Goal: Information Seeking & Learning: Find specific fact

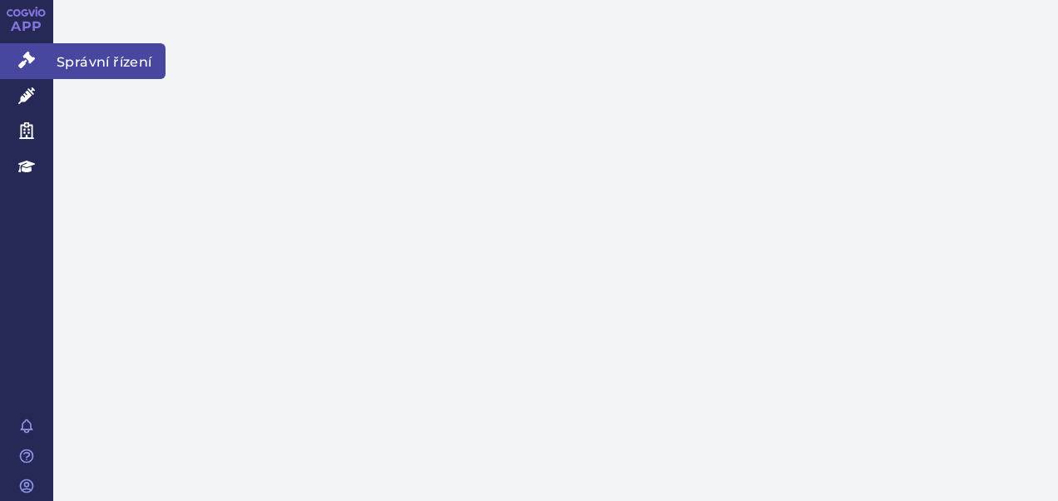
click at [35, 55] on link "Správní řízení" at bounding box center [26, 60] width 53 height 35
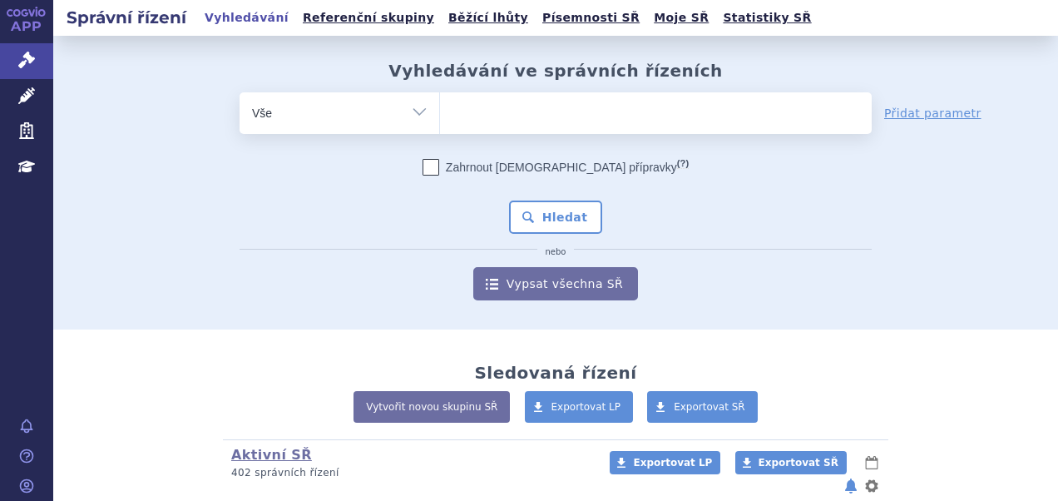
click at [453, 112] on input "search" at bounding box center [457, 111] width 9 height 21
type input "si"
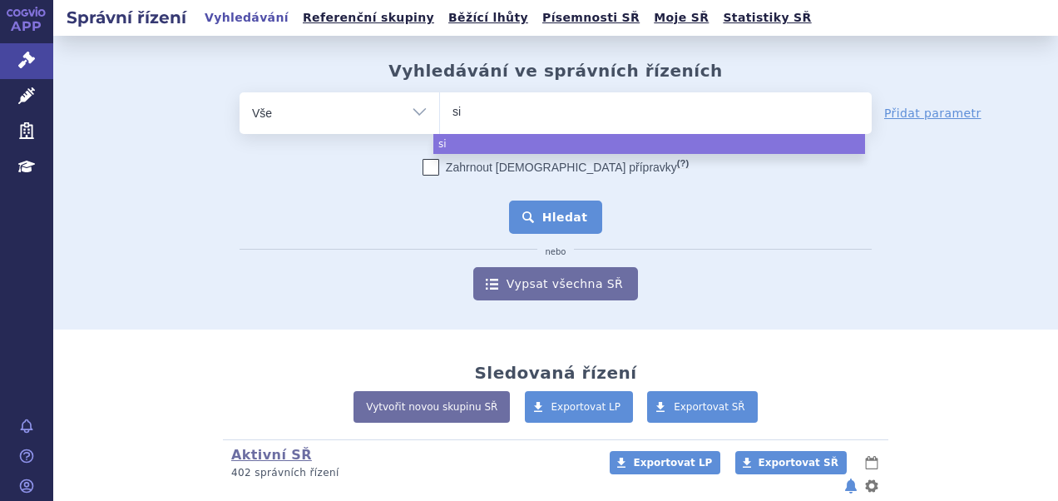
type input "sia"
type input "siaa"
type input "sia"
type input "siala"
type input "sialana"
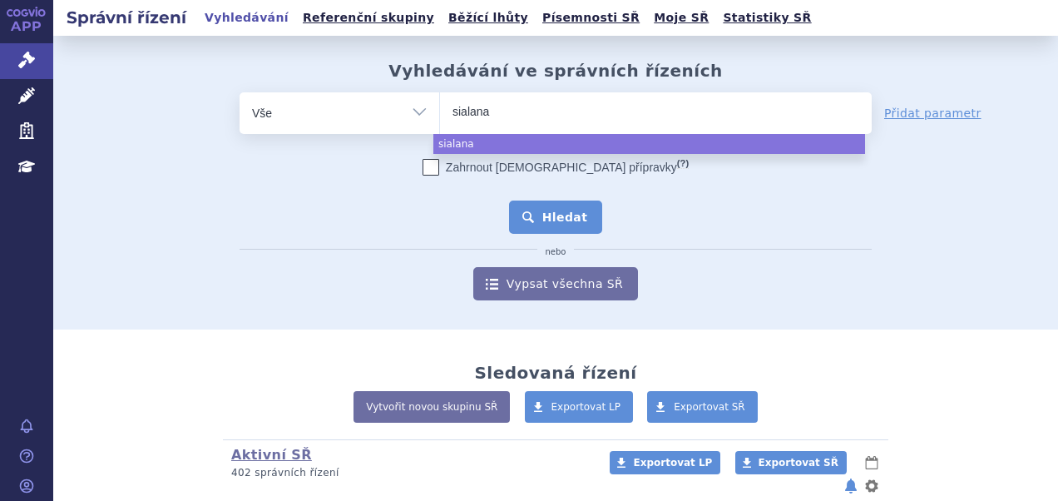
type input "sialanar"
select select "sialanar"
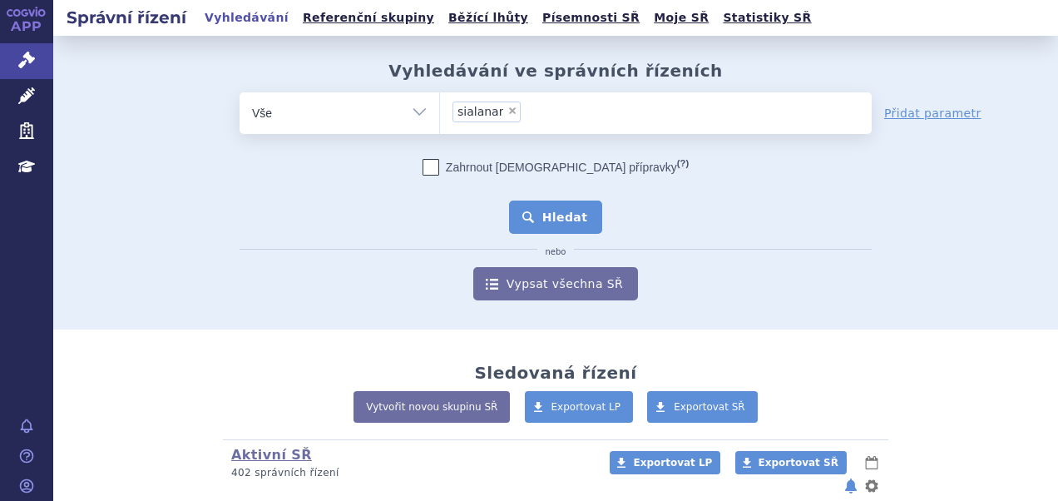
click at [559, 222] on button "Hledat" at bounding box center [556, 217] width 94 height 33
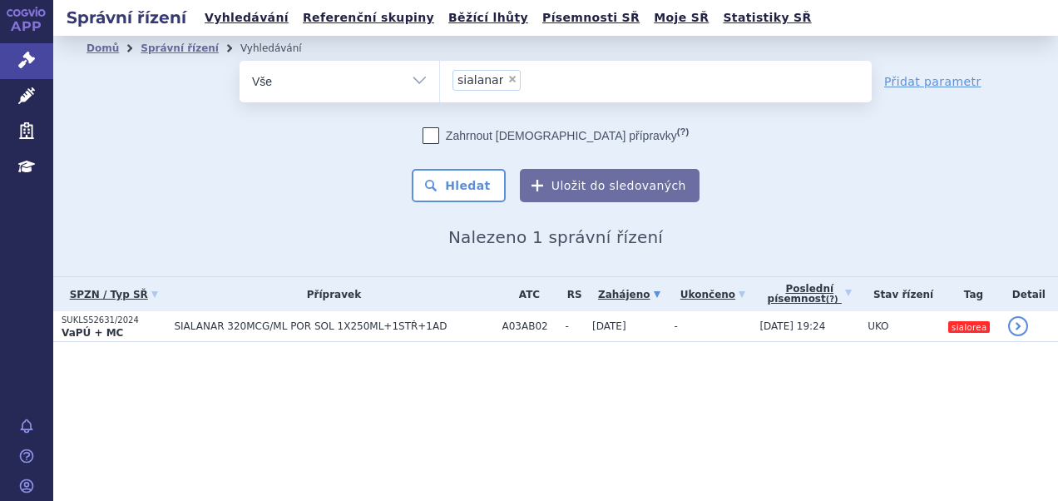
click at [407, 306] on th "Přípravek" at bounding box center [330, 294] width 328 height 34
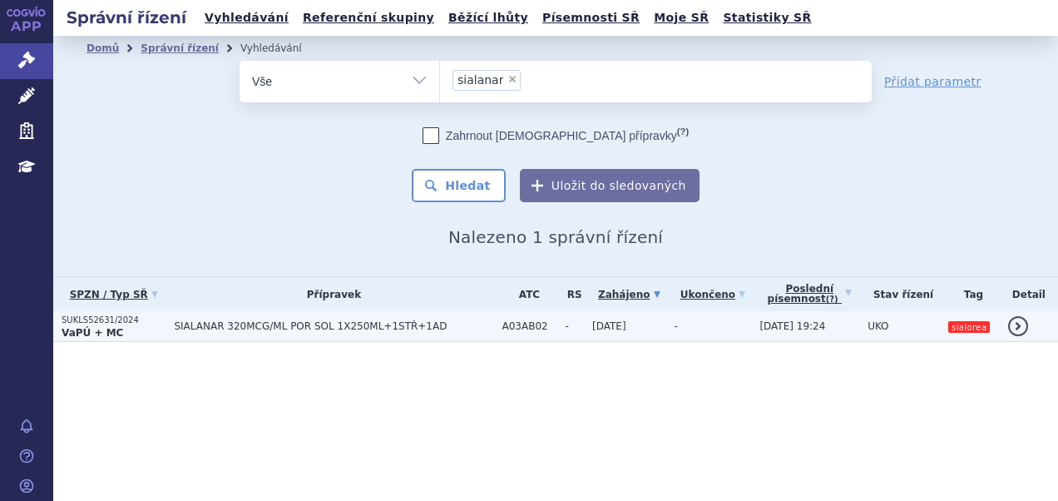
click at [407, 333] on td "SIALANAR 320MCG/ML POR SOL 1X250ML+1STŘ+1AD" at bounding box center [330, 326] width 328 height 31
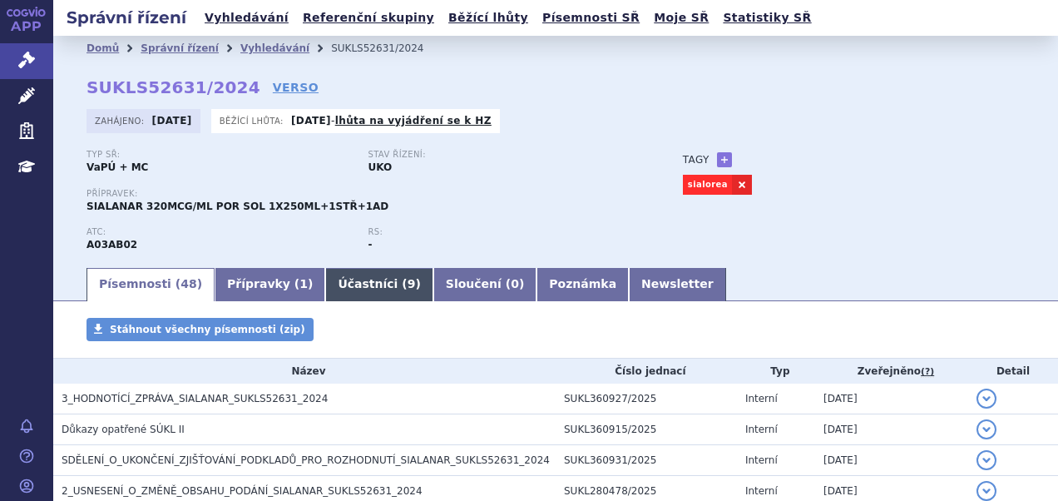
click at [329, 286] on link "Účastníci ( 9 )" at bounding box center [378, 284] width 107 height 33
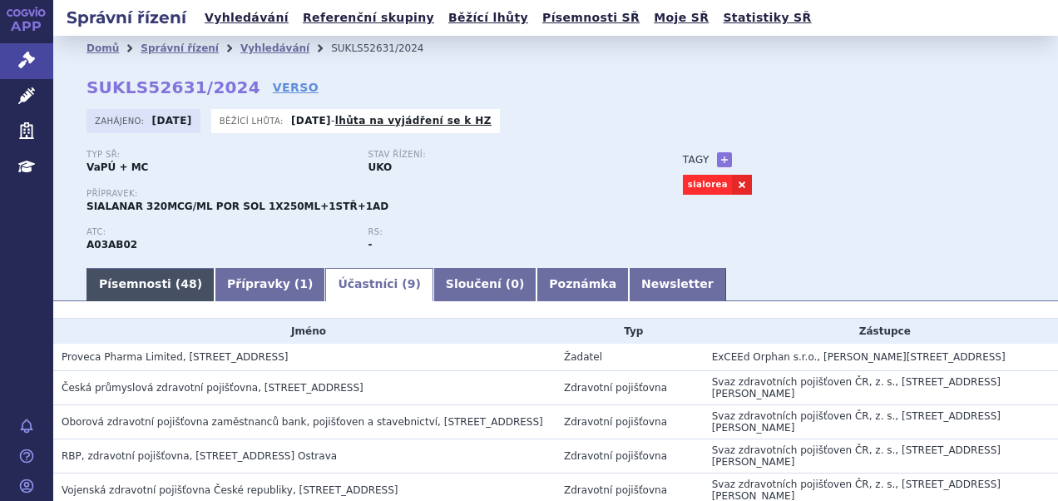
click at [156, 292] on link "Písemnosti ( 48 )" at bounding box center [151, 284] width 128 height 33
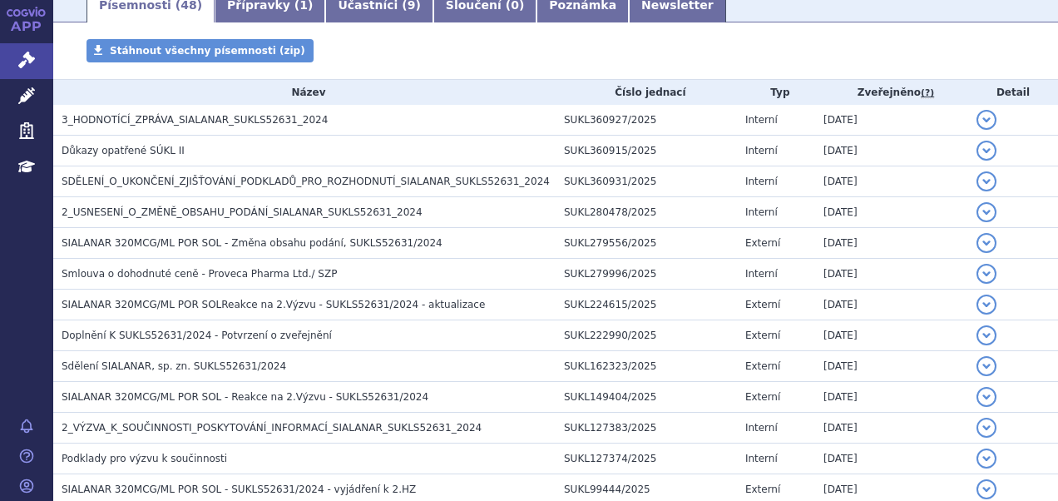
scroll to position [292, 0]
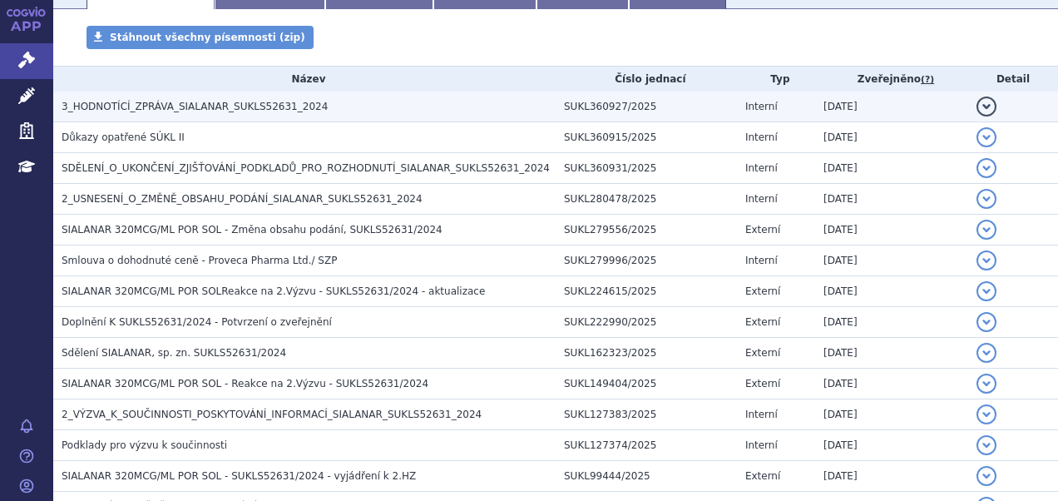
click at [156, 107] on span "3_HODNOTÍCÍ_ZPRÁVA_SIALANAR_SUKLS52631_2024" at bounding box center [195, 107] width 266 height 12
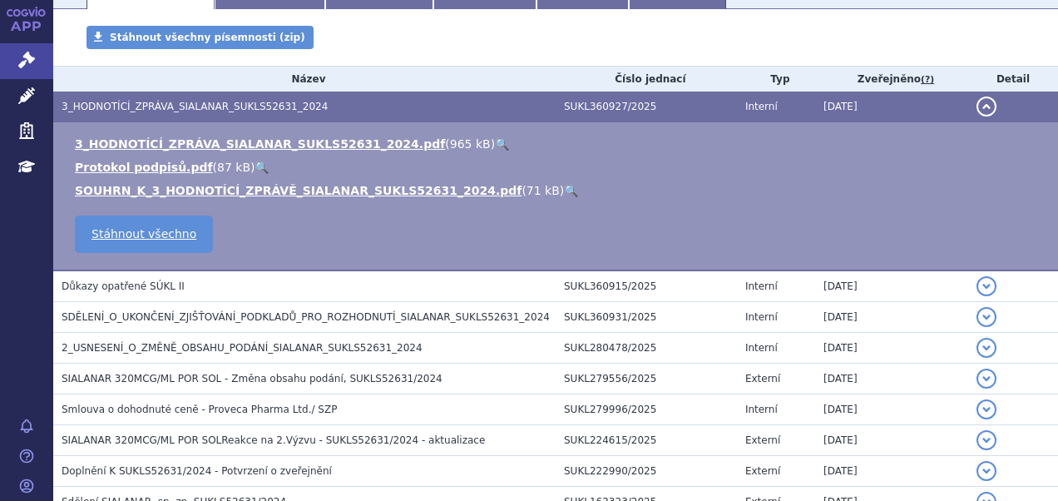
click at [495, 145] on link "🔍" at bounding box center [502, 143] width 14 height 13
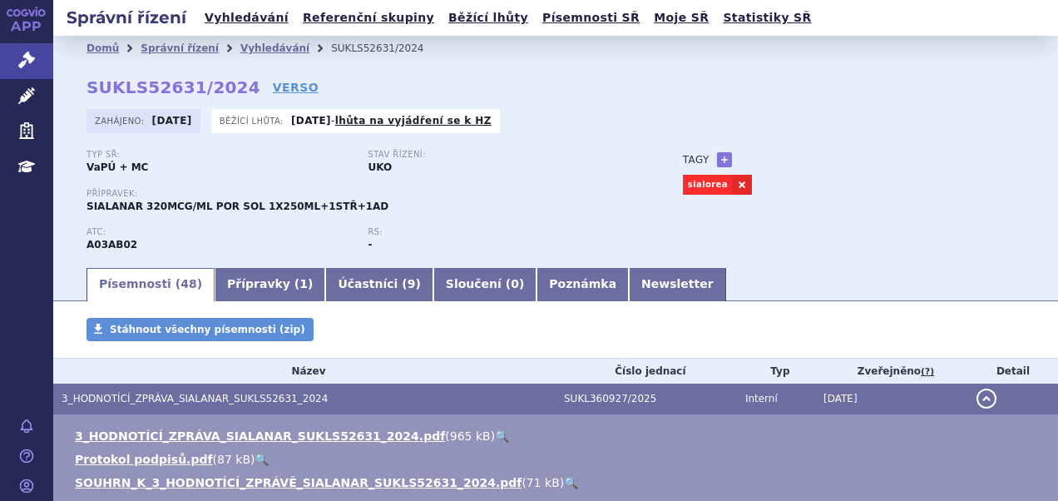
click at [574, 118] on div "Zahájeno: 29.02.2024 Běžící lhůta: 25.09.2025 - lhůta na vyjádření se k HZ" at bounding box center [556, 125] width 939 height 32
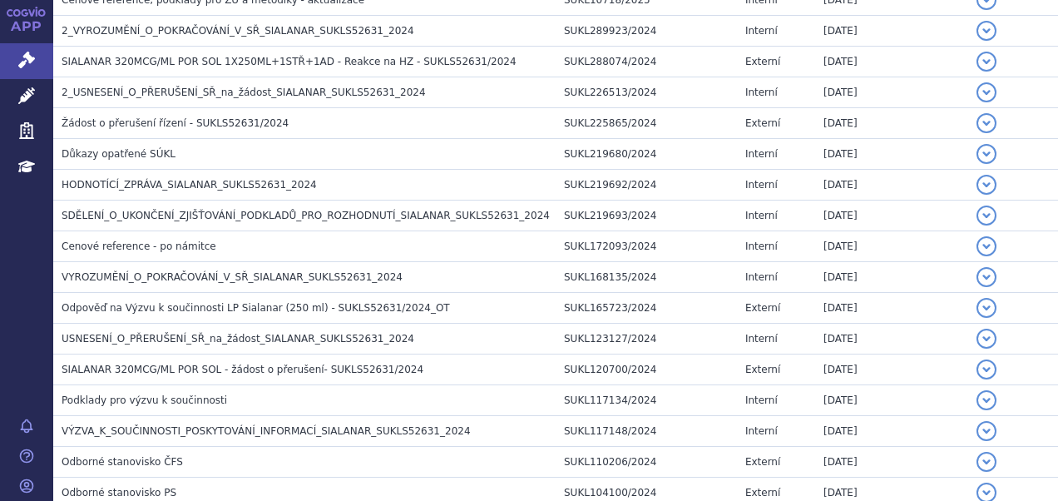
scroll to position [1133, 0]
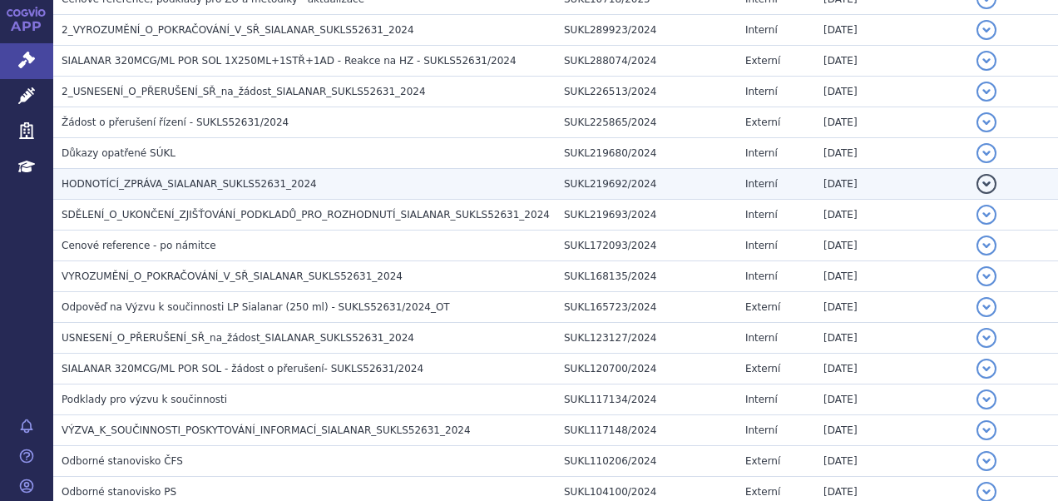
click at [151, 179] on span "HODNOTÍCÍ_ZPRÁVA_SIALANAR_SUKLS52631_2024" at bounding box center [189, 184] width 255 height 12
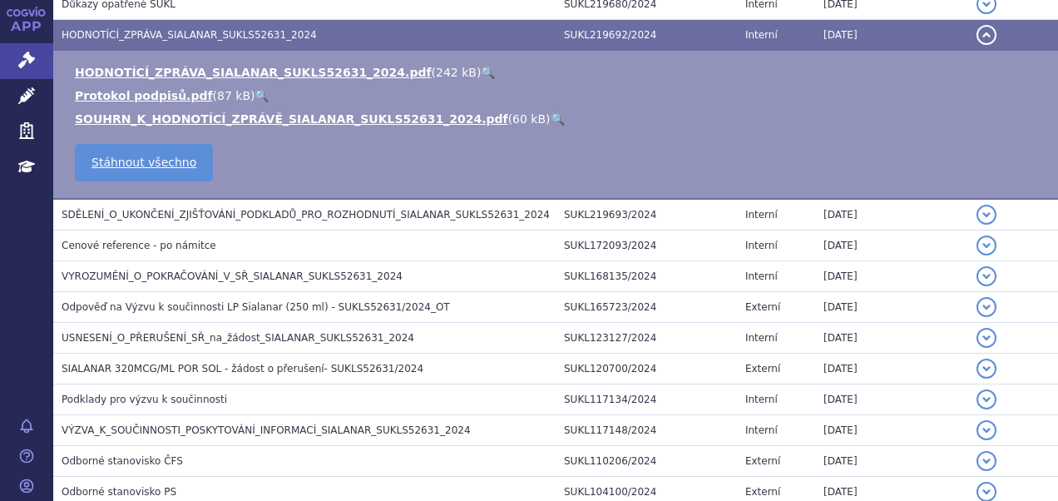
scroll to position [984, 0]
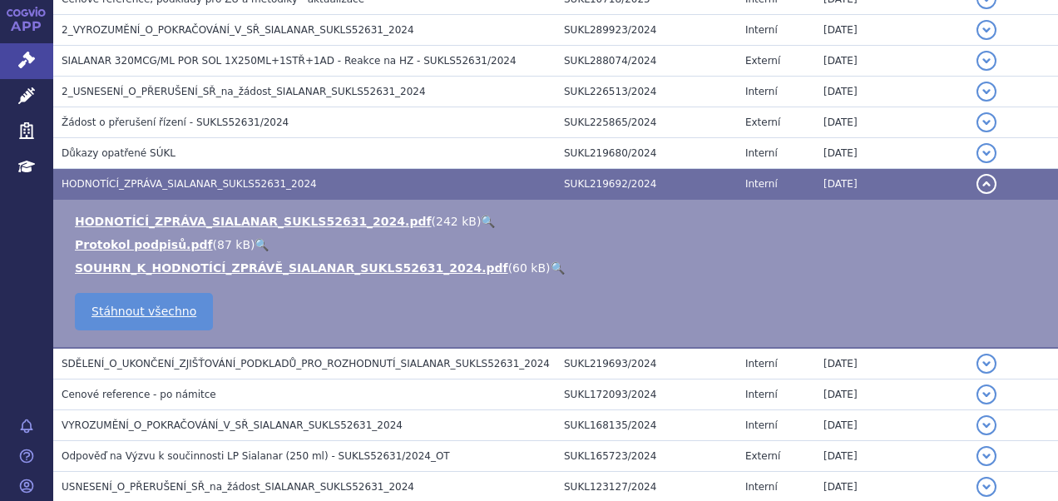
click at [481, 215] on link "🔍" at bounding box center [488, 221] width 14 height 13
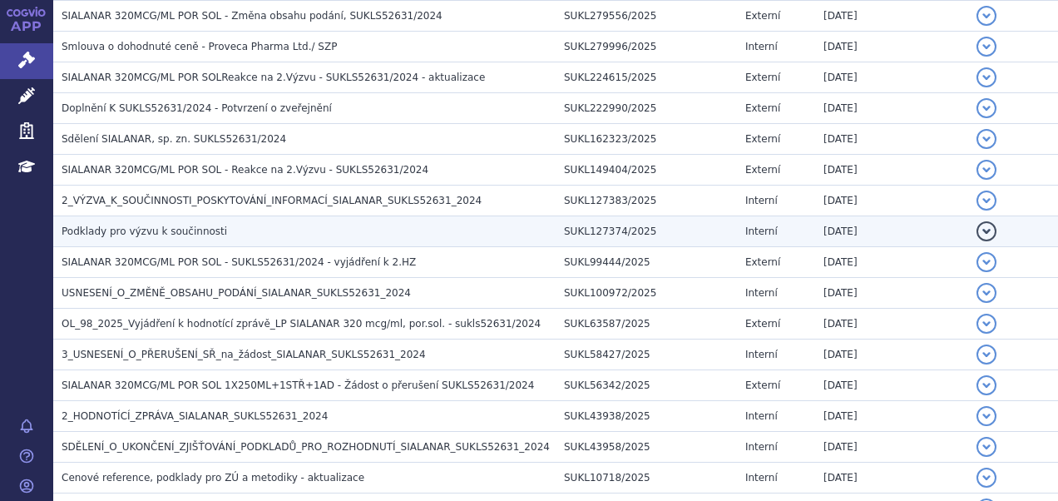
scroll to position [521, 0]
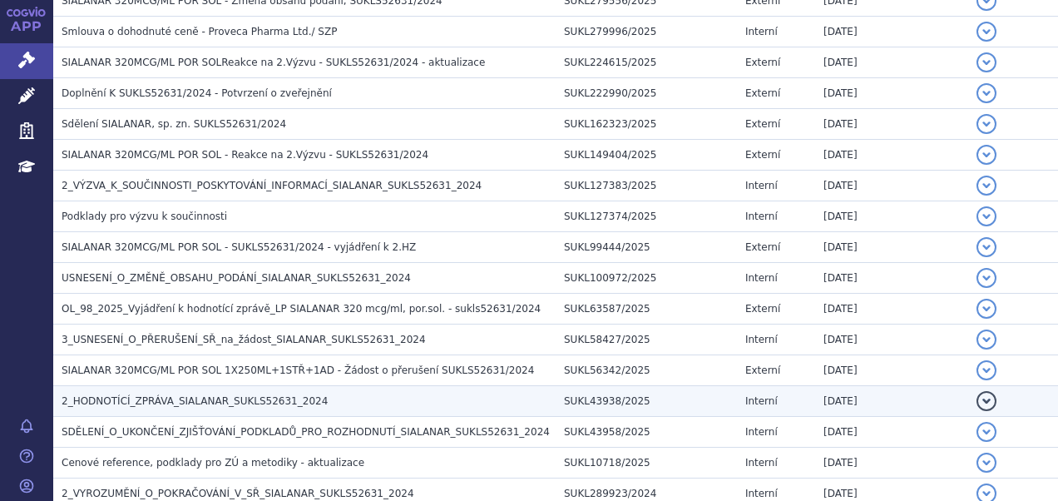
click at [126, 395] on span "2_HODNOTÍCÍ_ZPRÁVA_SIALANAR_SUKLS52631_2024" at bounding box center [195, 401] width 266 height 12
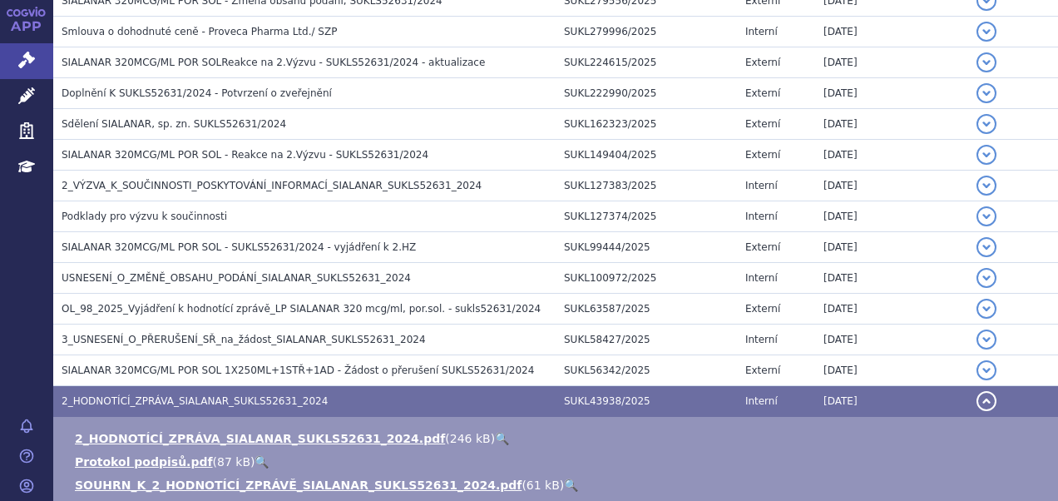
click at [495, 434] on link "🔍" at bounding box center [502, 438] width 14 height 13
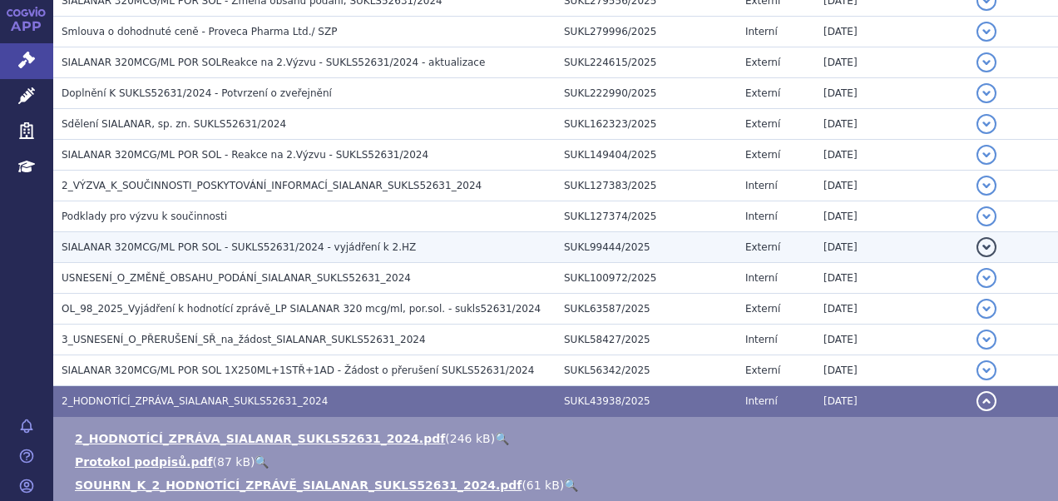
click at [221, 246] on span "SIALANAR 320MCG/ML POR SOL - SUKLS52631/2024 - vyjádření k 2.HZ" at bounding box center [239, 247] width 354 height 12
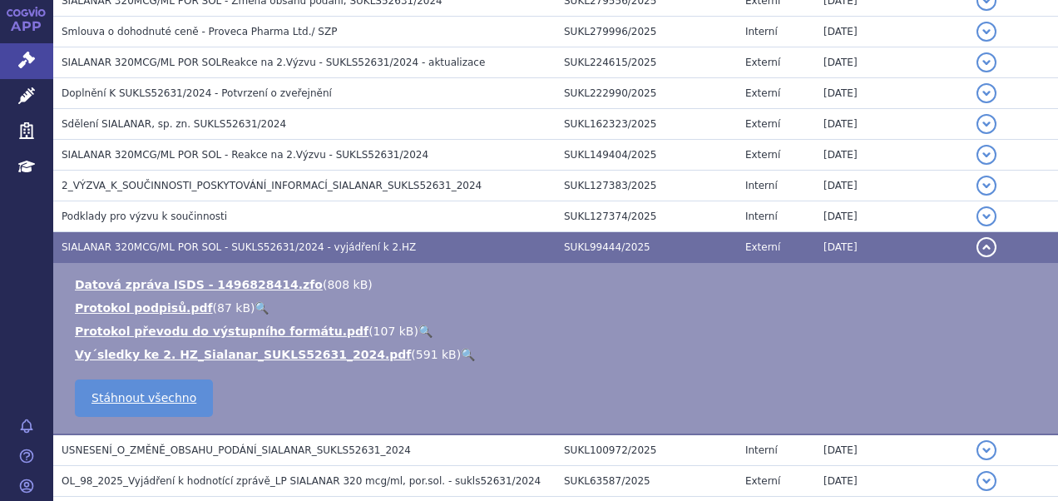
click at [461, 348] on link "🔍" at bounding box center [468, 354] width 14 height 13
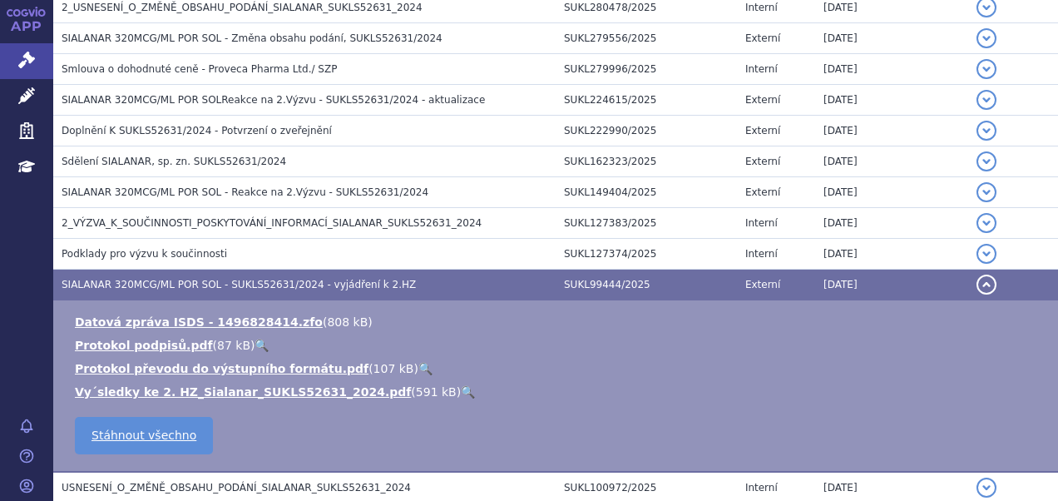
scroll to position [483, 0]
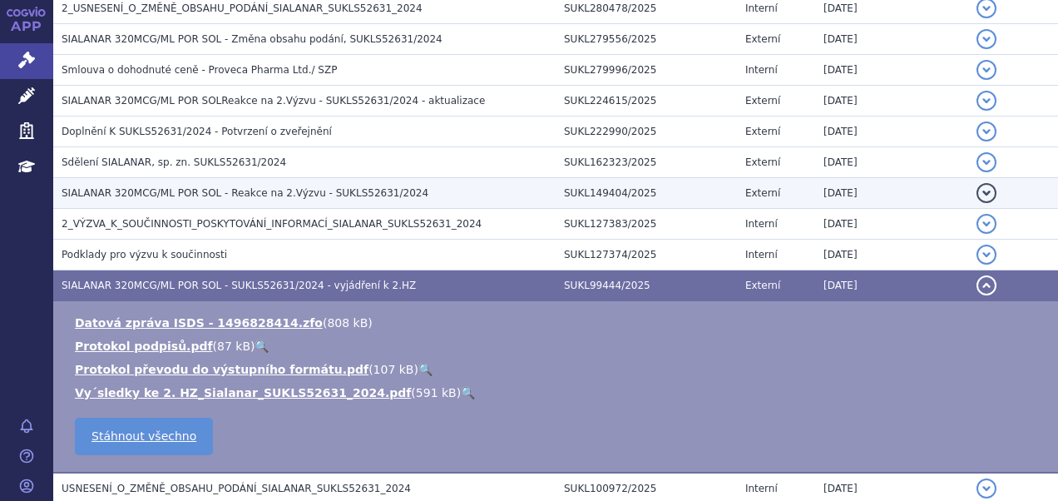
click at [393, 201] on td "SIALANAR 320MCG/ML POR SOL - Reakce na 2.Výzvu - SUKLS52631/2024" at bounding box center [304, 193] width 503 height 31
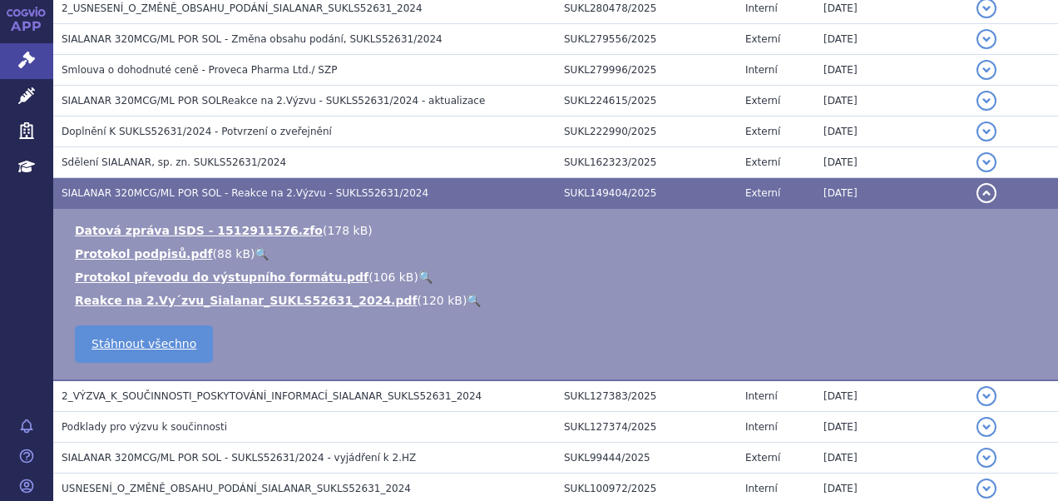
click at [467, 298] on link "🔍" at bounding box center [474, 300] width 14 height 13
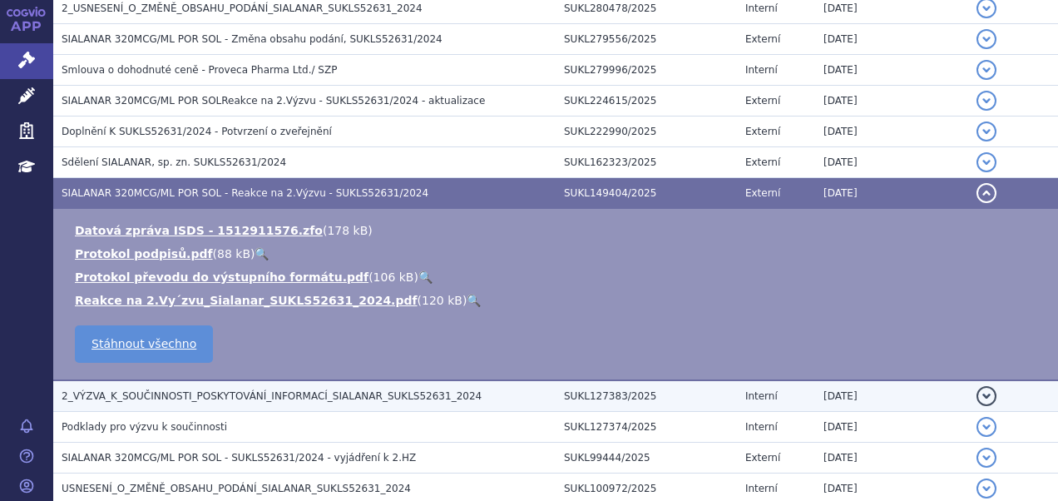
click at [220, 395] on span "2_VÝZVA_K_SOUČINNOSTI_POSKYTOVÁNÍ_INFORMACÍ_SIALANAR_SUKLS52631_2024" at bounding box center [272, 396] width 420 height 12
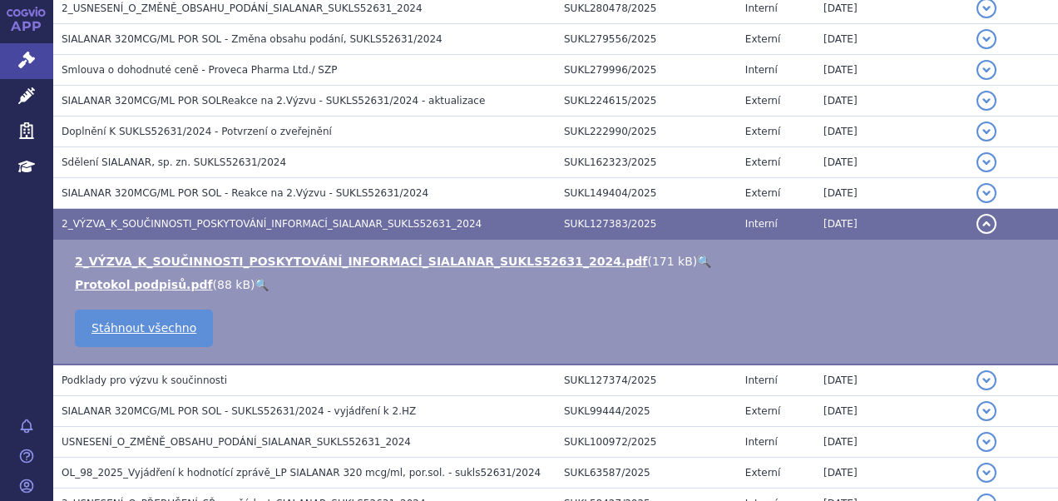
click at [697, 256] on link "🔍" at bounding box center [704, 261] width 14 height 13
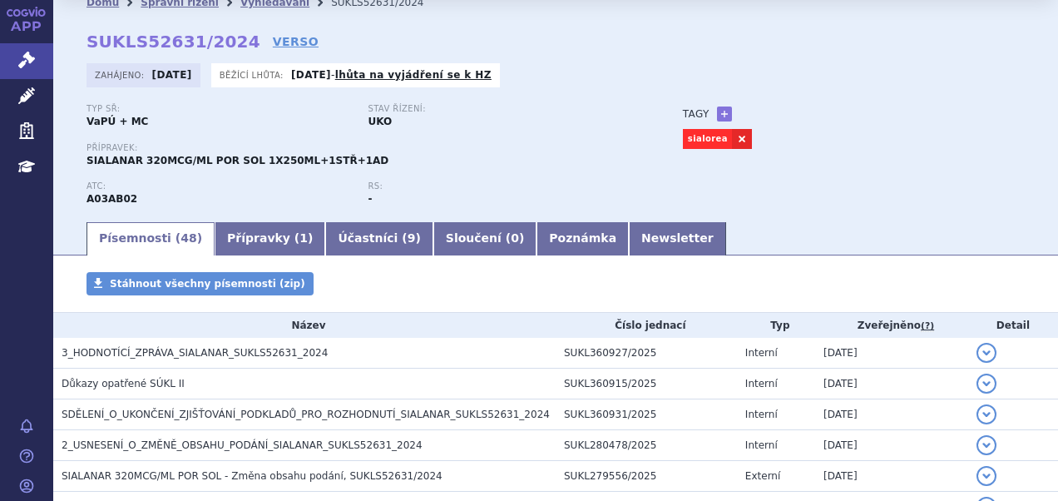
scroll to position [47, 0]
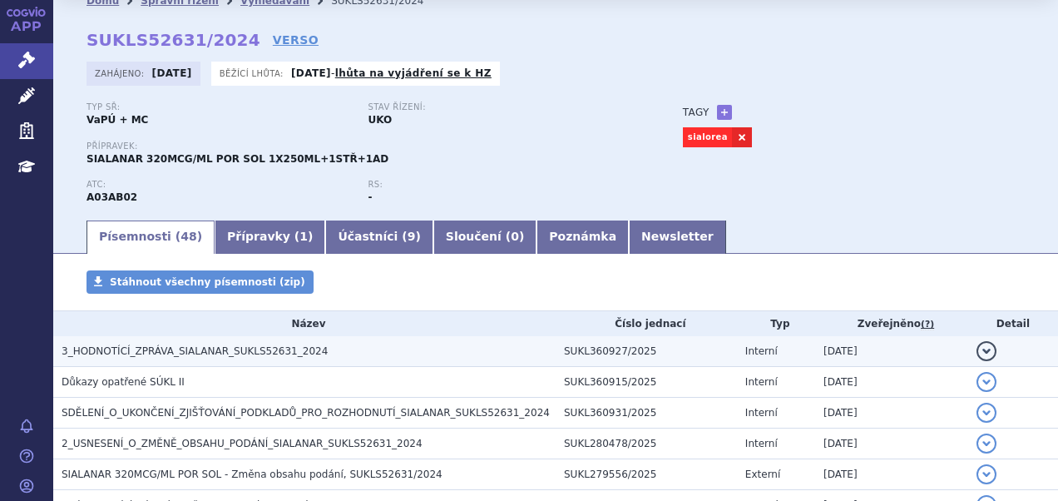
click at [245, 350] on span "3_HODNOTÍCÍ_ZPRÁVA_SIALANAR_SUKLS52631_2024" at bounding box center [195, 351] width 266 height 12
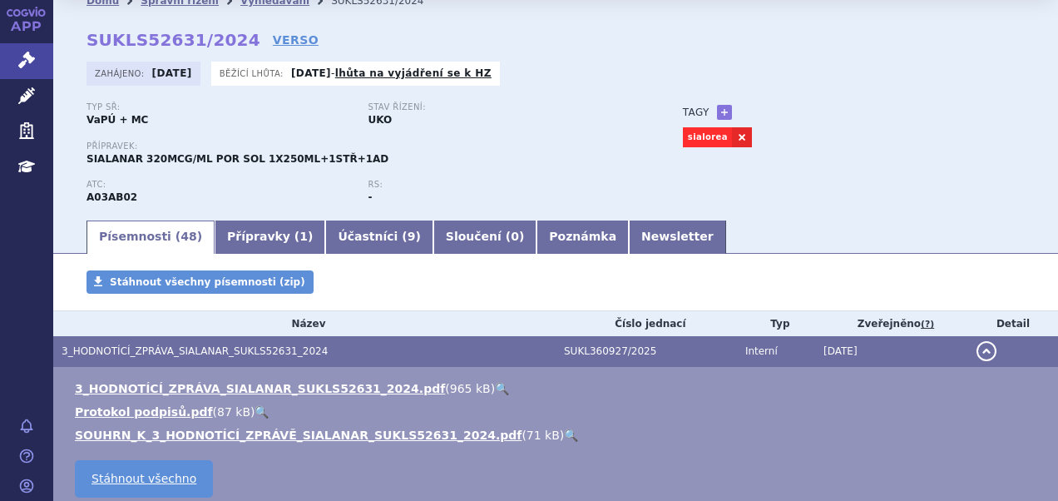
click at [495, 386] on link "🔍" at bounding box center [502, 388] width 14 height 13
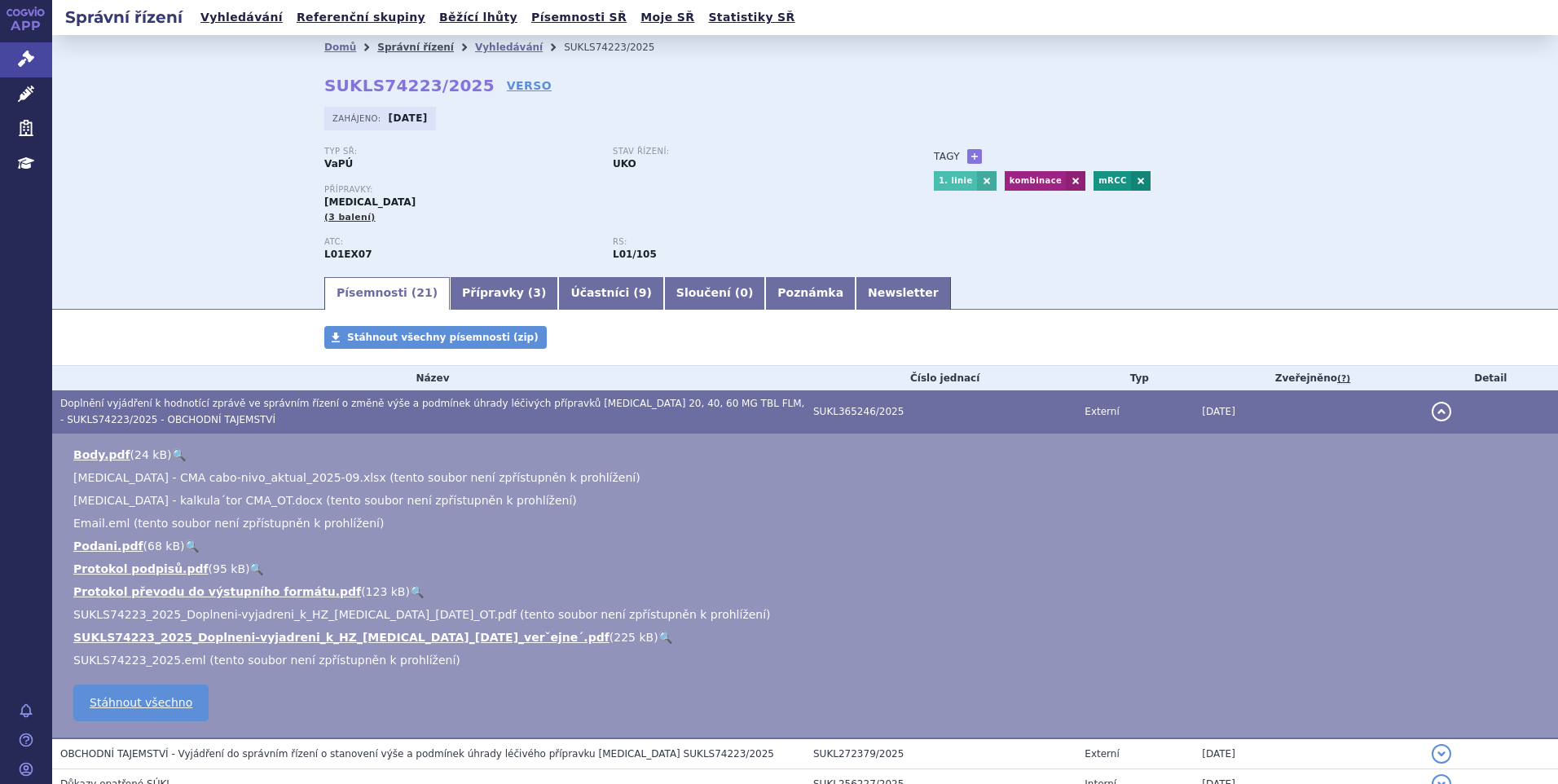
click at [398, 41] on link "Správní řízení" at bounding box center [415, 47] width 76 height 12
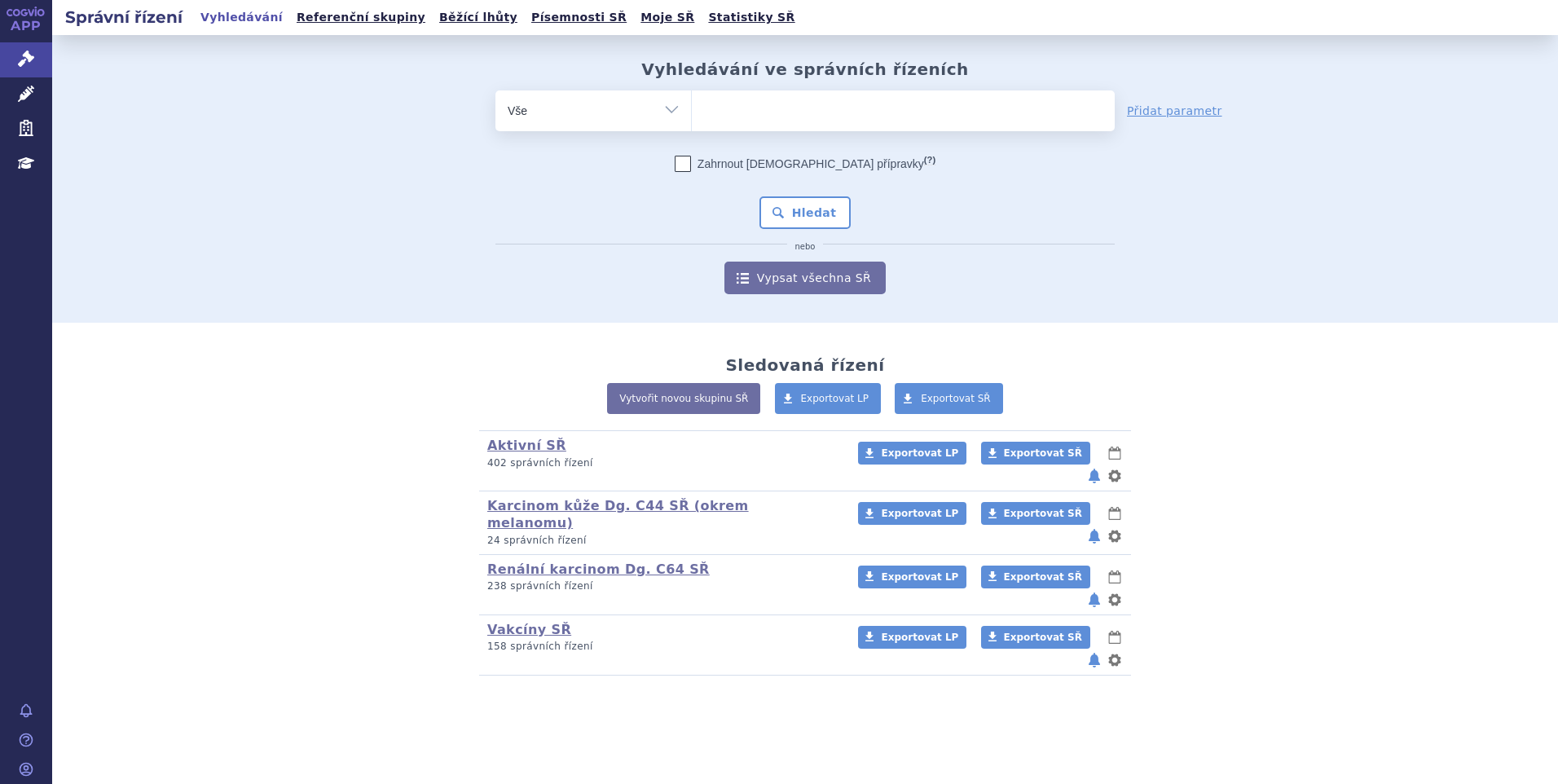
click at [835, 88] on div "Vyhledávání ve správních řízeních odstranit Vše Spisová značka Od" at bounding box center [805, 177] width 1027 height 235
click at [815, 104] on ul at bounding box center [903, 107] width 423 height 34
click at [691, 104] on select at bounding box center [691, 111] width 1 height 41
click at [796, 113] on ul at bounding box center [903, 107] width 423 height 34
click at [691, 113] on select at bounding box center [691, 111] width 1 height 41
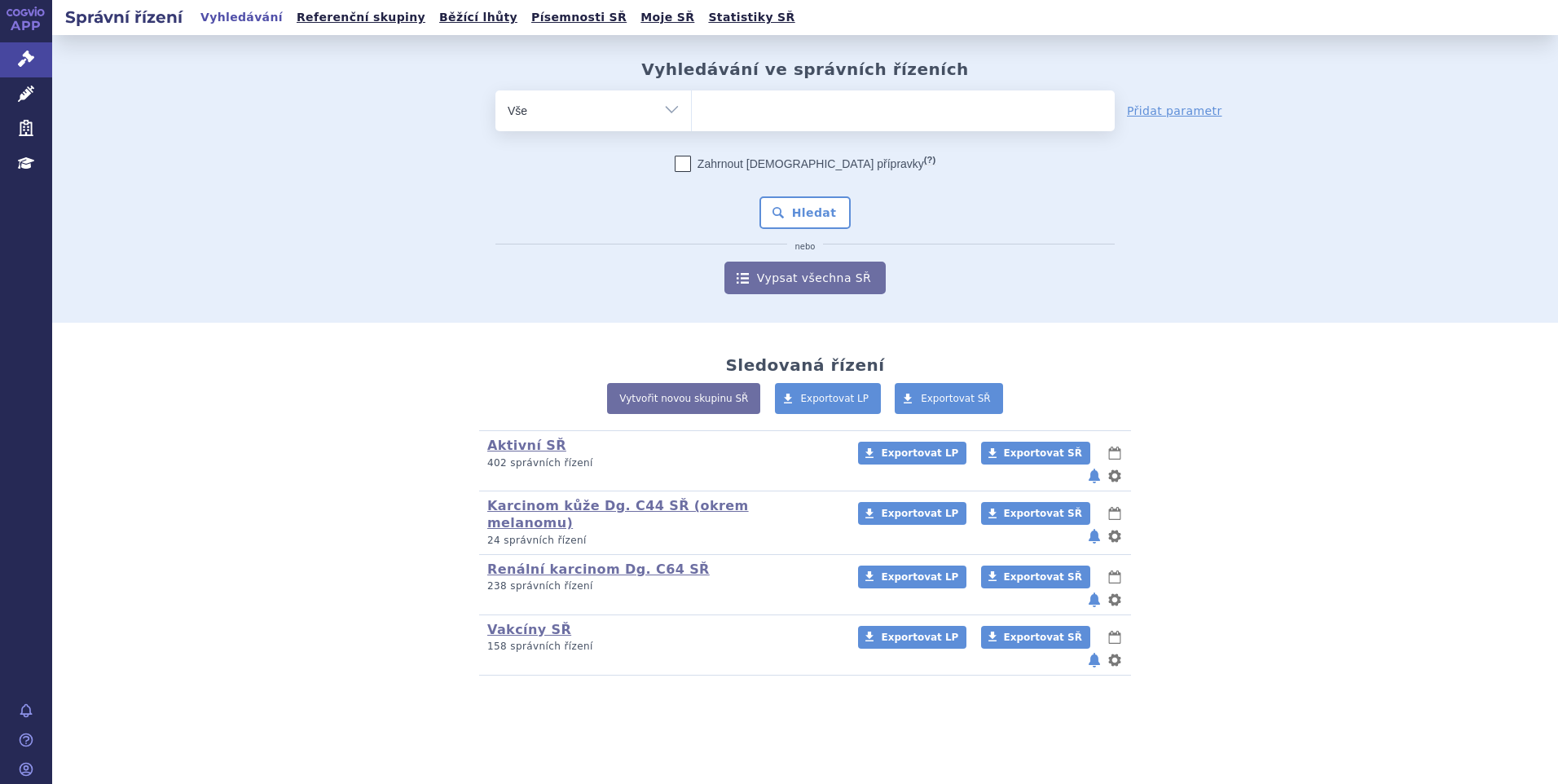
click at [715, 106] on ul at bounding box center [903, 107] width 423 height 34
click at [691, 106] on select at bounding box center [691, 111] width 1 height 41
click at [715, 106] on ul at bounding box center [903, 107] width 423 height 34
click at [691, 106] on select at bounding box center [691, 111] width 1 height 41
click at [715, 106] on ul at bounding box center [903, 107] width 423 height 34
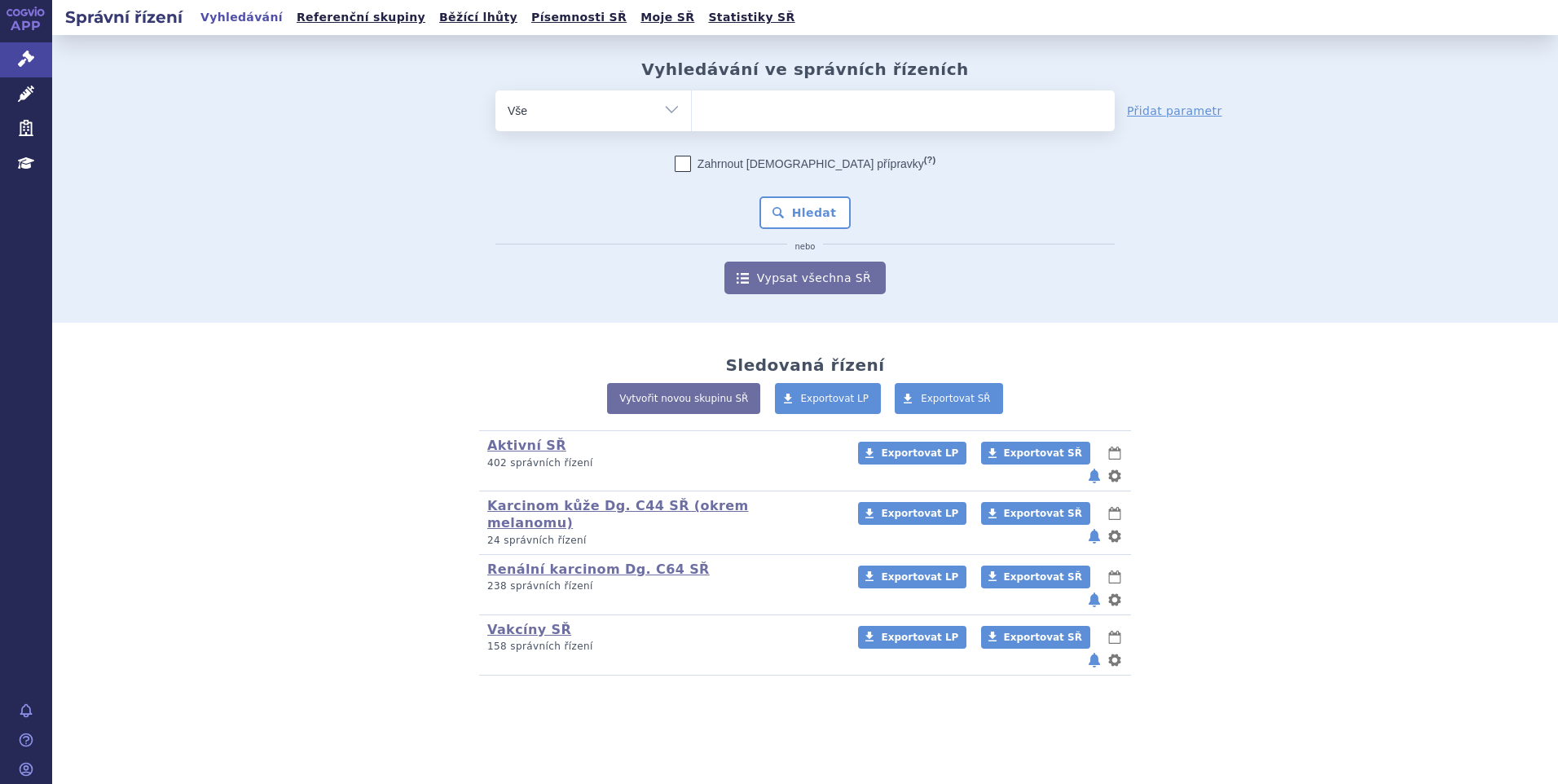
click at [691, 106] on select at bounding box center [691, 111] width 1 height 41
click at [715, 106] on ul at bounding box center [903, 107] width 423 height 34
click at [691, 106] on select at bounding box center [691, 111] width 1 height 41
type input "si"
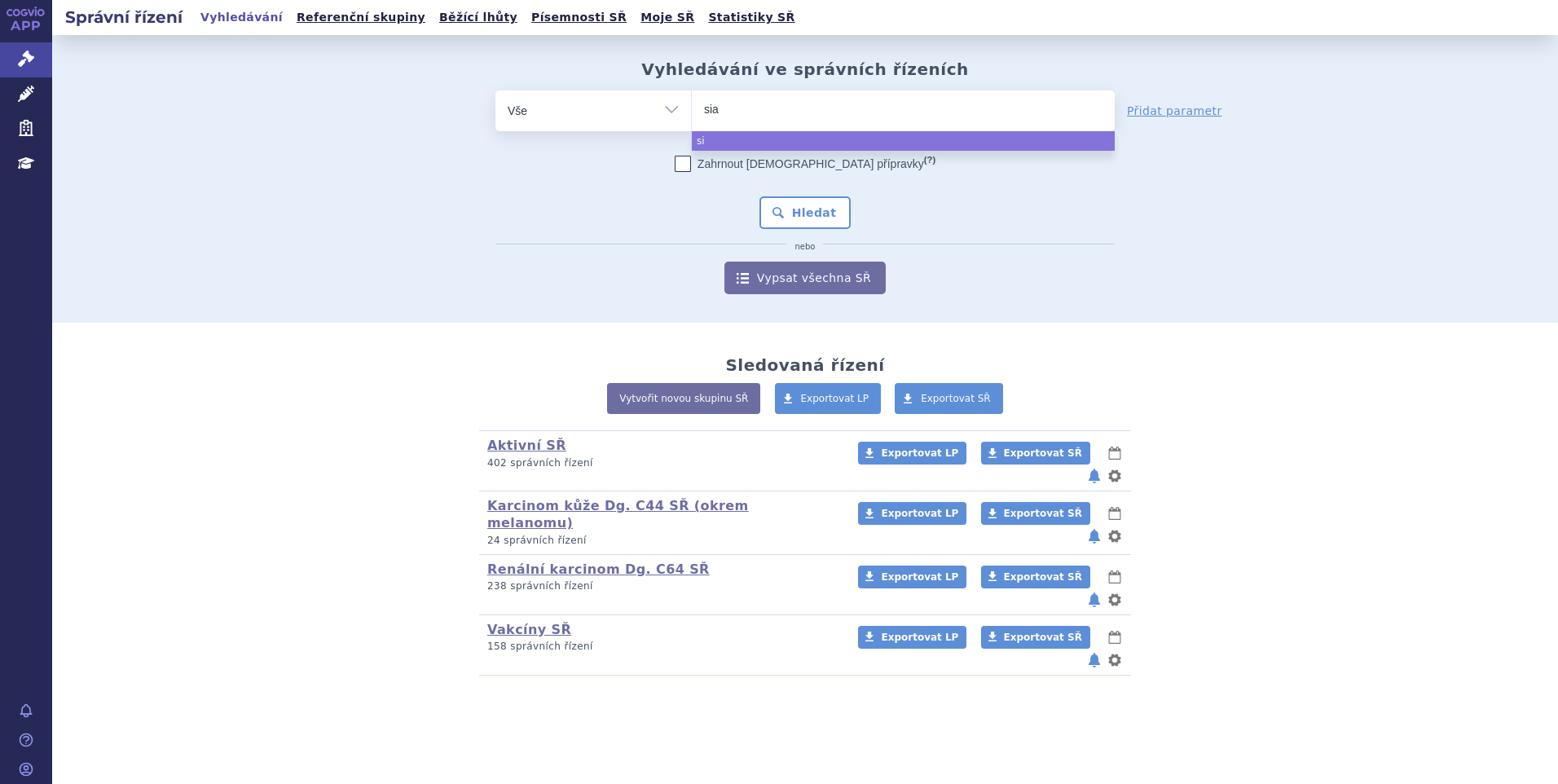
type input "sial"
type input "siala"
type input "sialan"
type input "siala"
type input "sial"
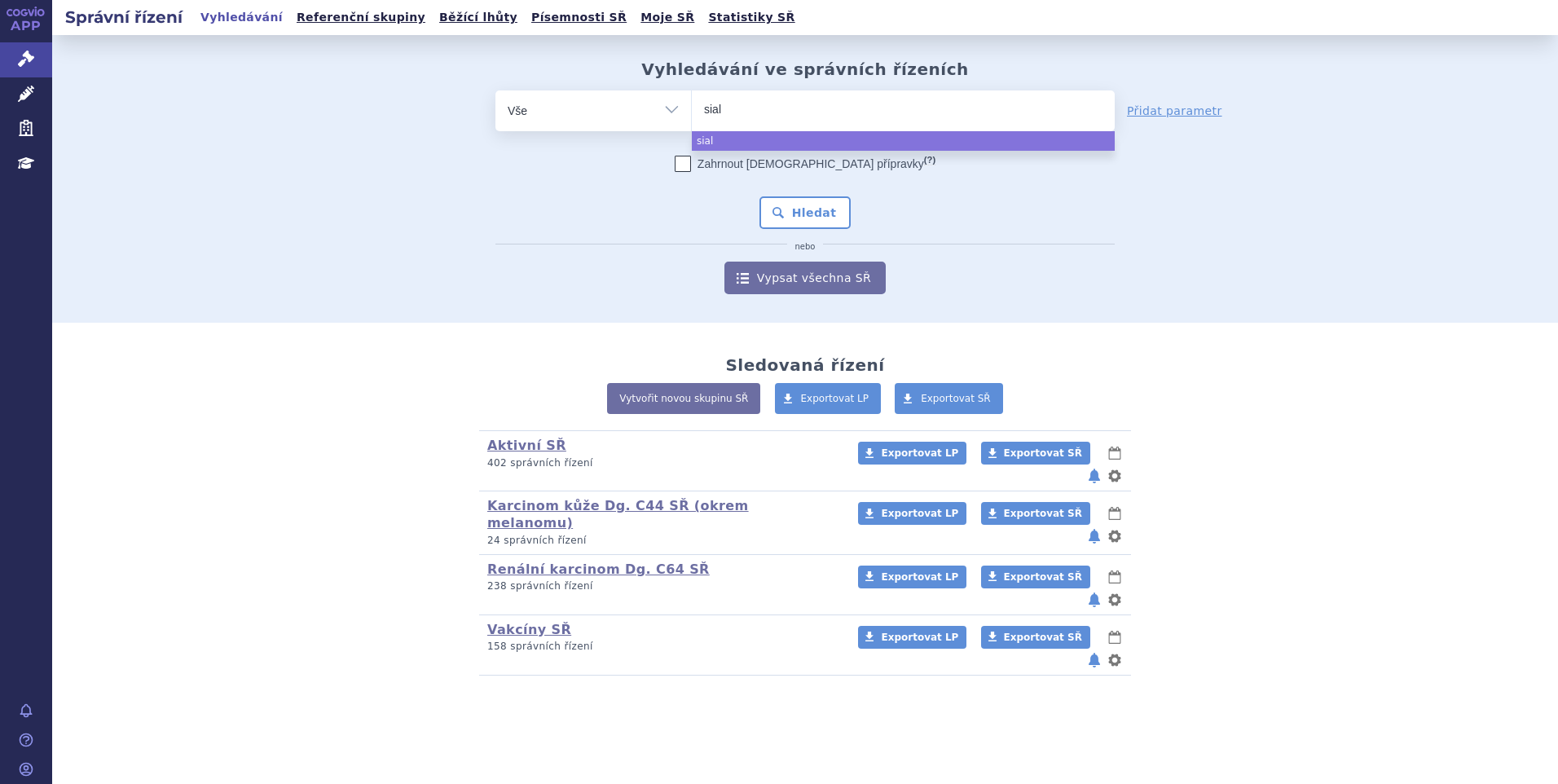
type input "siala"
type input "sialan"
type input "sialana"
type input "sialanar"
select select "sialanar"
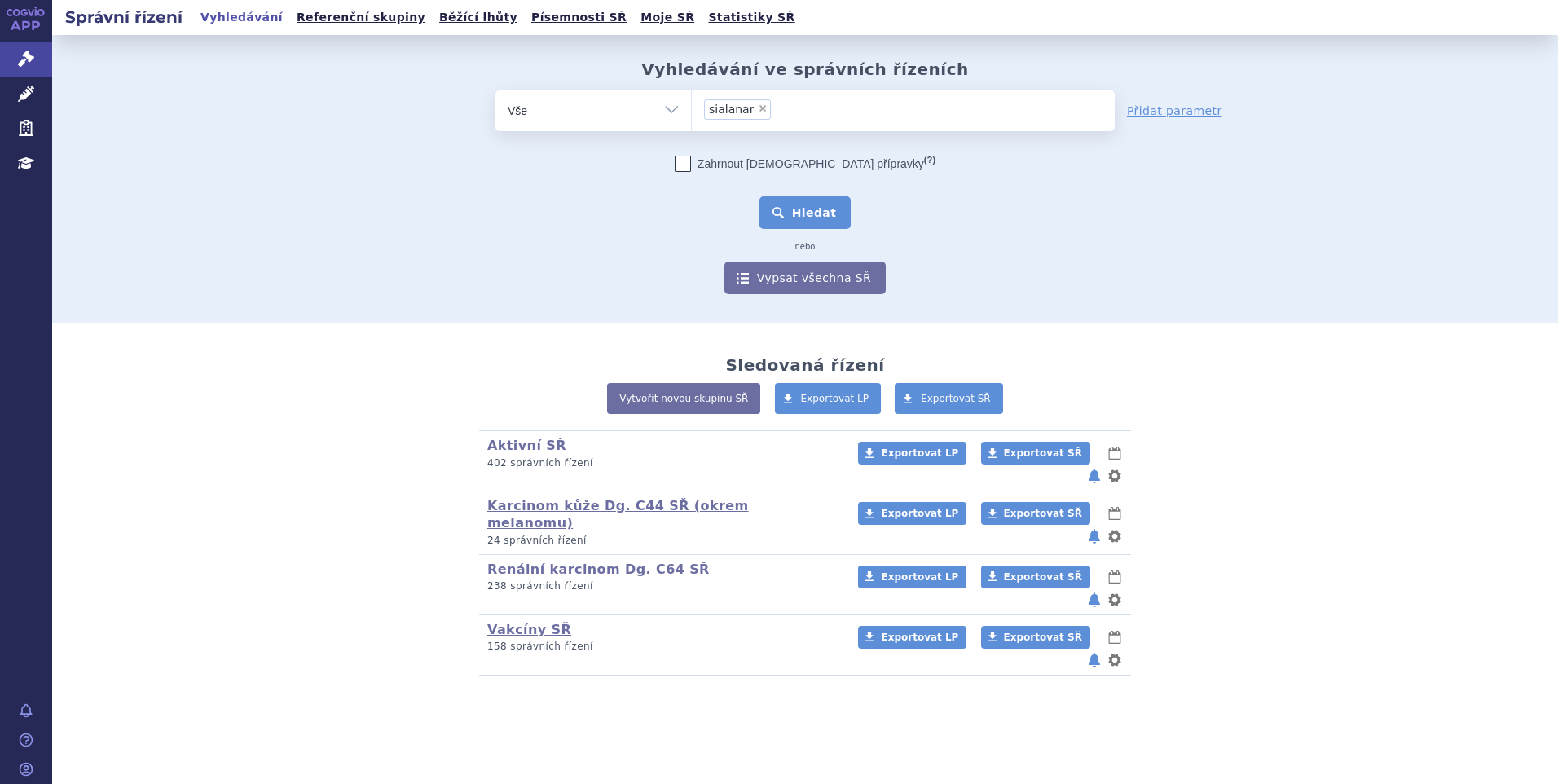
click at [792, 211] on button "Hledat" at bounding box center [806, 212] width 92 height 32
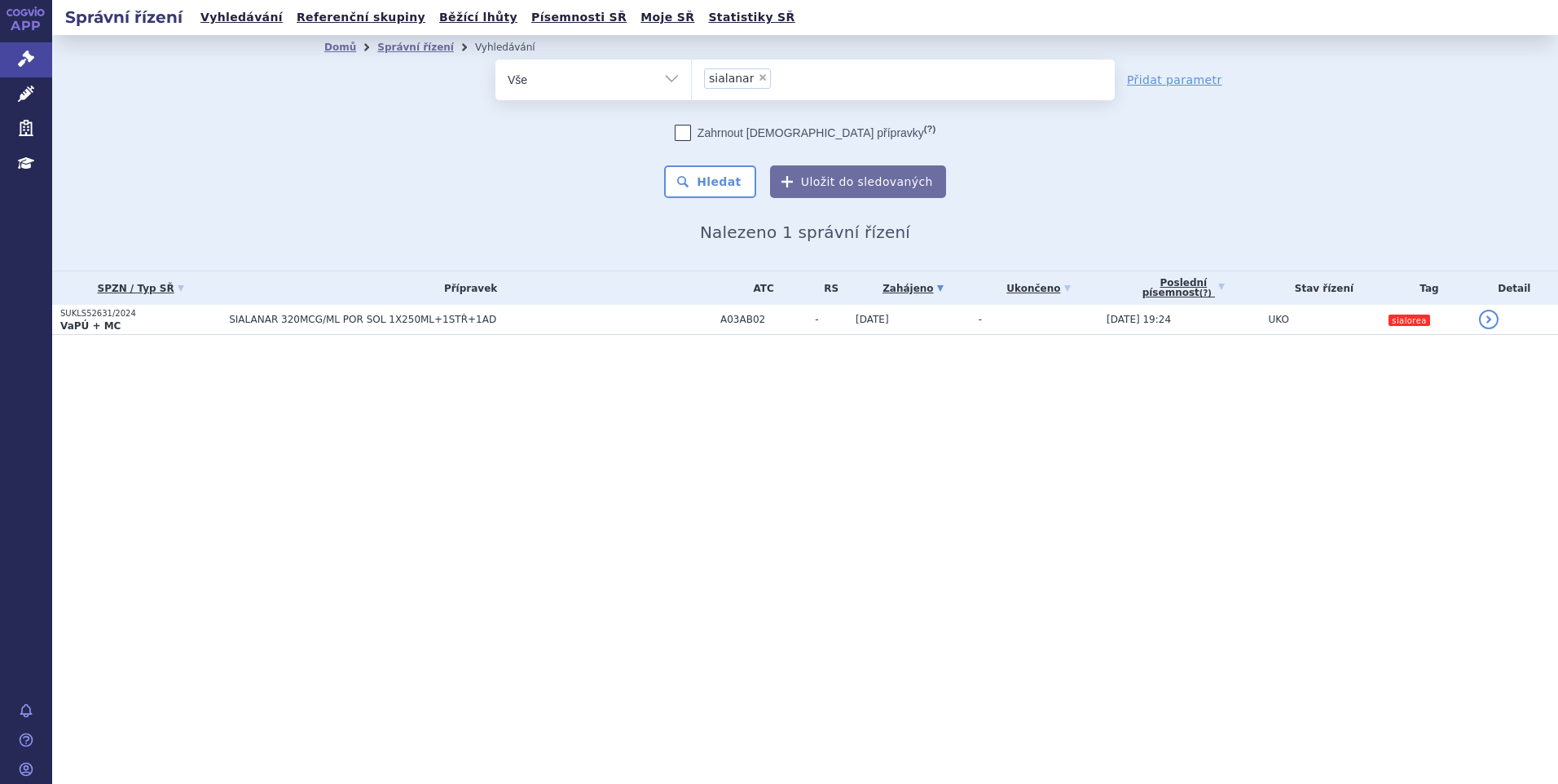
click at [647, 328] on td "SIALANAR 320MCG/ML POR SOL 1X250ML+1STŘ+1AD" at bounding box center [467, 319] width 492 height 30
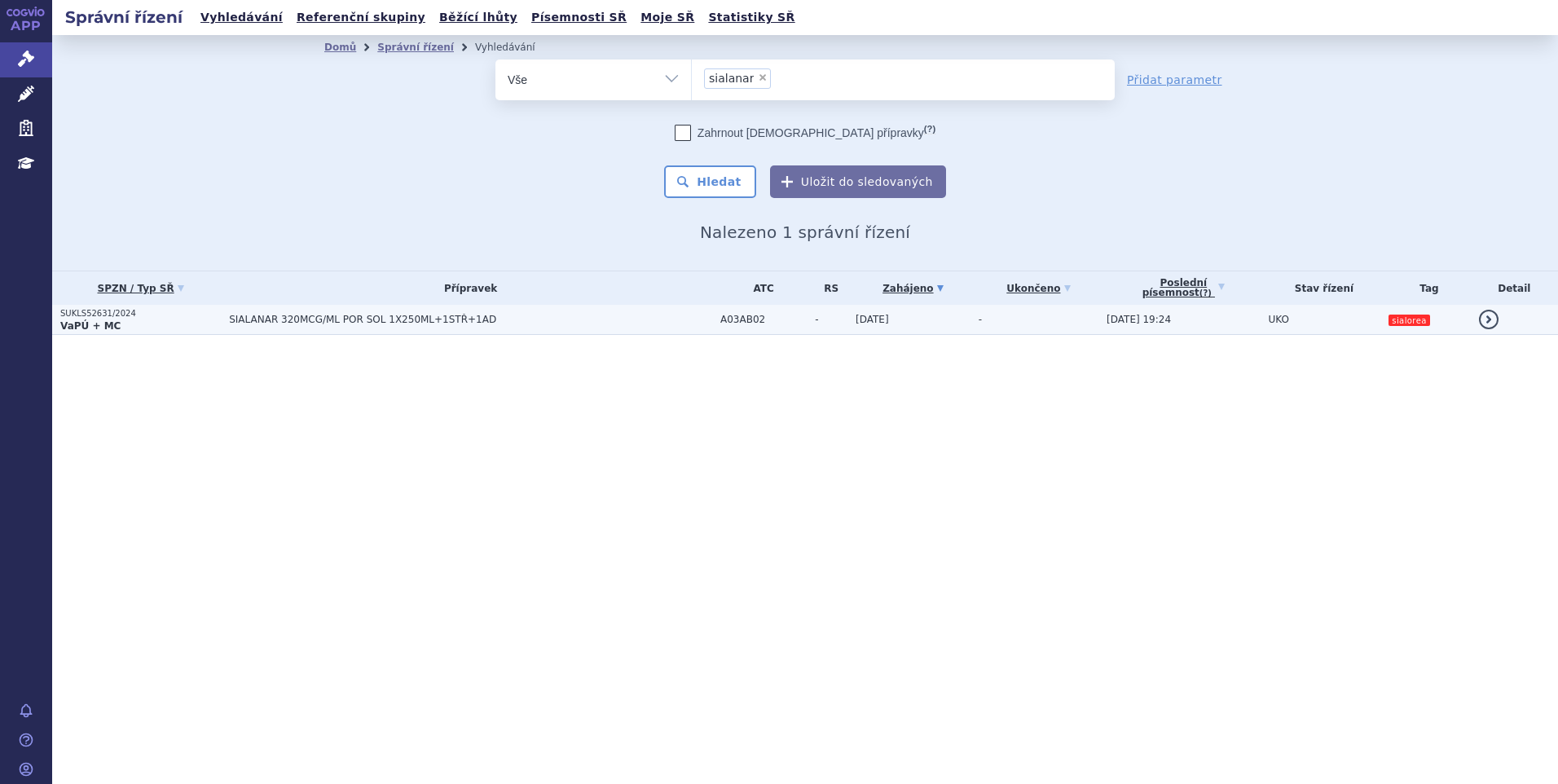
click at [493, 326] on td "SIALANAR 320MCG/ML POR SOL 1X250ML+1STŘ+1AD" at bounding box center [467, 319] width 492 height 30
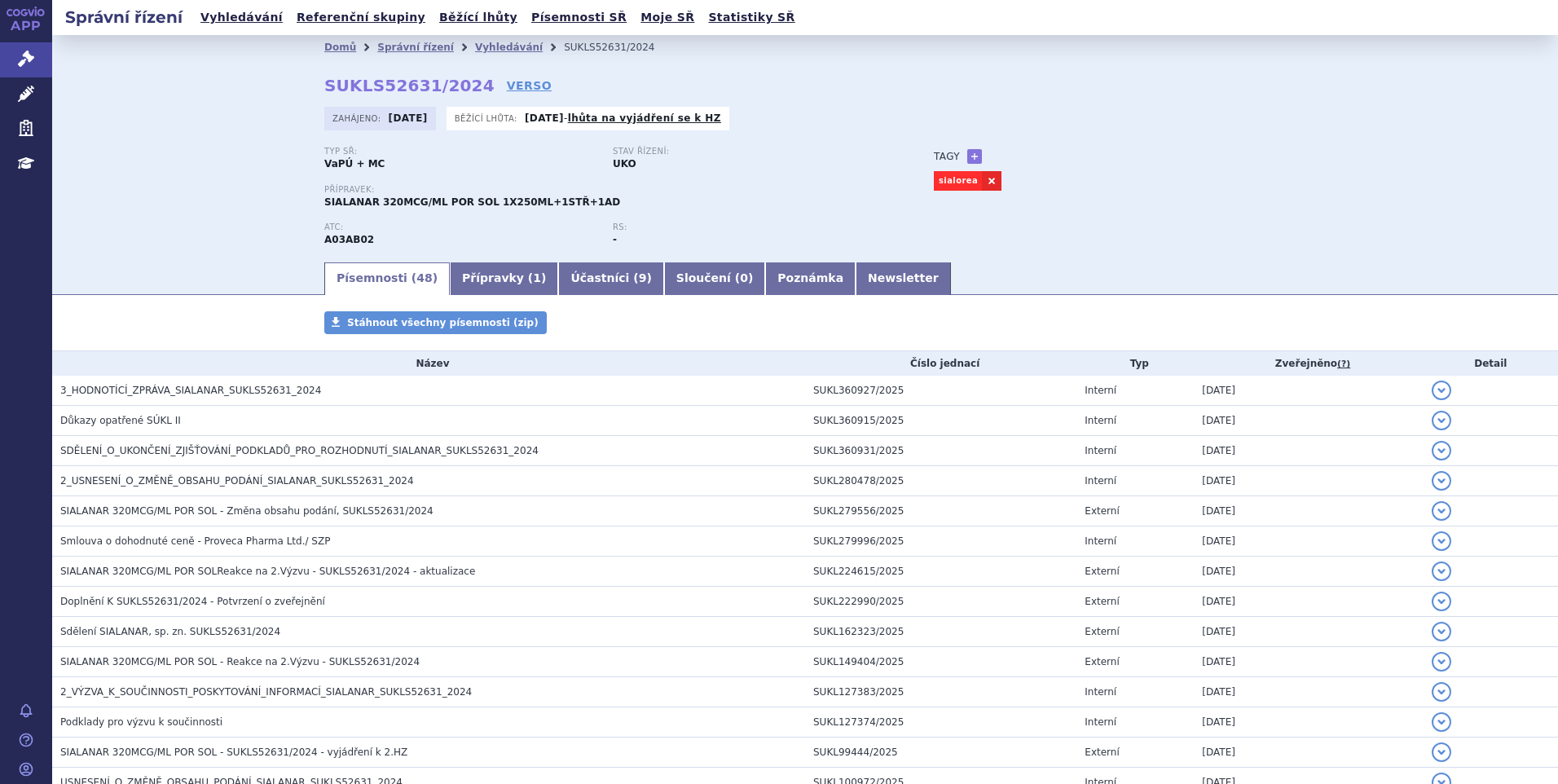
click at [460, 375] on th "Název" at bounding box center [428, 363] width 753 height 24
click at [452, 386] on h3 "3_HODNOTÍCÍ_ZPRÁVA_SIALANAR_SUKLS52631_2024" at bounding box center [433, 390] width 745 height 17
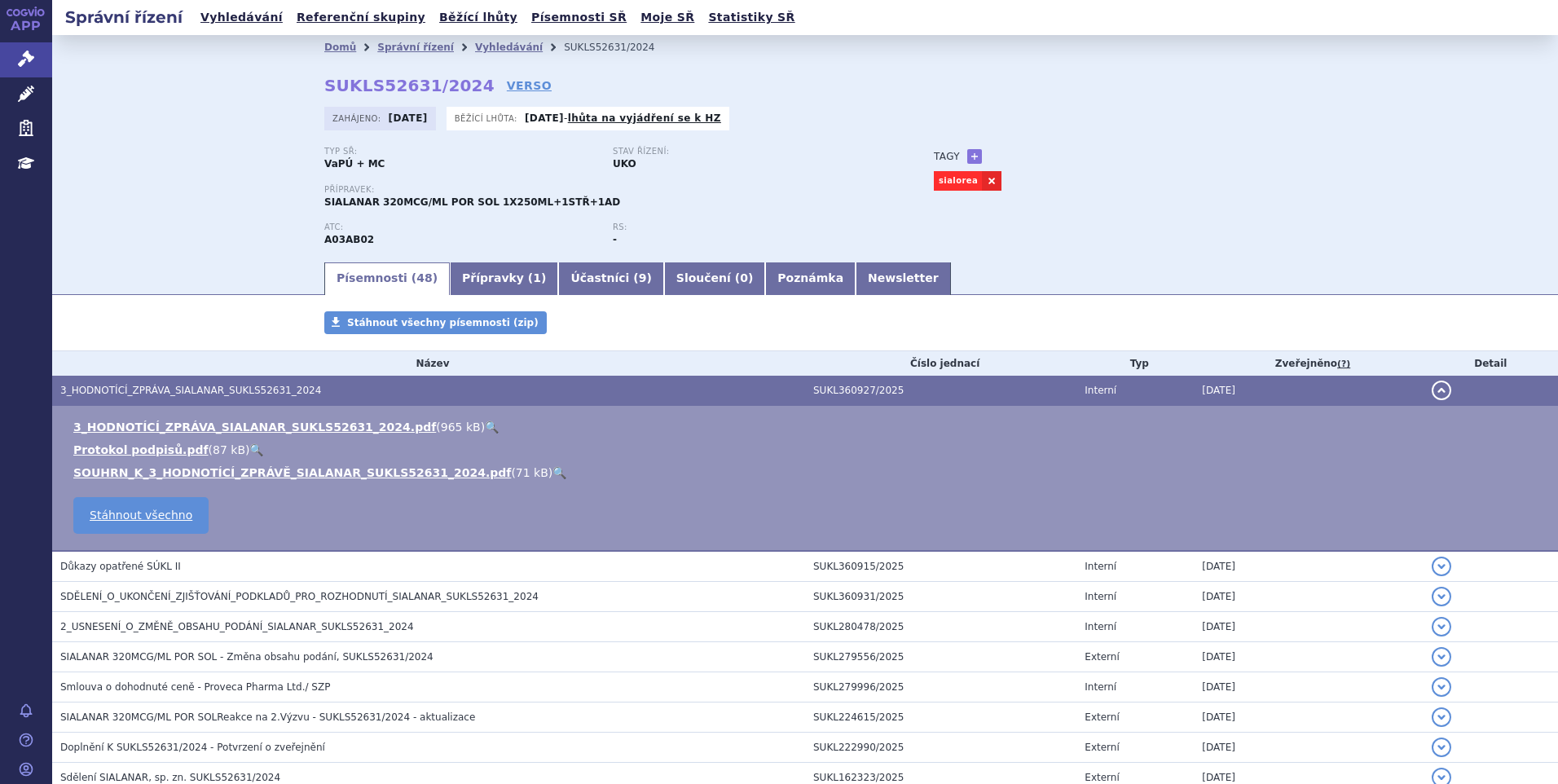
click at [485, 421] on link "🔍" at bounding box center [492, 426] width 14 height 13
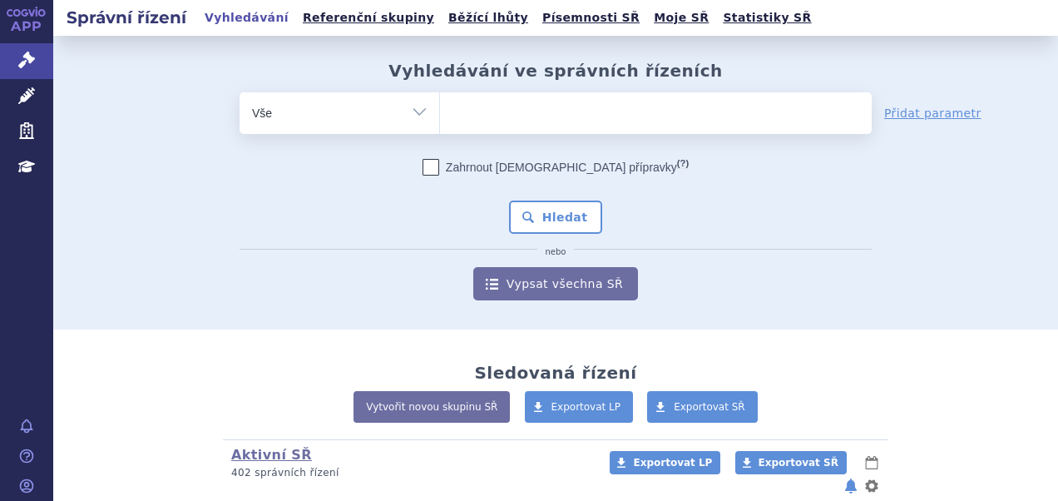
click at [484, 106] on ul at bounding box center [656, 109] width 432 height 35
click at [440, 106] on select at bounding box center [439, 113] width 1 height 42
click at [478, 396] on link "Vytvořit novou skupinu SŘ" at bounding box center [432, 407] width 156 height 32
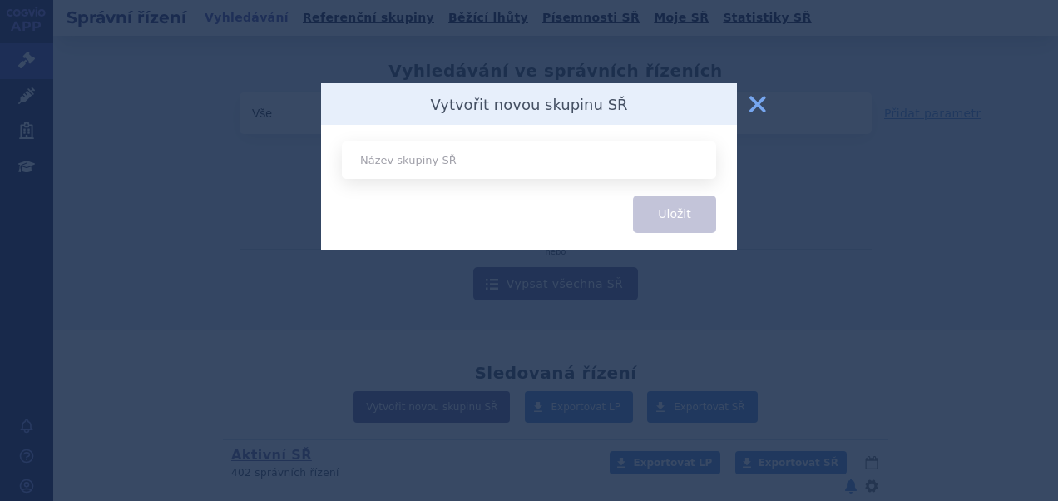
click at [766, 102] on button "zavřít" at bounding box center [757, 103] width 33 height 33
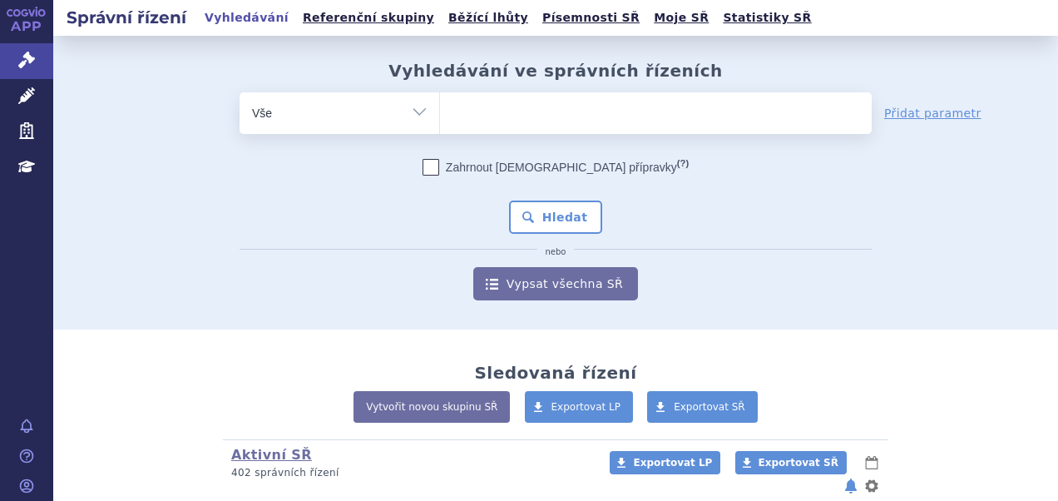
click at [565, 105] on ul at bounding box center [656, 109] width 432 height 35
click at [440, 105] on select at bounding box center [439, 113] width 1 height 42
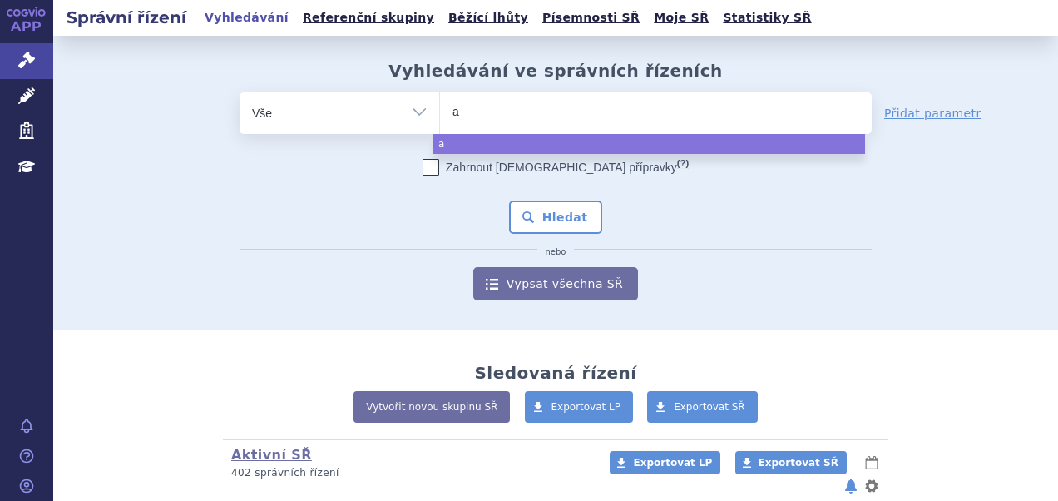
type input "al"
type input "alu"
type input "alura"
type input "alur"
type input "alu"
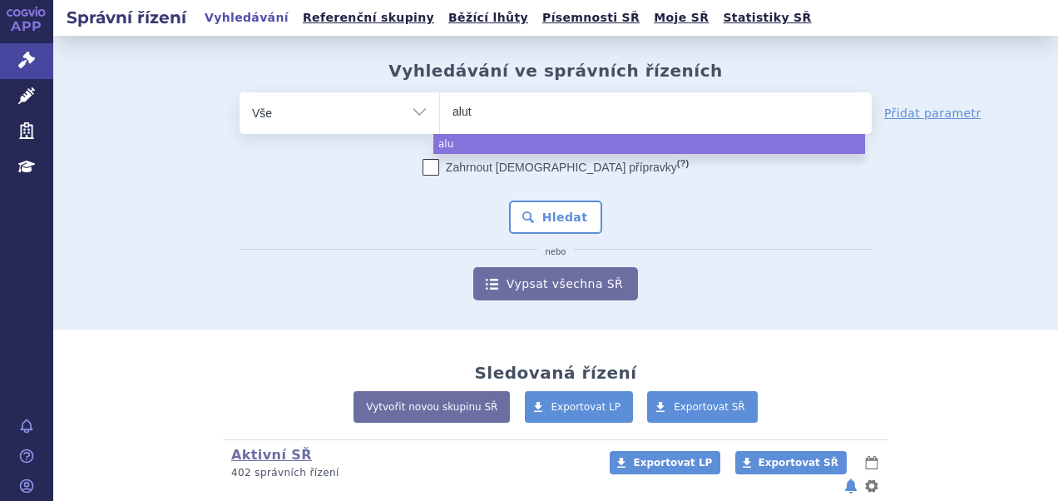
type input "aluta"
type input "alutadr"
select select "alutadr"
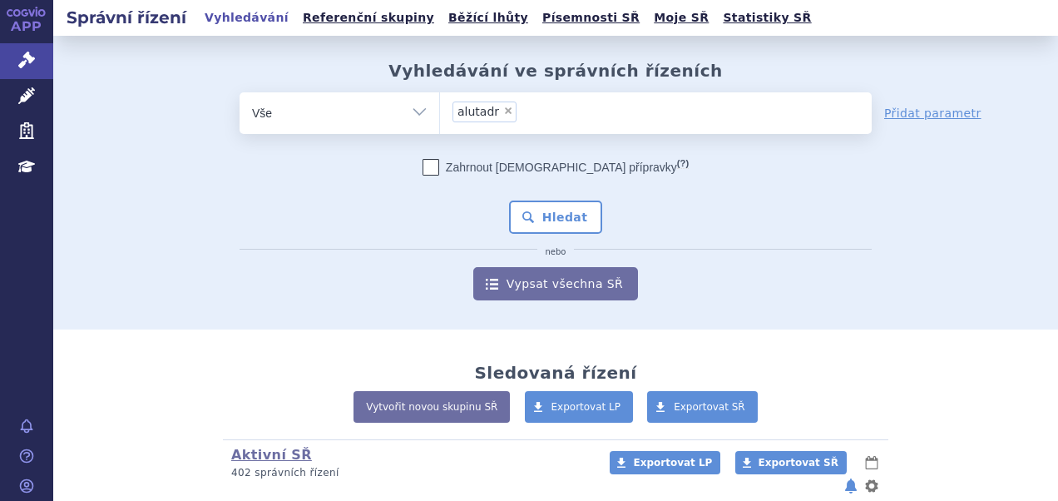
type input "alutadr"
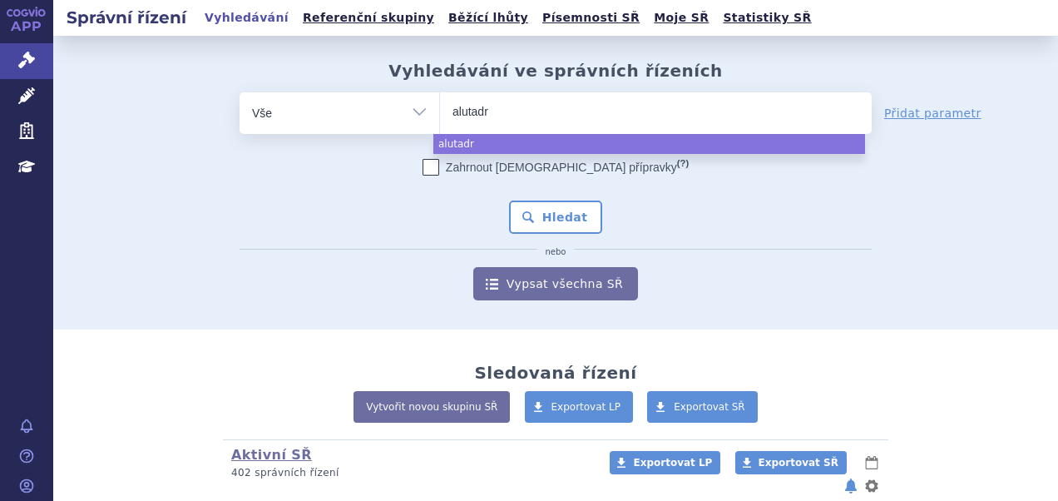
select select "alutadr"
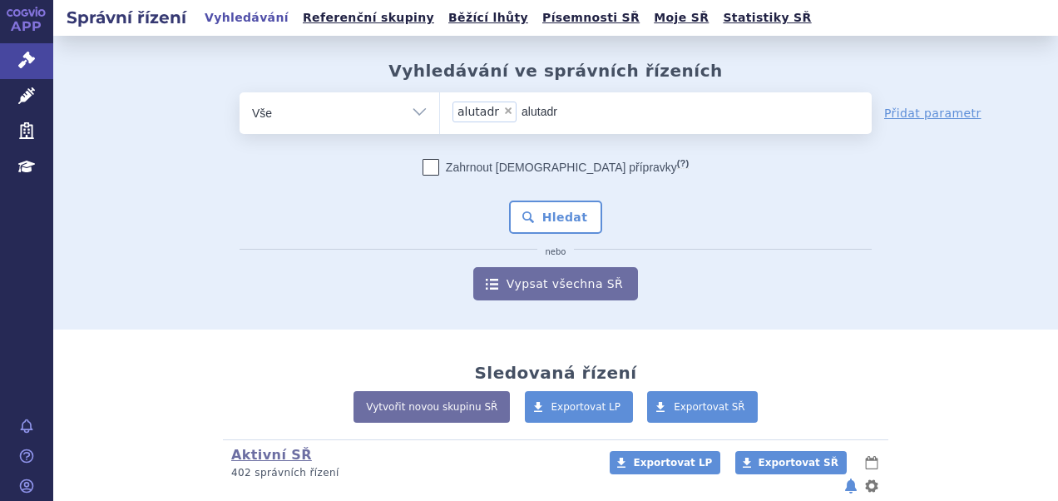
type input "alutad"
select select
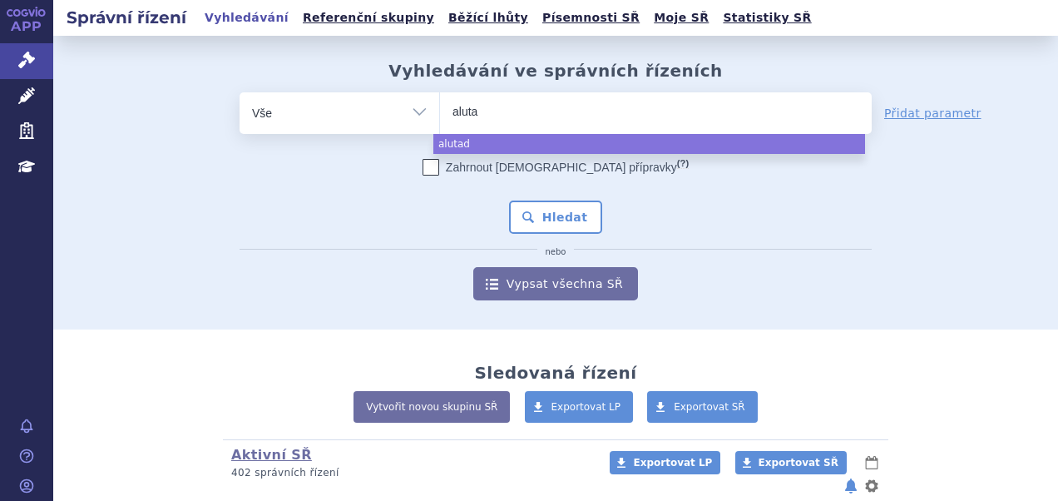
type input "alut"
type input "al"
type input "a"
type input "co"
type input "col"
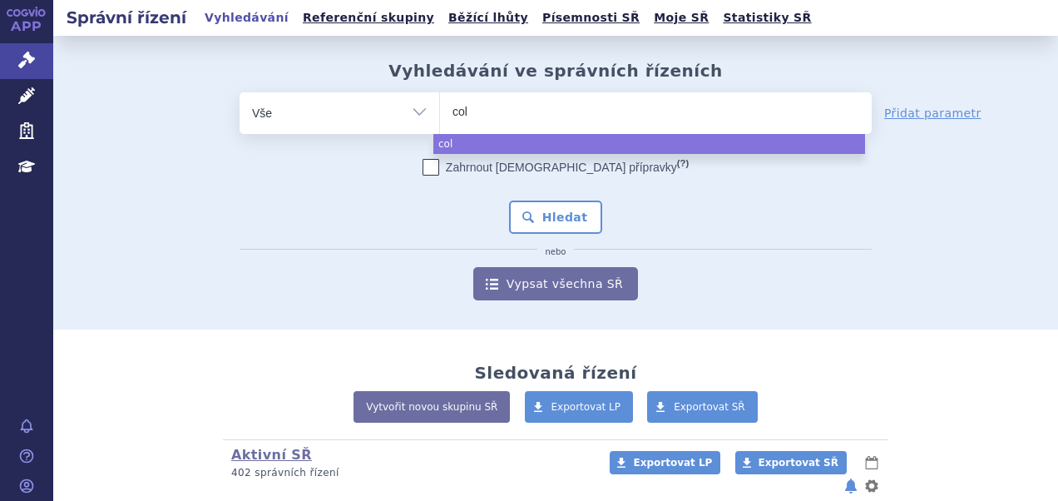
type input "cols"
type input "col"
type input "coli"
type input "colis"
type input "colist"
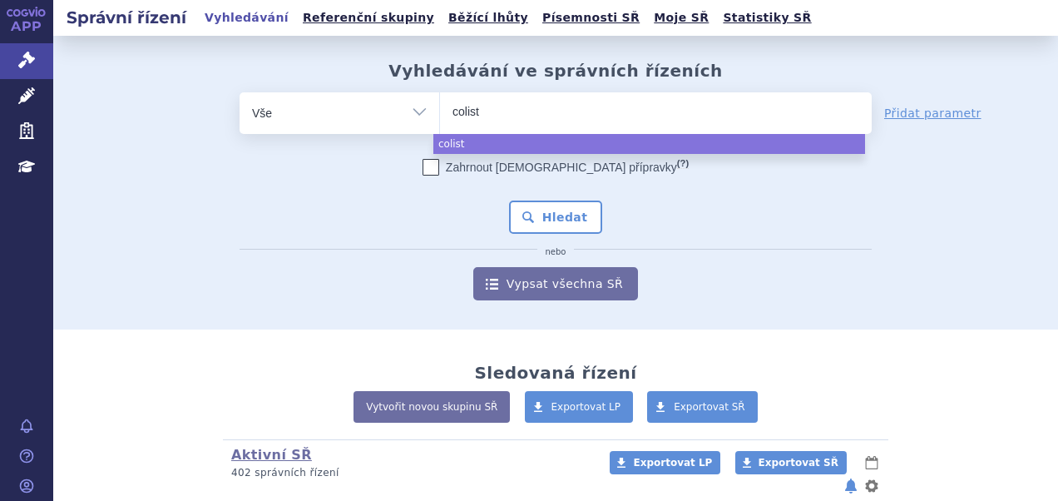
type input "colisti"
select select "colisti"
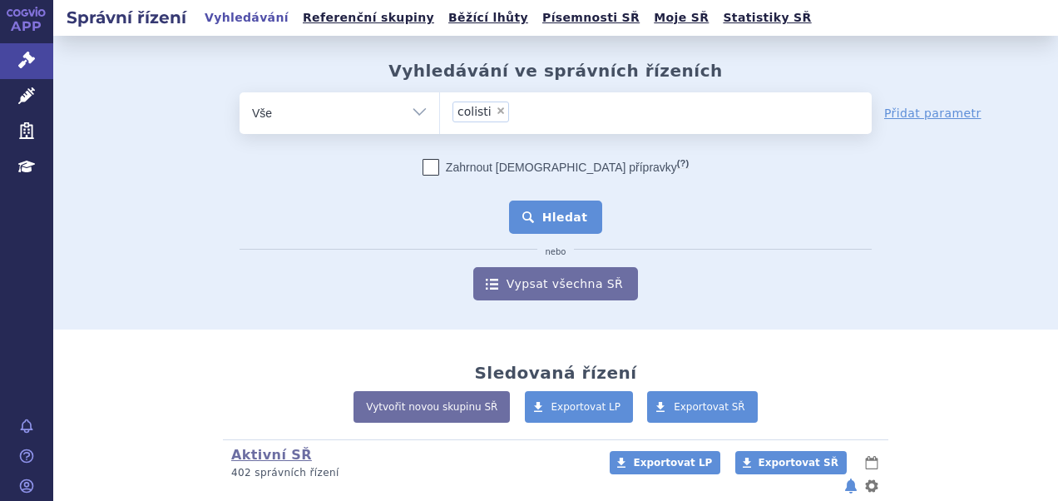
click at [558, 213] on button "Hledat" at bounding box center [556, 217] width 94 height 33
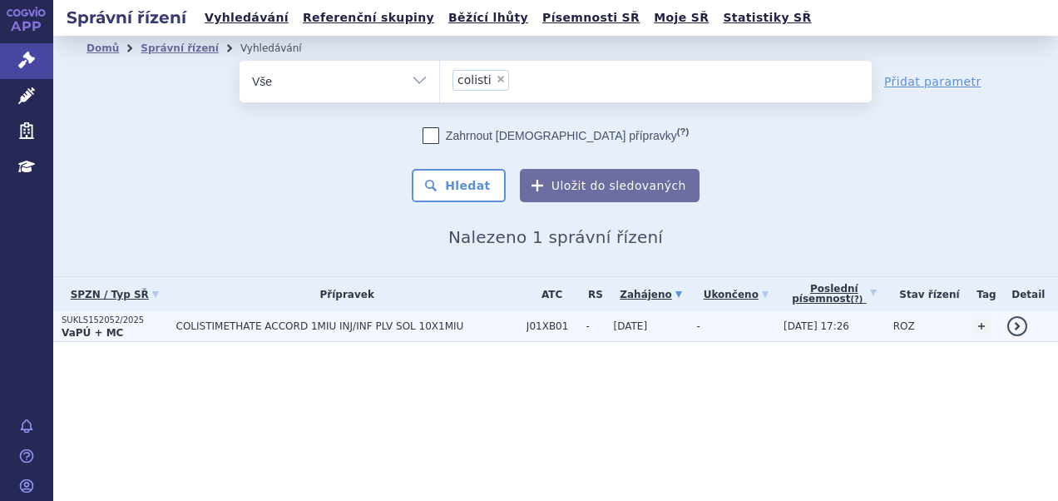
click at [343, 311] on td "COLISTIMETHATE ACCORD 1MIU INJ/INF PLV SOL 10X1MIU" at bounding box center [343, 326] width 350 height 31
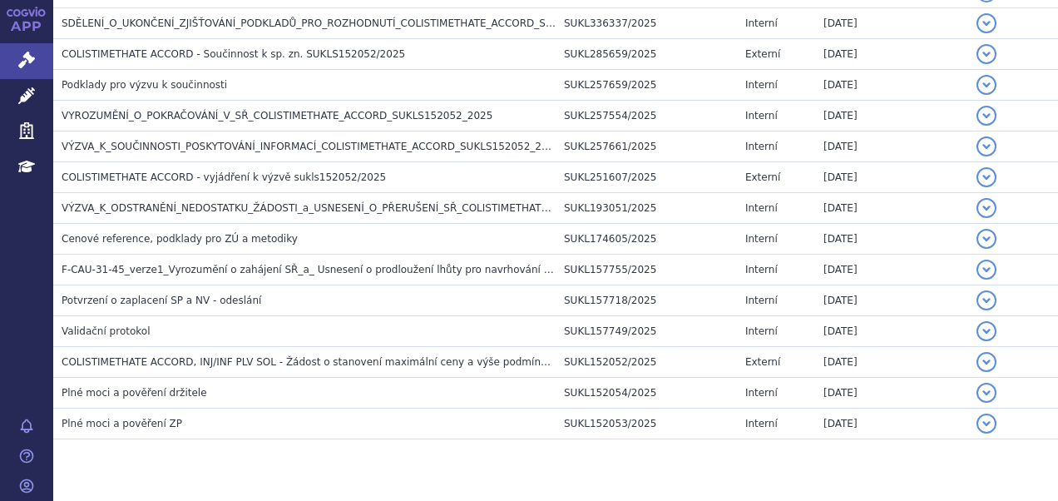
scroll to position [478, 0]
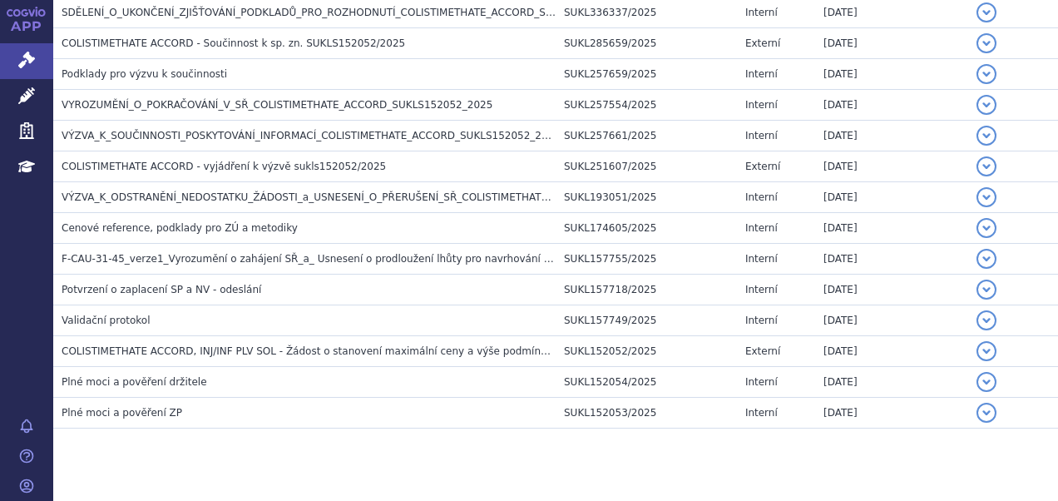
drag, startPoint x: 0, startPoint y: 0, endPoint x: 176, endPoint y: 278, distance: 328.8
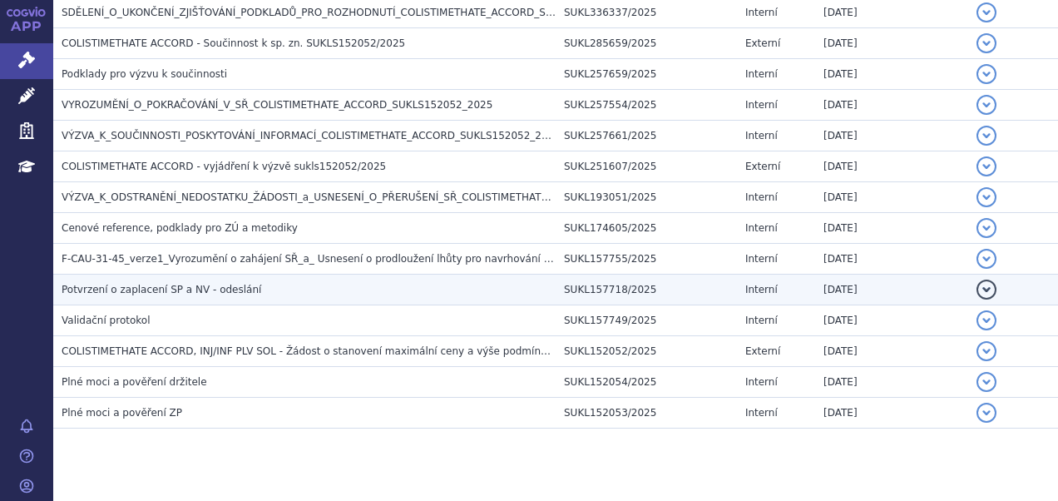
scroll to position [174, 0]
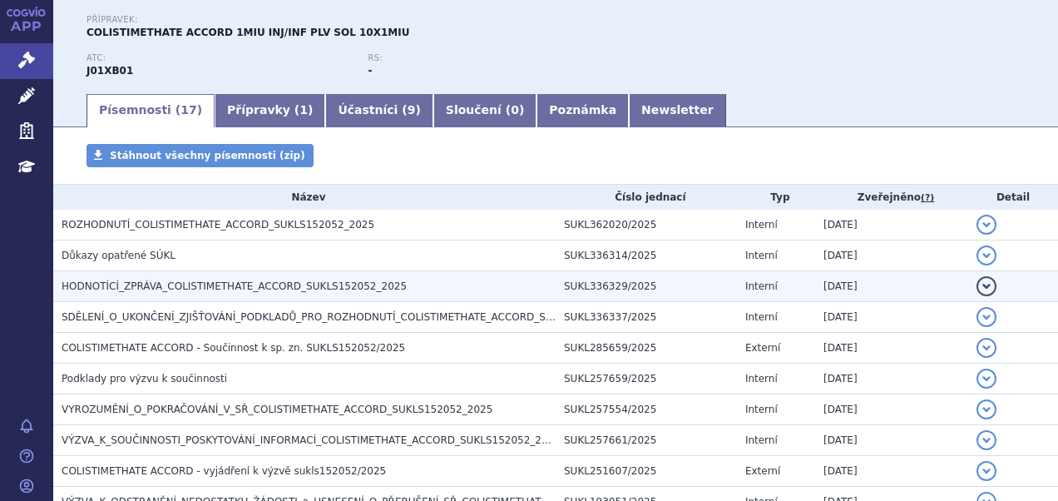
click at [176, 278] on h3 "HODNOTÍCÍ_ZPRÁVA_COLISTIMETHATE_ACCORD_SUKLS152052_2025" at bounding box center [309, 286] width 494 height 17
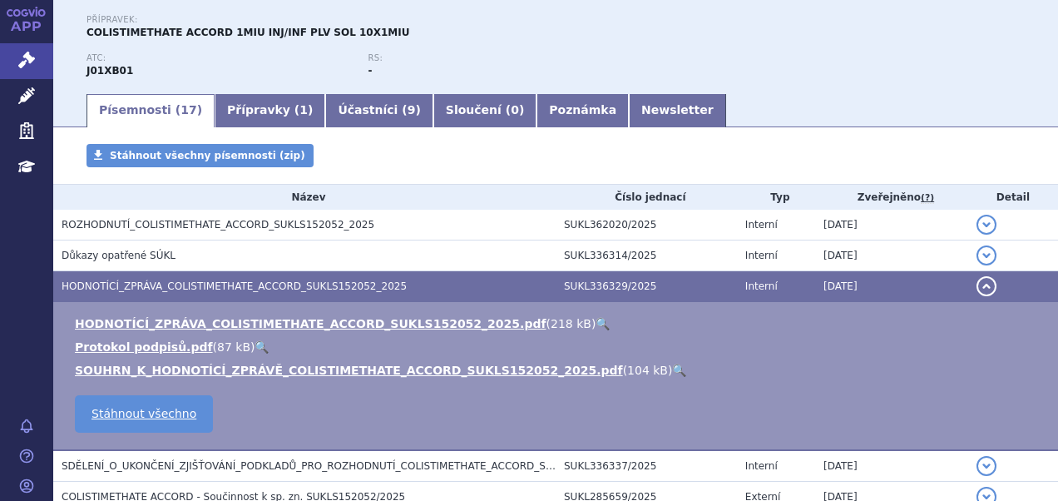
click at [596, 325] on link "🔍" at bounding box center [603, 323] width 14 height 13
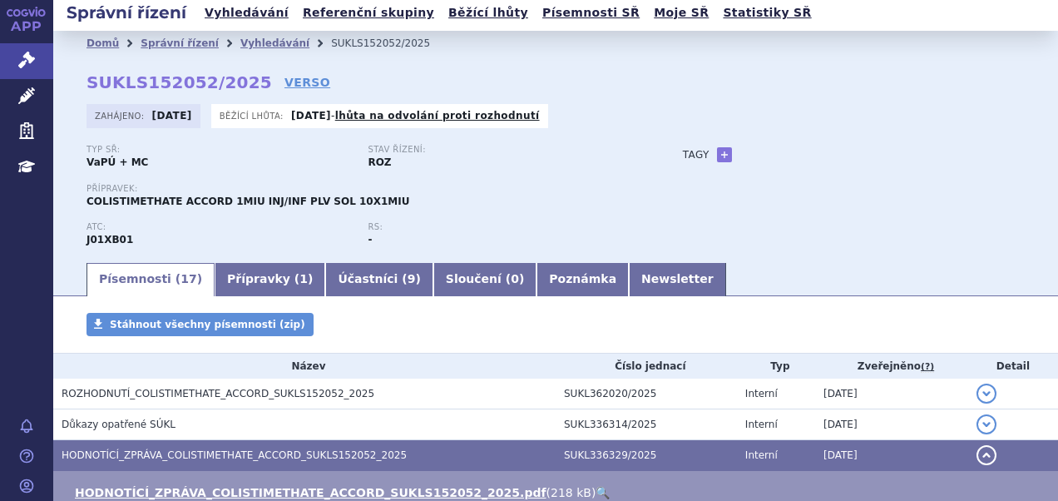
scroll to position [0, 0]
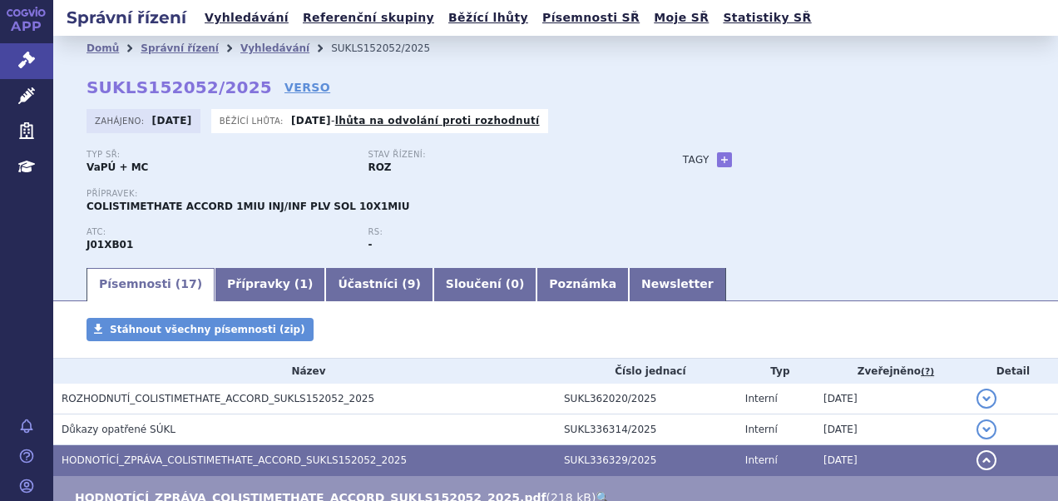
click at [334, 35] on ul "Vyhledávání Referenční skupiny Běžící lhůty Písemnosti SŘ Moje SŘ Statistiky SŘ" at bounding box center [508, 18] width 617 height 36
drag, startPoint x: 333, startPoint y: 49, endPoint x: 245, endPoint y: 51, distance: 88.2
click at [245, 51] on ul "Domů Správní řízení Vyhledávání SUKLS152052/2025" at bounding box center [556, 48] width 939 height 25
click at [245, 51] on link "Vyhledávání" at bounding box center [274, 48] width 69 height 12
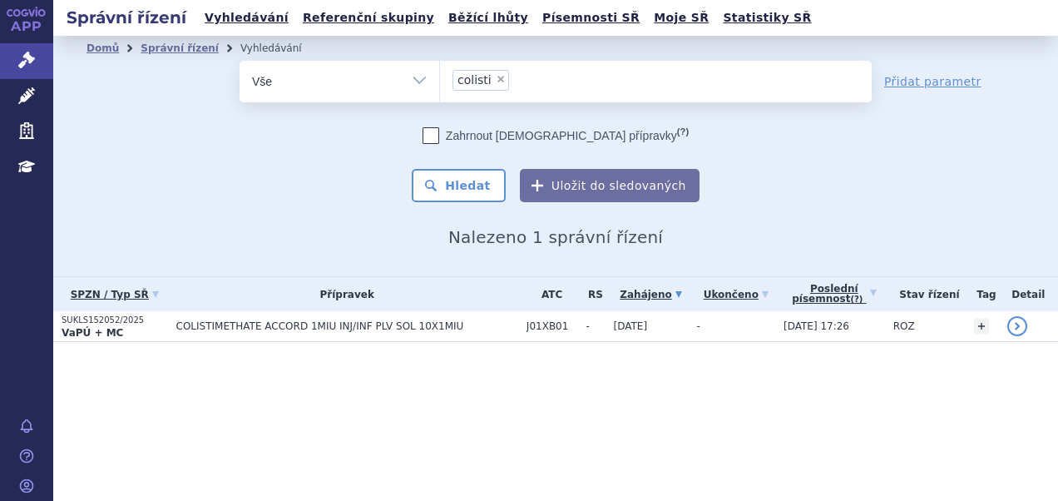
click at [496, 79] on span "×" at bounding box center [501, 79] width 10 height 10
click at [440, 79] on select "colisti" at bounding box center [439, 81] width 1 height 42
click at [496, 79] on ul "× colisti" at bounding box center [656, 79] width 432 height 37
click at [440, 79] on select "colisti" at bounding box center [439, 81] width 1 height 42
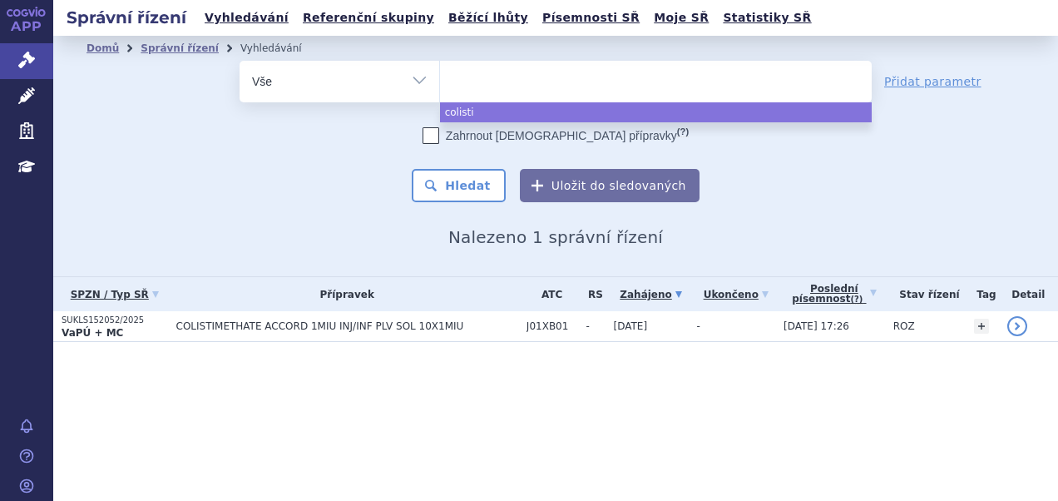
select select
type input "al"
type input "alu"
type input "alut"
type input "aluta"
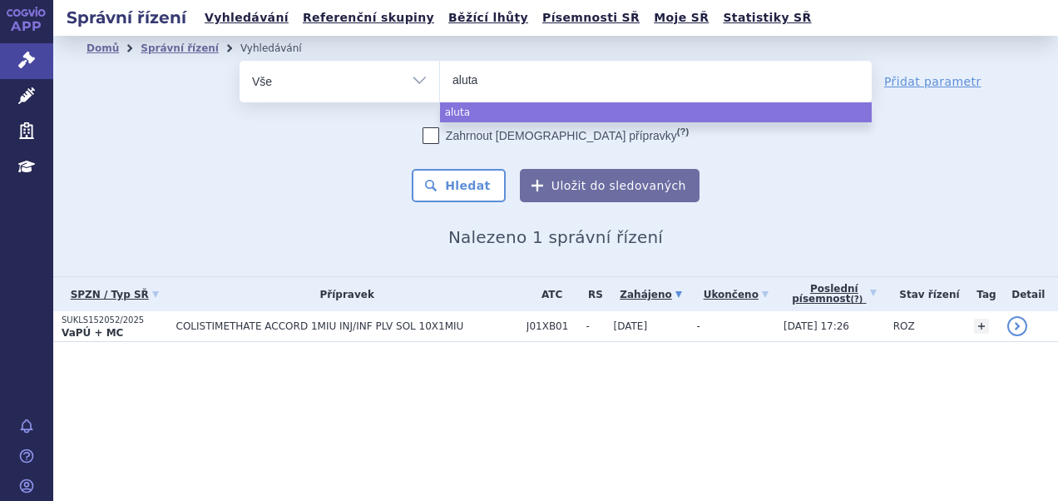
type input "alutar"
select select "alutar"
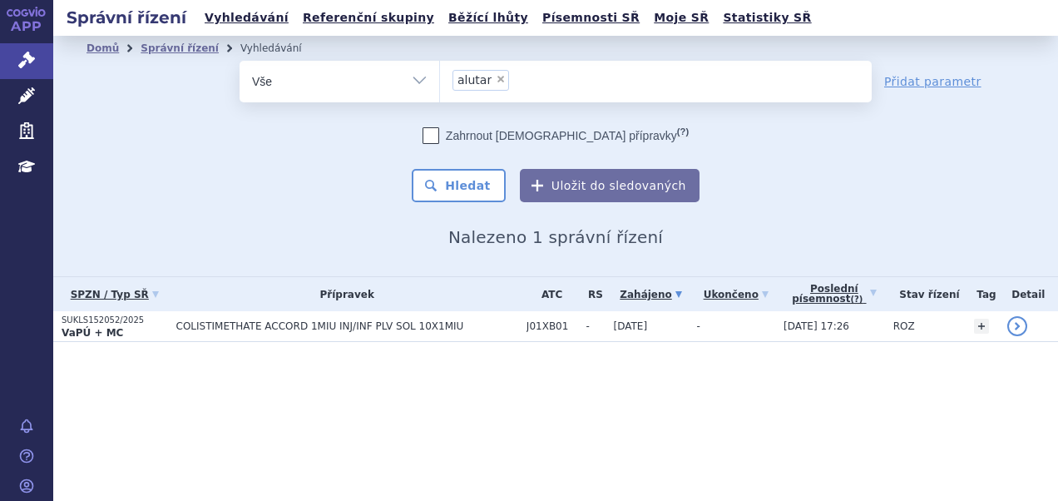
type input "alutar"
select select
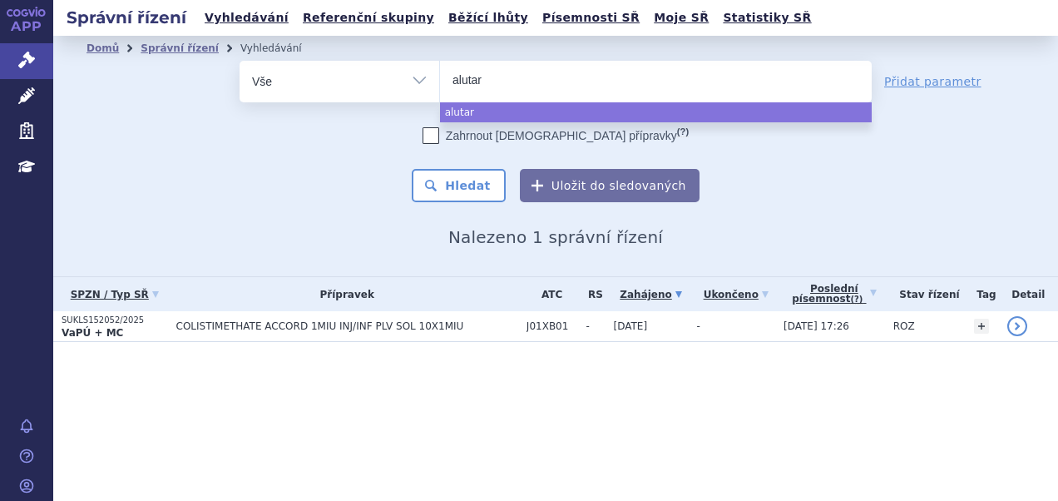
type input "alutard"
select select "alutard"
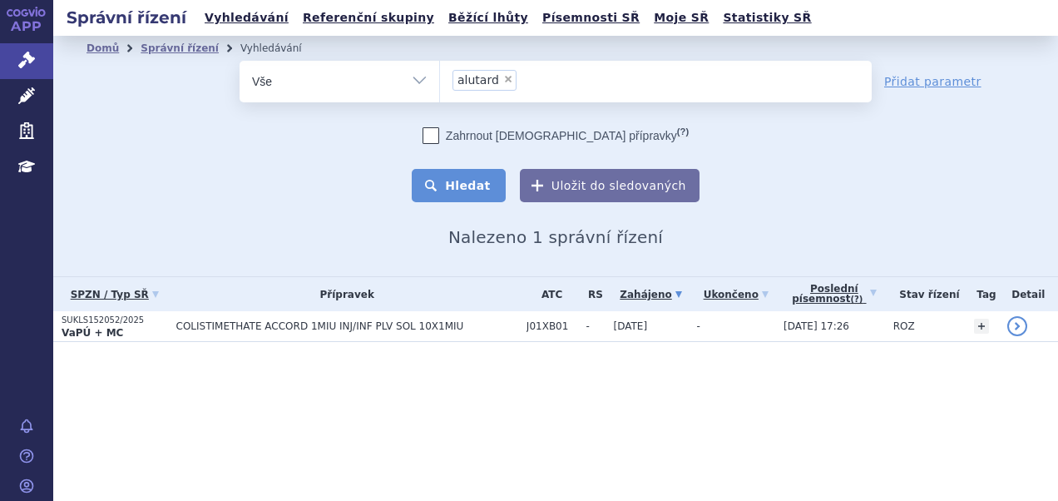
click at [464, 184] on button "Hledat" at bounding box center [459, 185] width 94 height 33
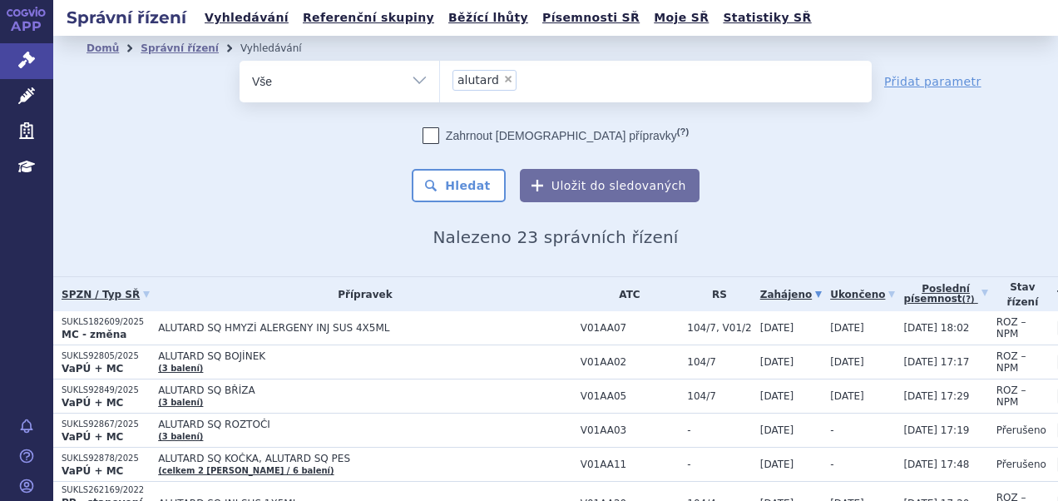
scroll to position [113, 0]
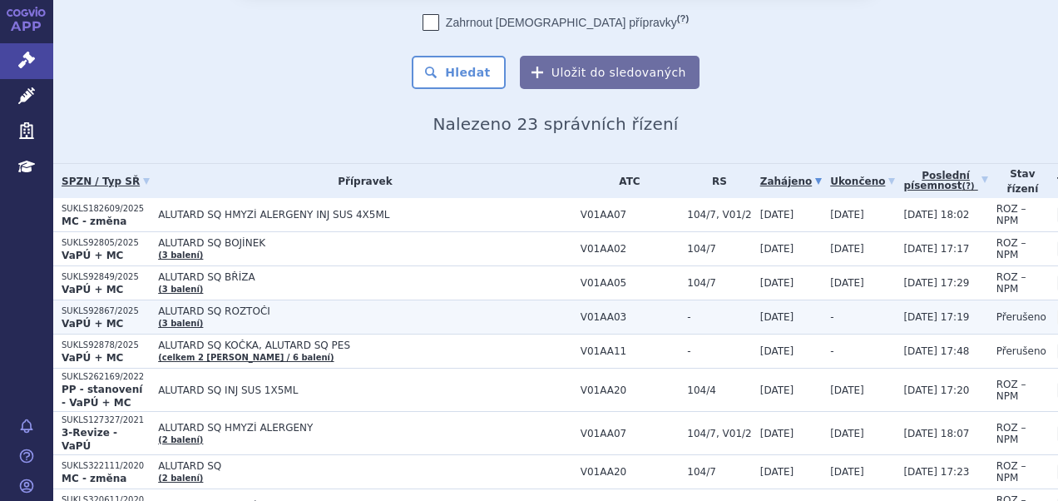
click at [272, 311] on span "ALUTARD SQ ROZTOČI" at bounding box center [365, 311] width 414 height 12
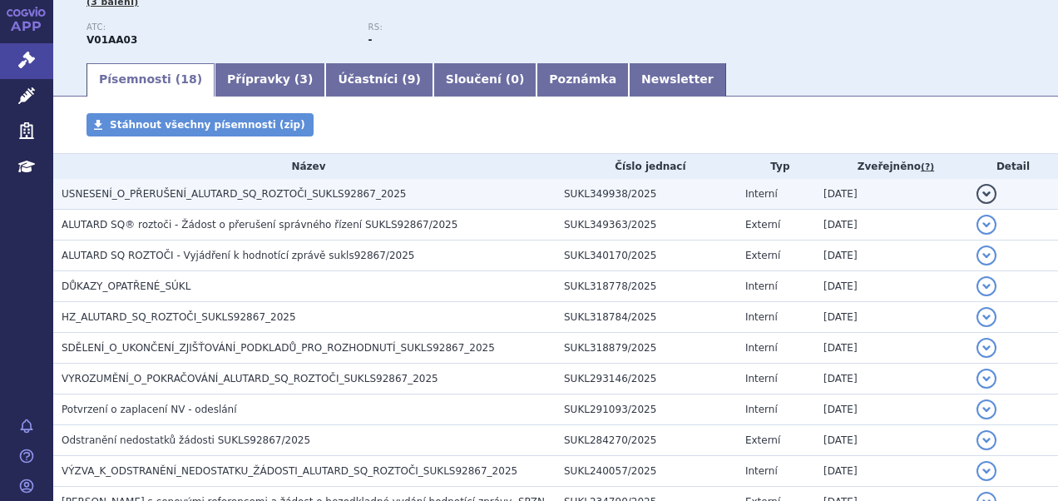
scroll to position [250, 0]
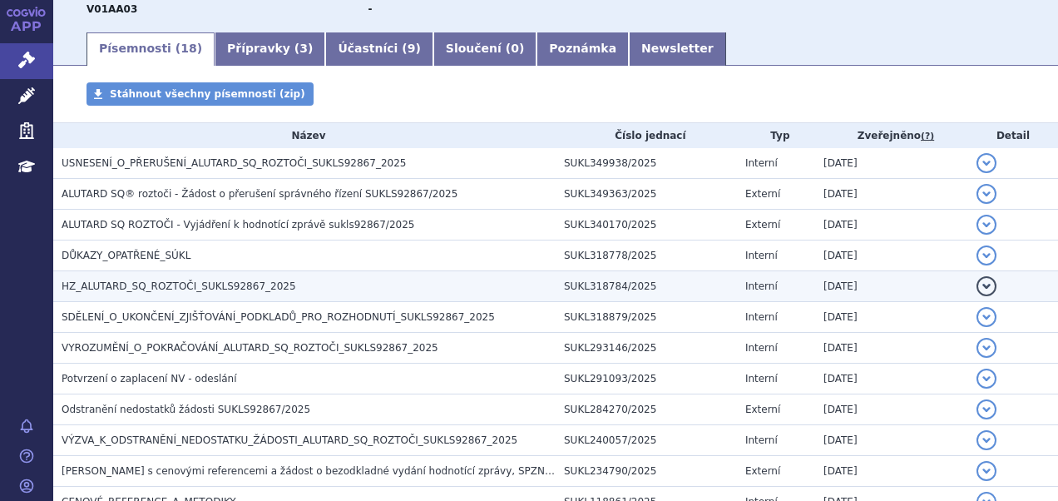
click at [189, 278] on h3 "HZ_ALUTARD_SQ_ROZTOČI_SUKLS92867_2025" at bounding box center [309, 286] width 494 height 17
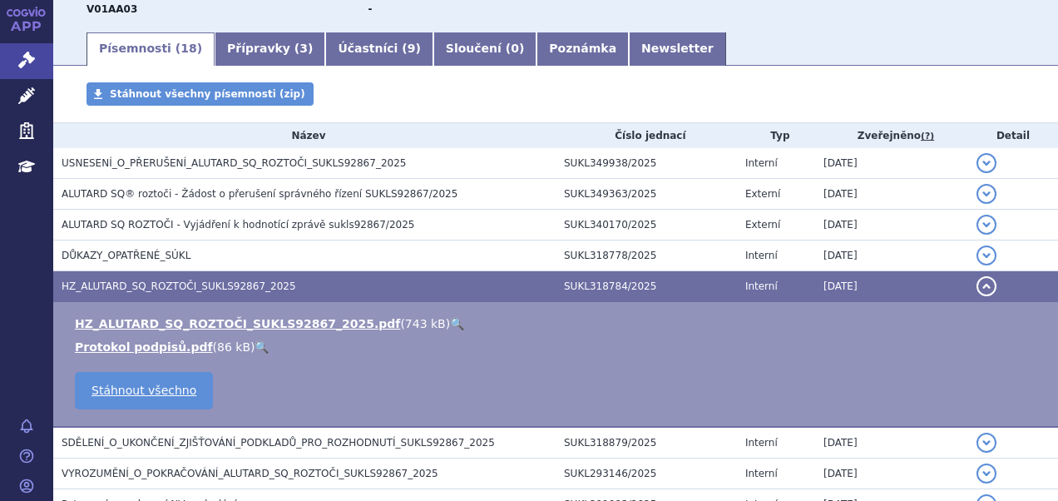
click at [450, 323] on link "🔍" at bounding box center [457, 323] width 14 height 13
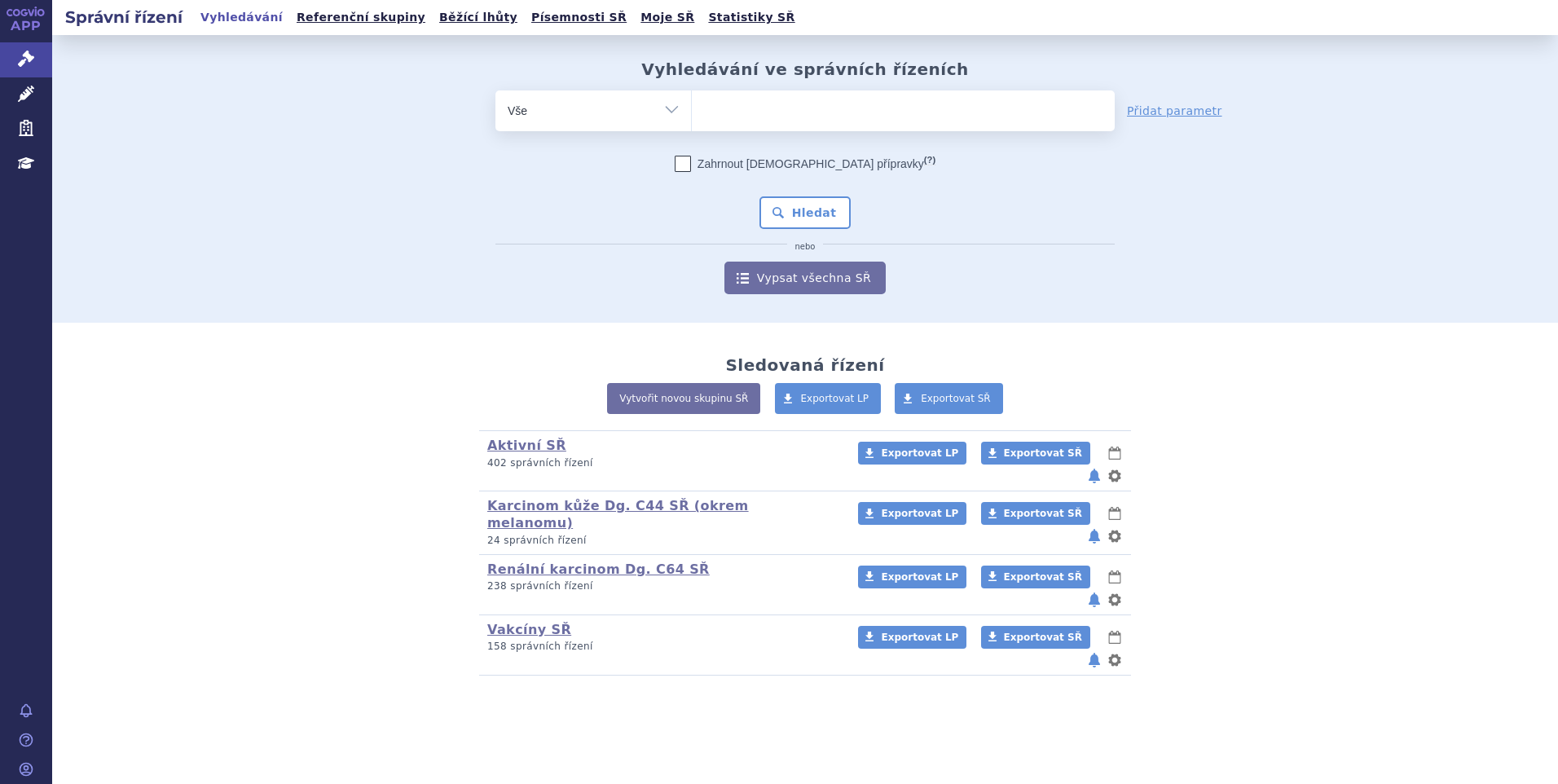
drag, startPoint x: 716, startPoint y: 115, endPoint x: 731, endPoint y: 123, distance: 17.0
click at [716, 111] on ul at bounding box center [903, 107] width 423 height 34
click at [691, 111] on select at bounding box center [691, 111] width 1 height 41
paste input "SUKLS354302/2025"
type input "SUKLS354302/2025"
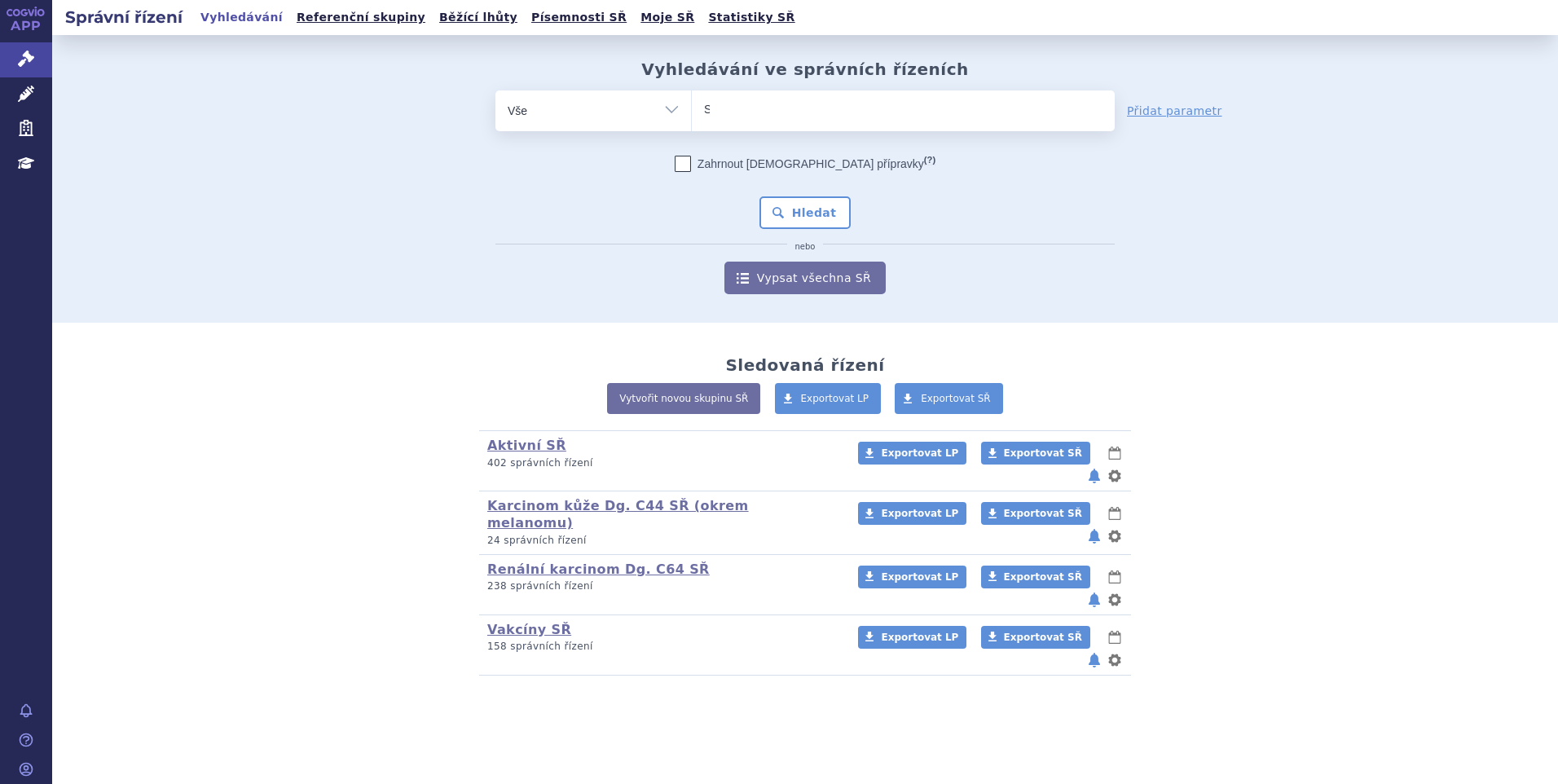
click at [691, 107] on select "SUKLS354302/2025" at bounding box center [691, 111] width 1 height 41
paste input "SUKLS354302/2025"
type input "SUKLS354302/2025"
select select "SUKLS354302/2025"
click at [804, 214] on button "Hledat" at bounding box center [806, 212] width 92 height 32
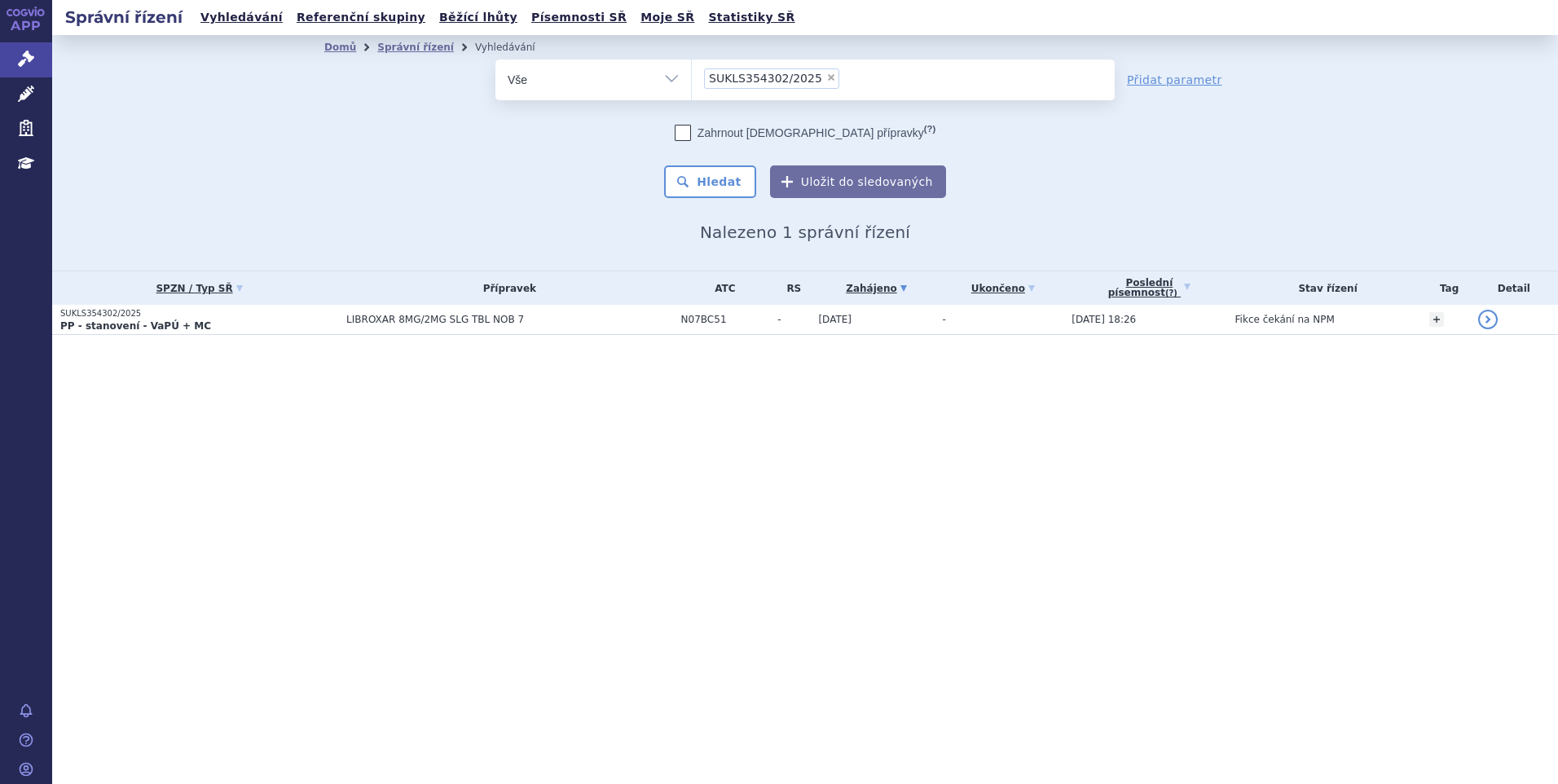
click at [404, 326] on td "LIBROXAR 8MG/2MG SLG TBL NOB 7" at bounding box center [505, 319] width 335 height 30
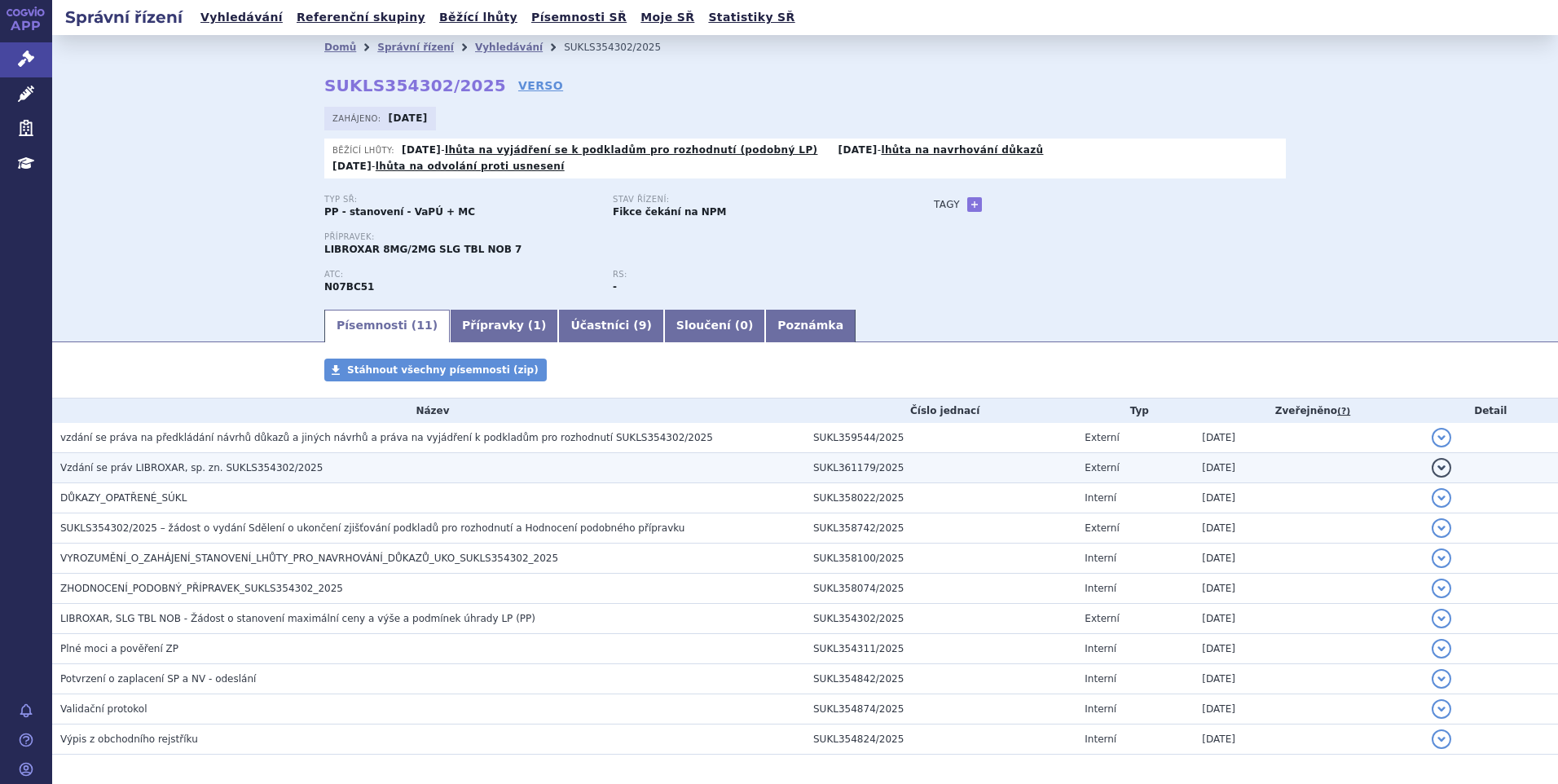
click at [148, 462] on span "Vzdání se práv LIBROXAR, sp. zn. SUKLS354302/2025" at bounding box center [192, 468] width 262 height 12
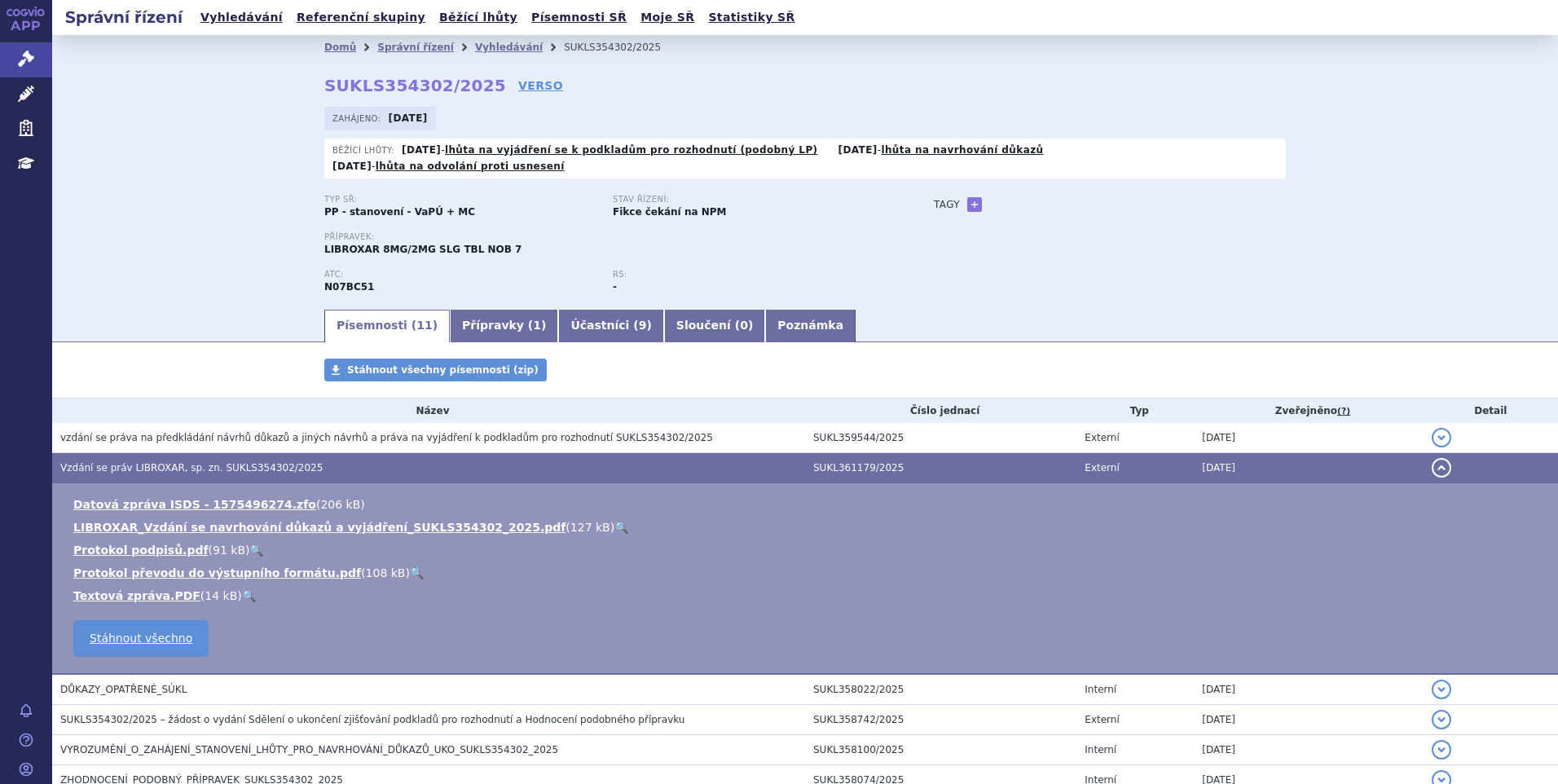
click at [614, 521] on link "🔍" at bounding box center [621, 527] width 14 height 13
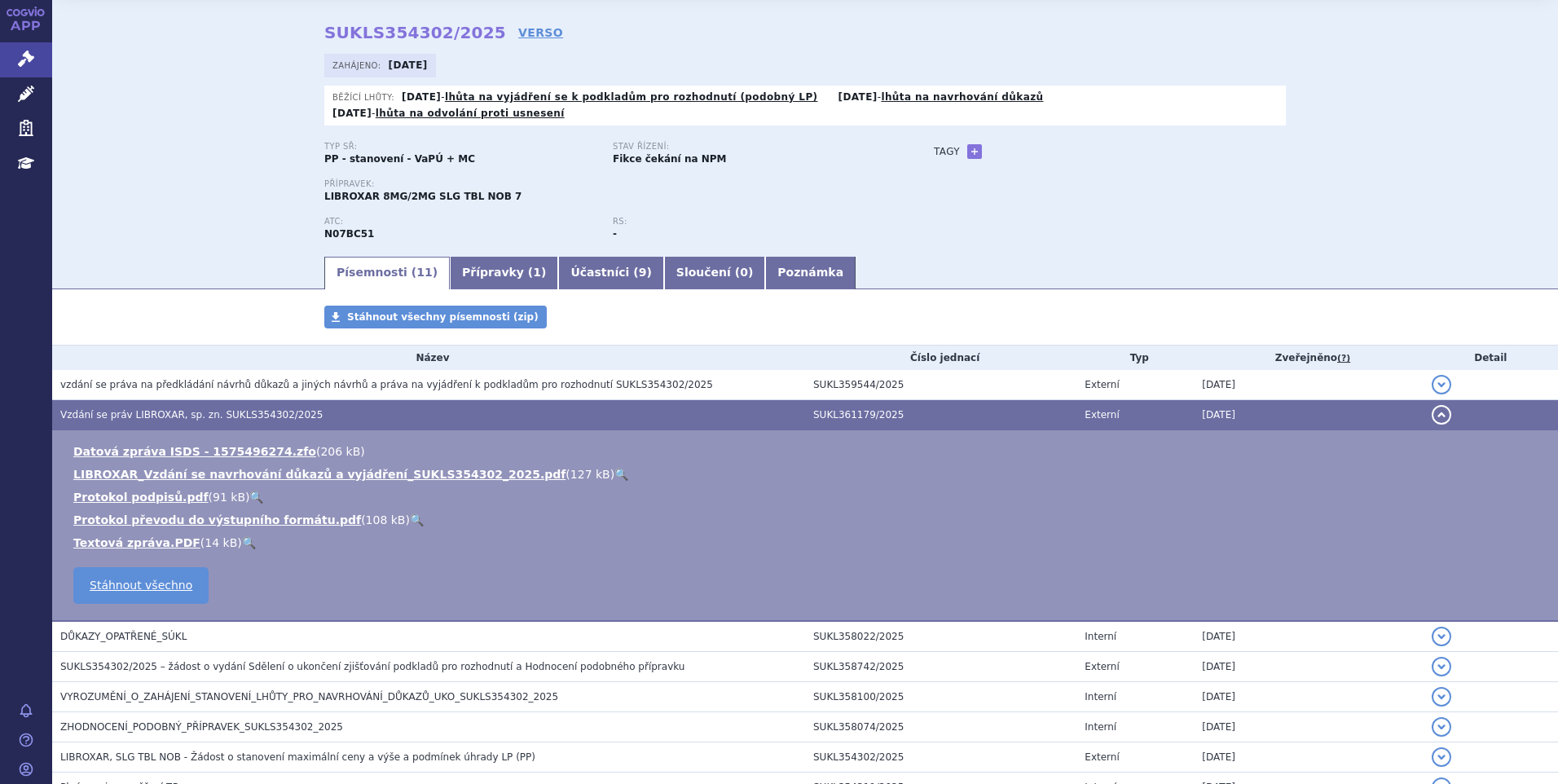
scroll to position [81, 0]
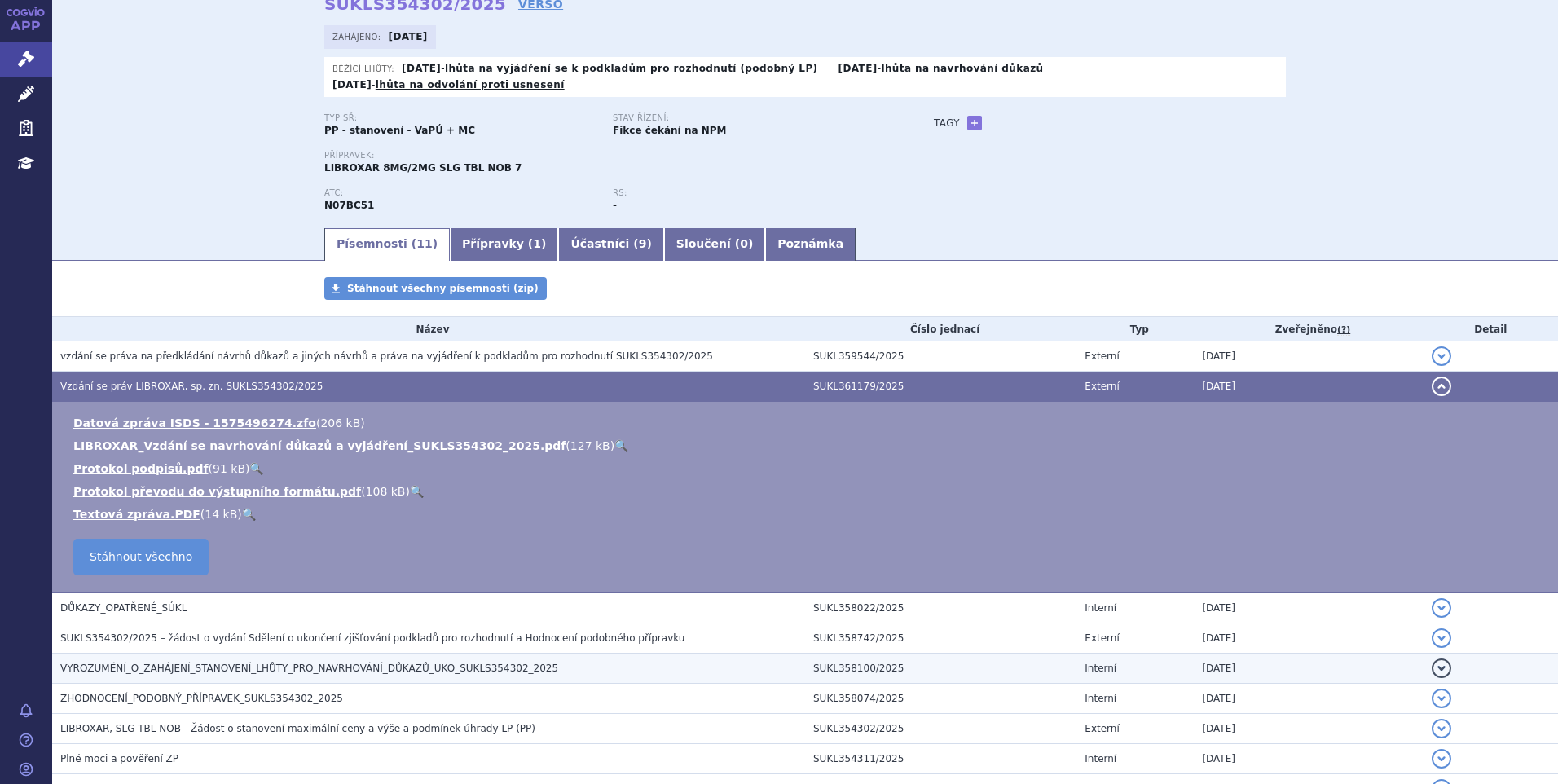
click at [255, 663] on span "VYROZUMĚNÍ_O_ZAHÁJENÍ_STANOVENÍ_LHŮTY_PRO_NAVRHOVÁNÍ_DŮKAZŮ_UKO_SUKLS354302_2025" at bounding box center [309, 669] width 497 height 12
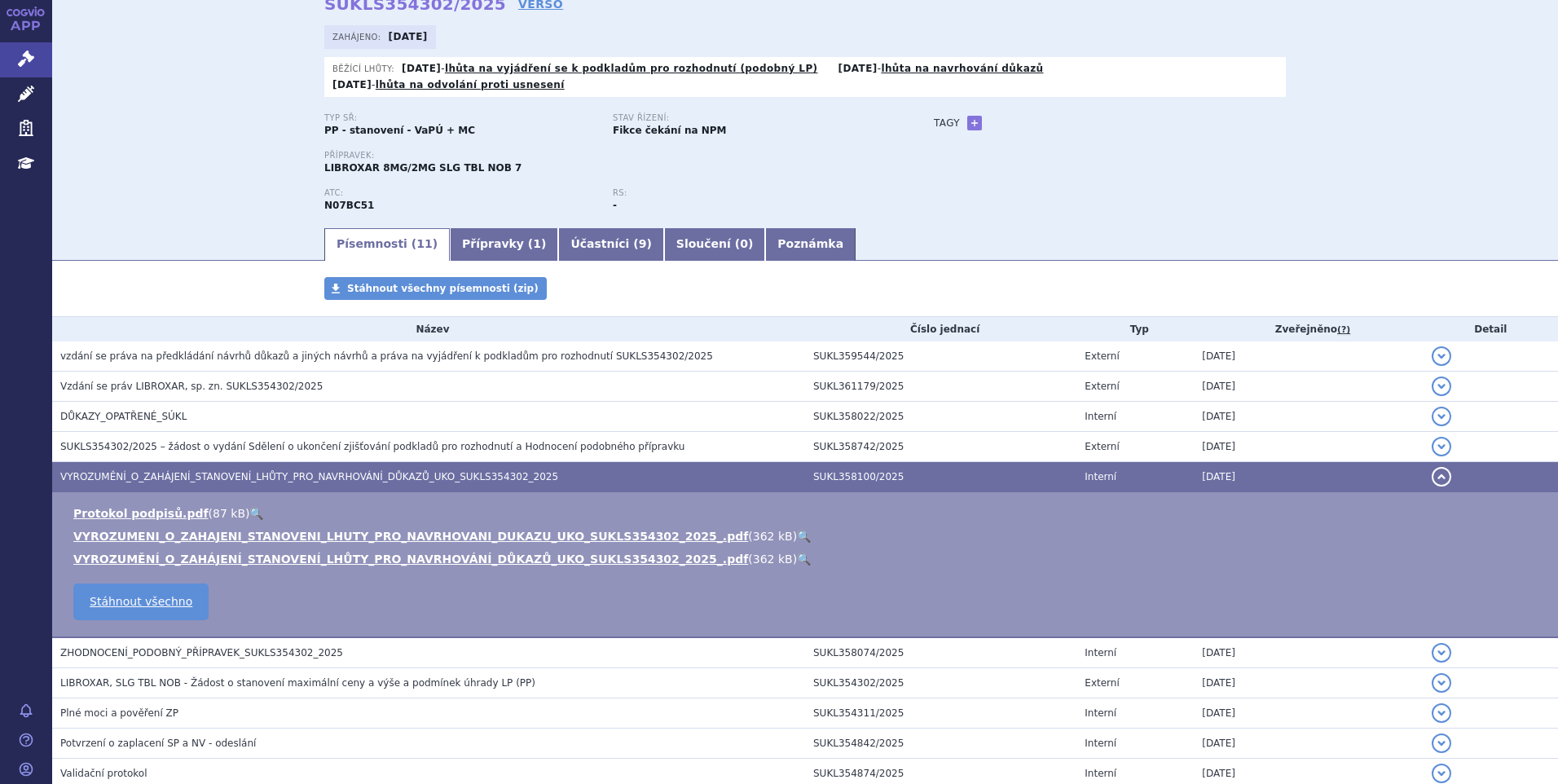
click at [797, 530] on link "🔍" at bounding box center [804, 535] width 14 height 13
click at [846, 151] on div "Přípravek: LIBROXAR 8MG/2MG SLG TBL NOB 7" at bounding box center [612, 162] width 577 height 24
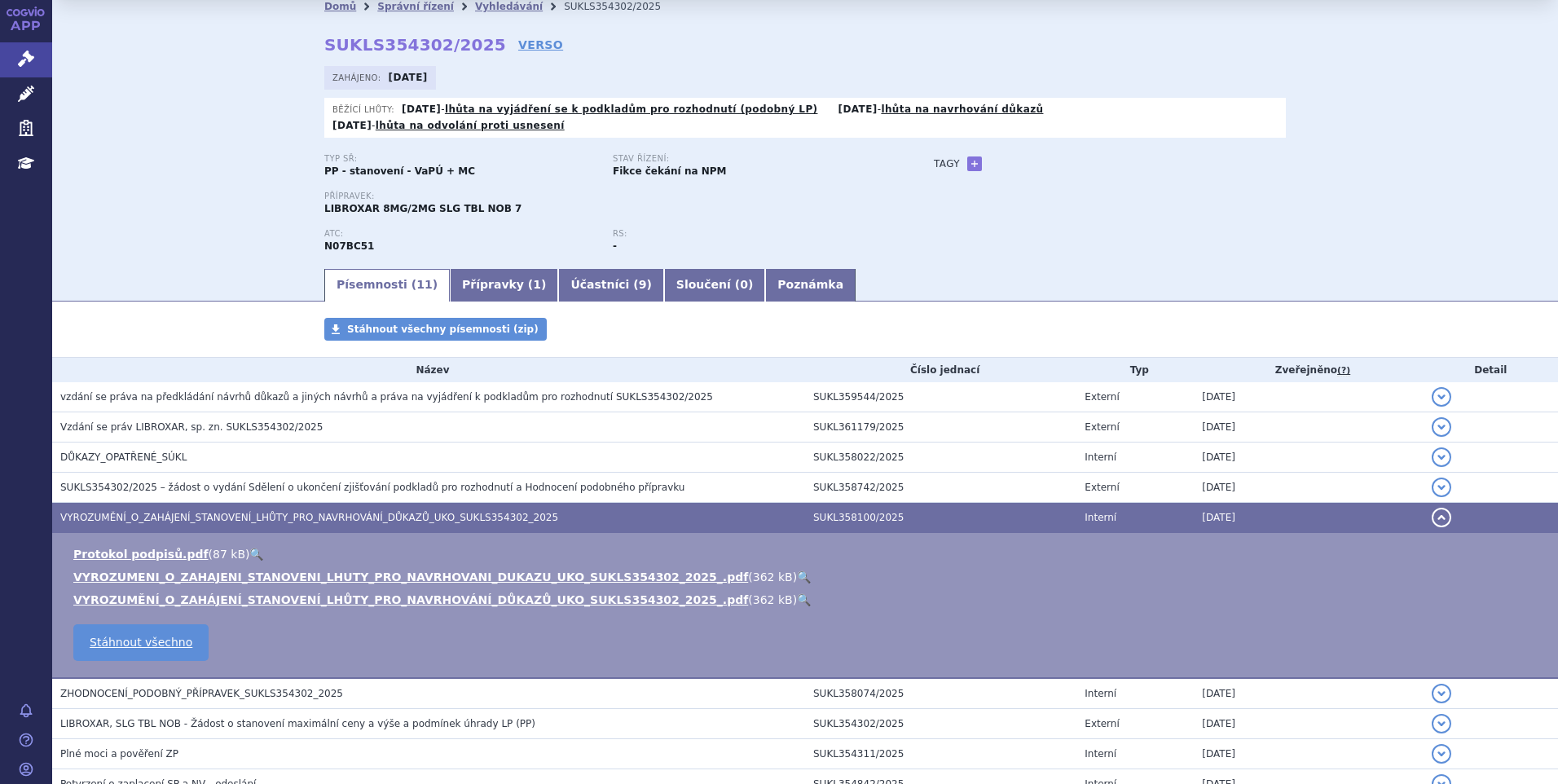
scroll to position [0, 0]
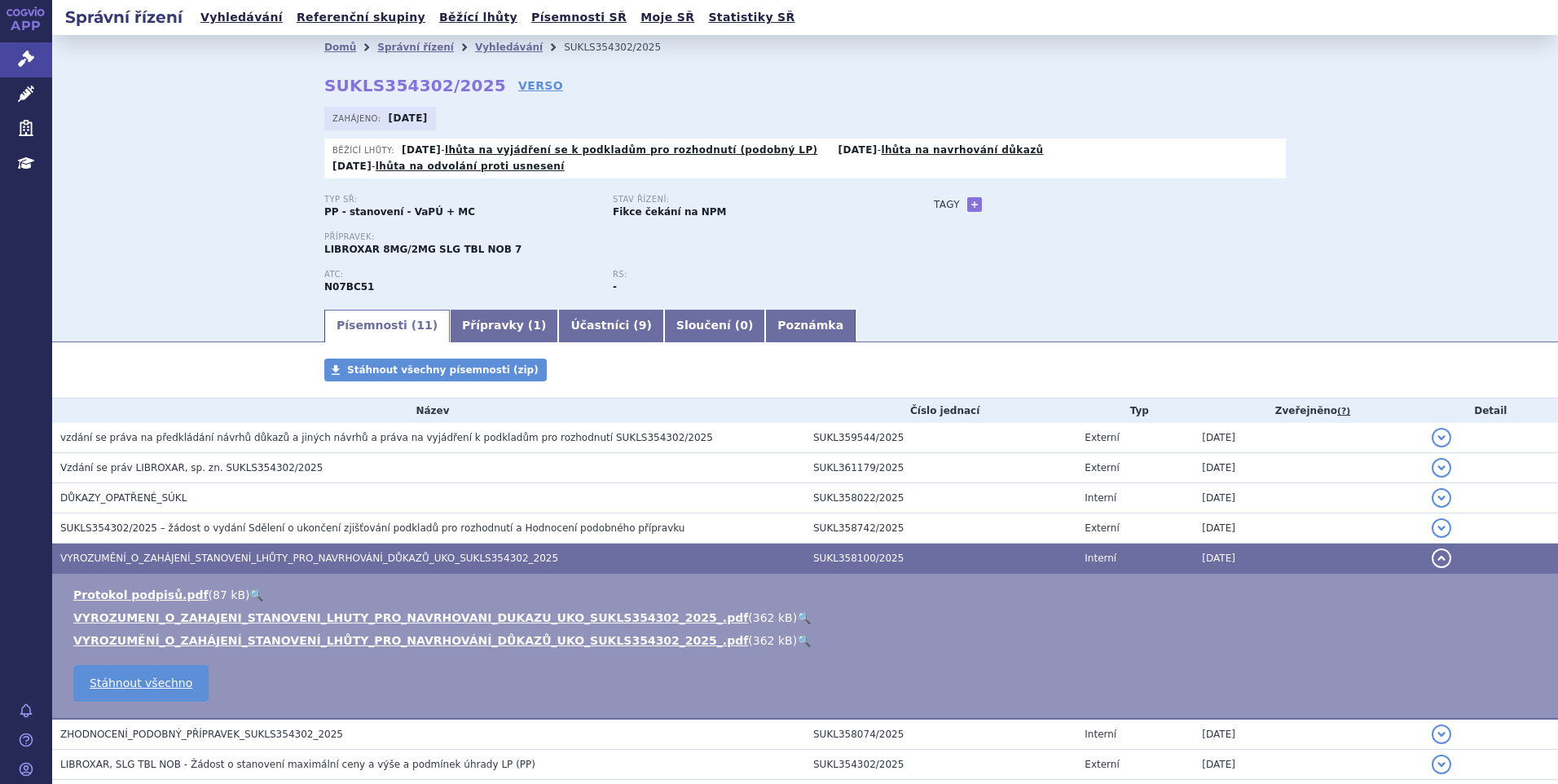
drag, startPoint x: 661, startPoint y: 69, endPoint x: 578, endPoint y: 54, distance: 84.3
click at [546, 69] on div "Domů Správní řízení Vyhledávání SUKLS354302/2025 SUKLS354302/2025 VERSO Zahájen…" at bounding box center [805, 183] width 1027 height 248
drag, startPoint x: 604, startPoint y: 53, endPoint x: 527, endPoint y: 55, distance: 77.0
click at [527, 55] on ul "Domů Správní řízení Vyhledávání SUKLS354302/2025" at bounding box center [805, 47] width 962 height 24
click at [670, 52] on ul "Domů Správní řízení Vyhledávání SUKLS354302/2025" at bounding box center [805, 47] width 962 height 24
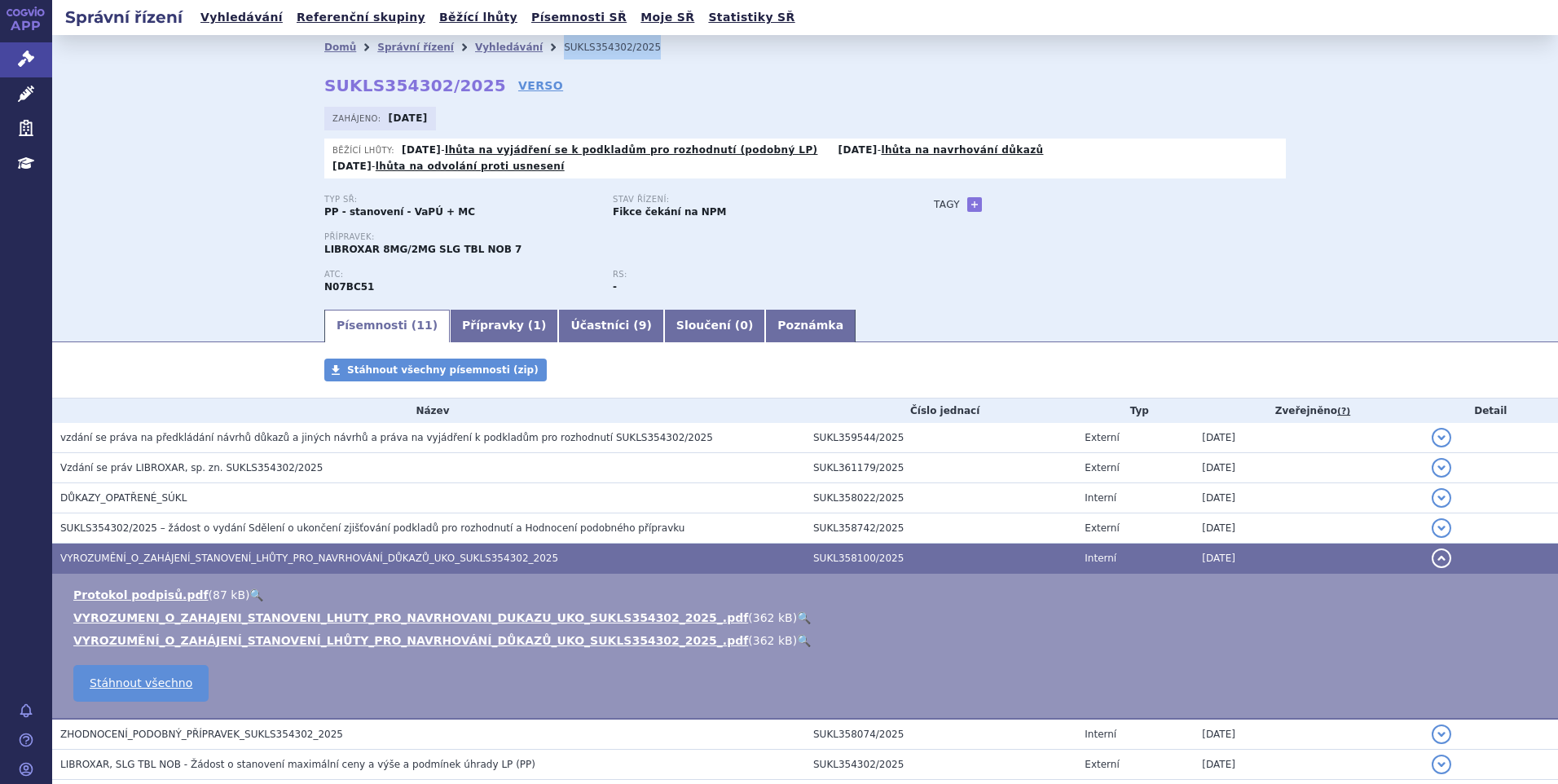
drag, startPoint x: 634, startPoint y: 48, endPoint x: 522, endPoint y: 51, distance: 112.0
click at [522, 51] on ul "Domů Správní řízení Vyhledávání SUKLS354302/2025" at bounding box center [805, 47] width 962 height 24
copy ul "Vyhledávání SUKLS354302/2025"
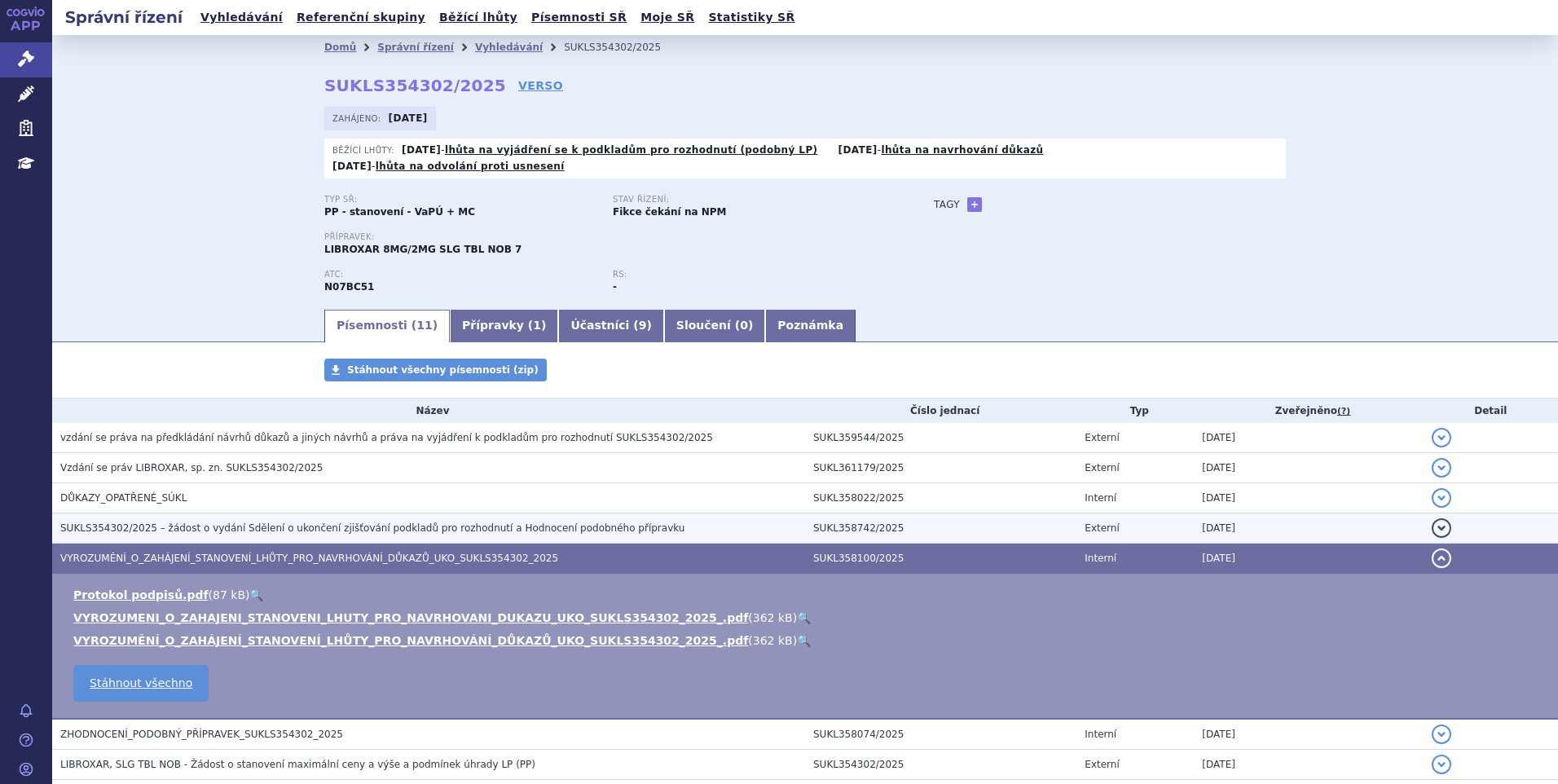
click at [211, 520] on h3 "SUKLS354302/2025 – žádost o vydání Sdělení o ukončení zjišťování podkladů pro r…" at bounding box center [433, 528] width 745 height 17
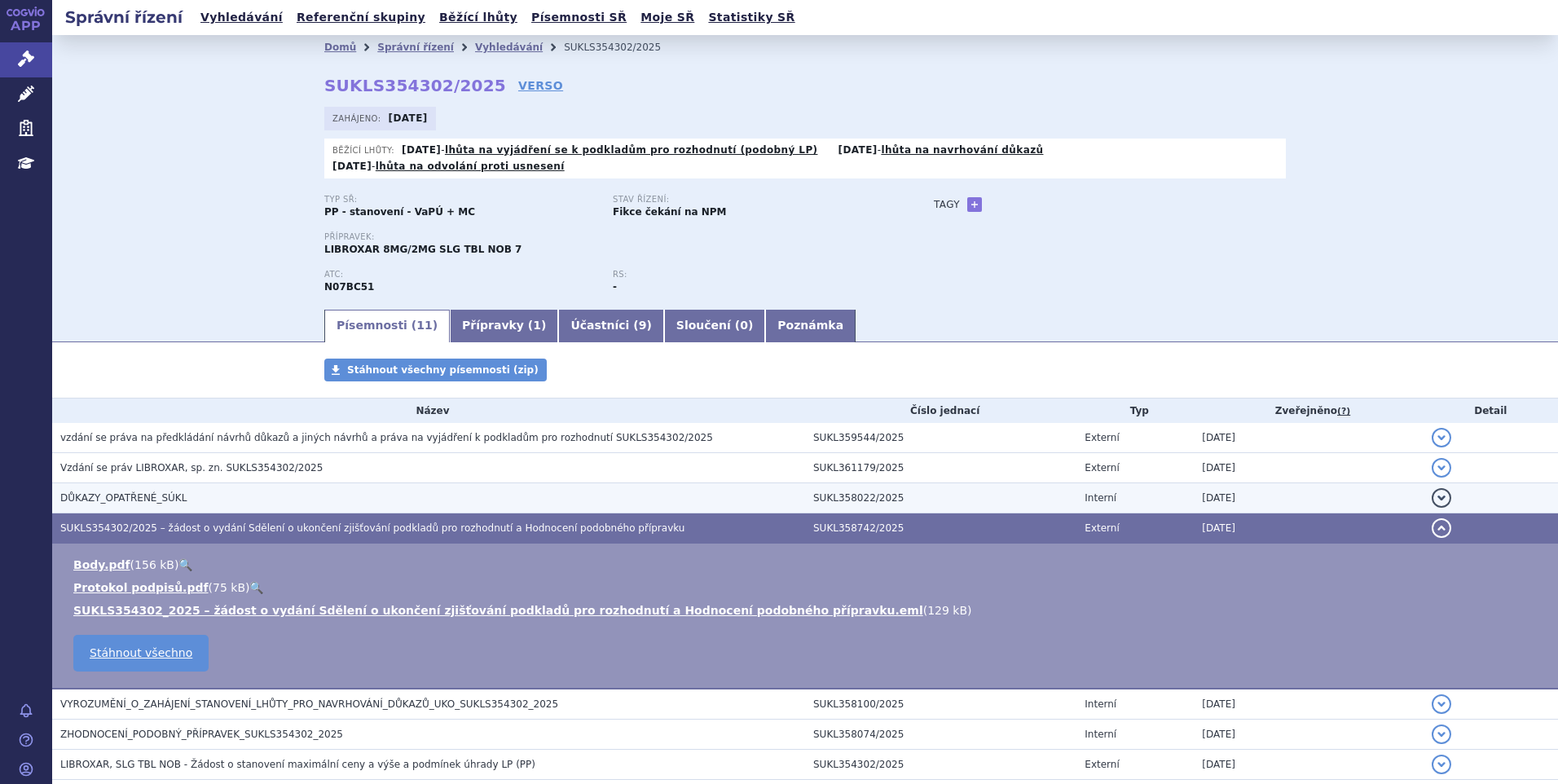
click at [162, 492] on span "DŮKAZY_OPATŘENÉ_SÚKL" at bounding box center [123, 498] width 126 height 12
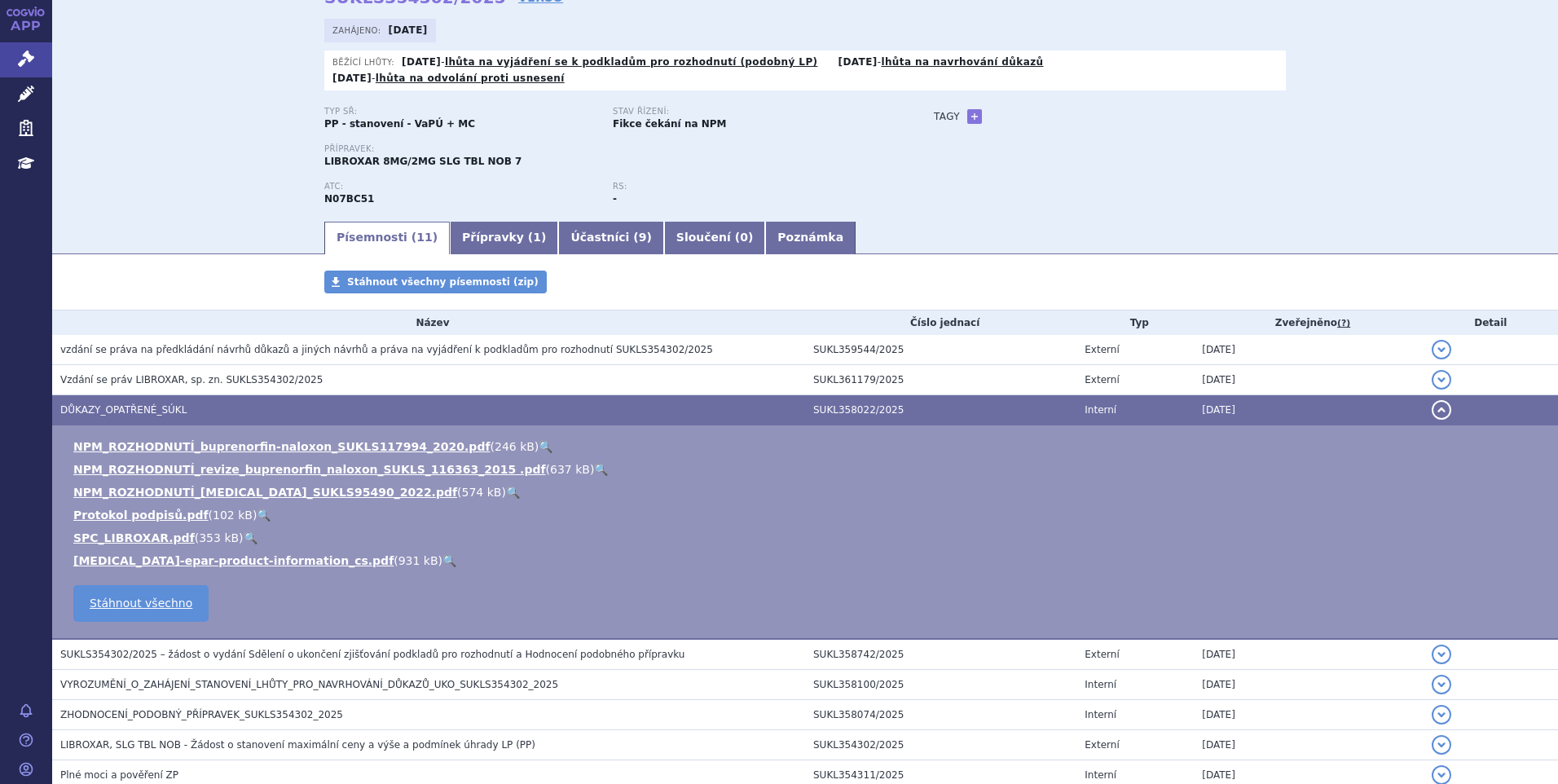
scroll to position [162, 0]
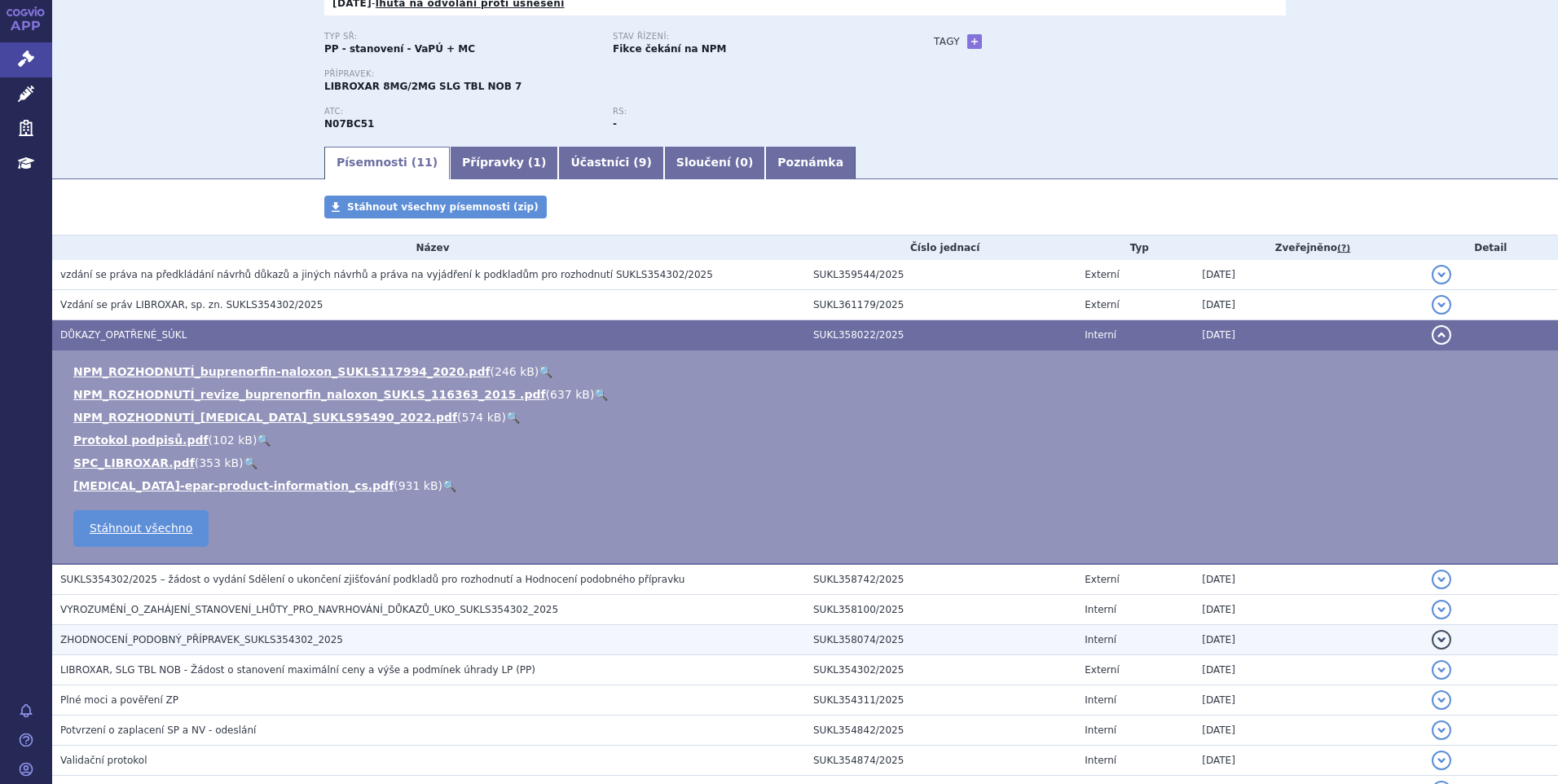
click at [183, 571] on h3 "SUKLS354302/2025 – žádost o vydání Sdělení o ukončení zjišťování podkladů pro r…" at bounding box center [433, 578] width 745 height 17
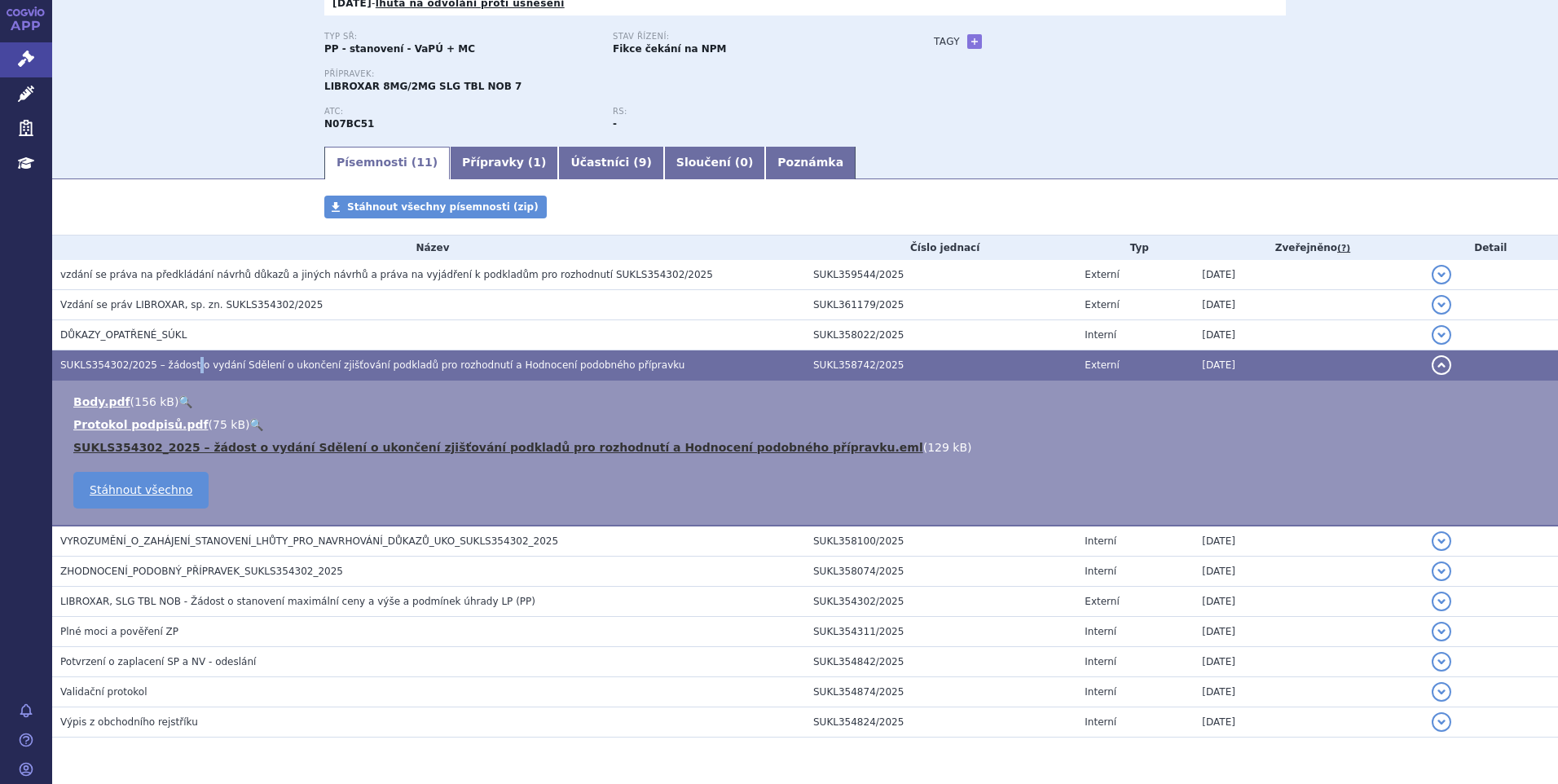
click at [750, 440] on link "SUKLS354302_2025 – žádost o vydání Sdělení o ukončení zjišťování podkladů pro r…" at bounding box center [498, 446] width 850 height 13
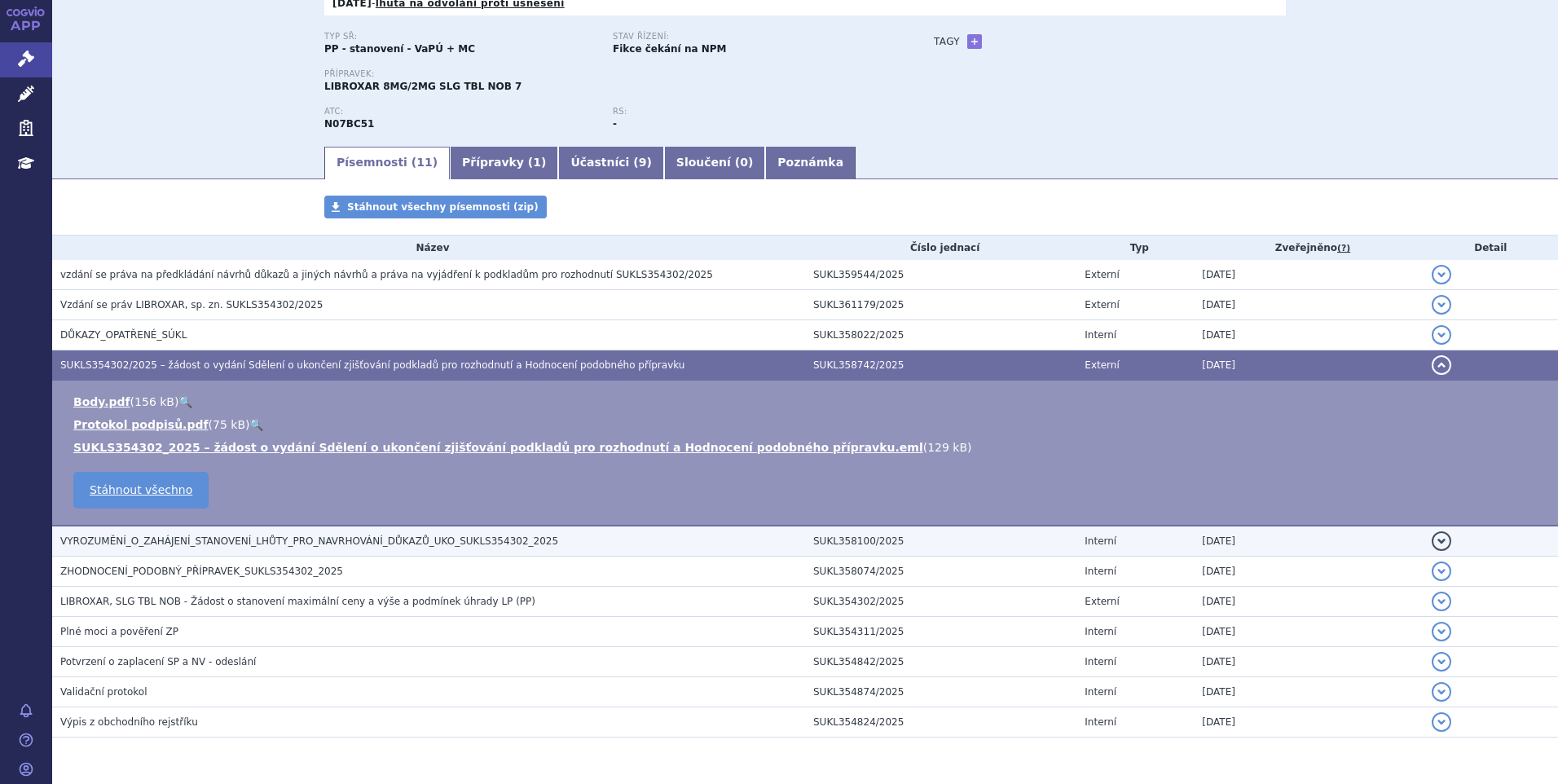
click at [279, 535] on span "VYROZUMĚNÍ_O_ZAHÁJENÍ_STANOVENÍ_LHŮTY_PRO_NAVRHOVÁNÍ_DŮKAZŮ_UKO_SUKLS354302_2025" at bounding box center [309, 541] width 497 height 12
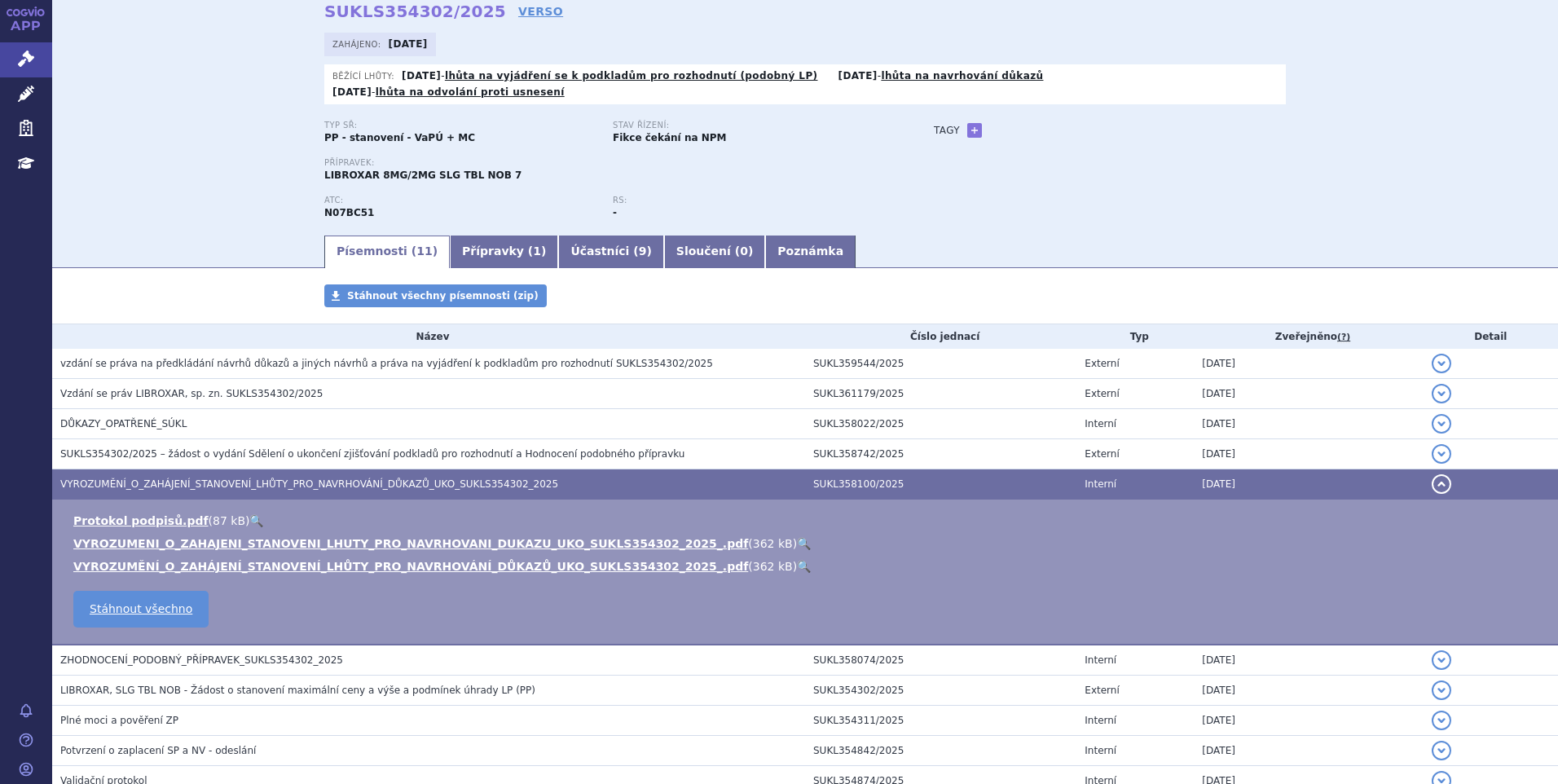
scroll to position [0, 0]
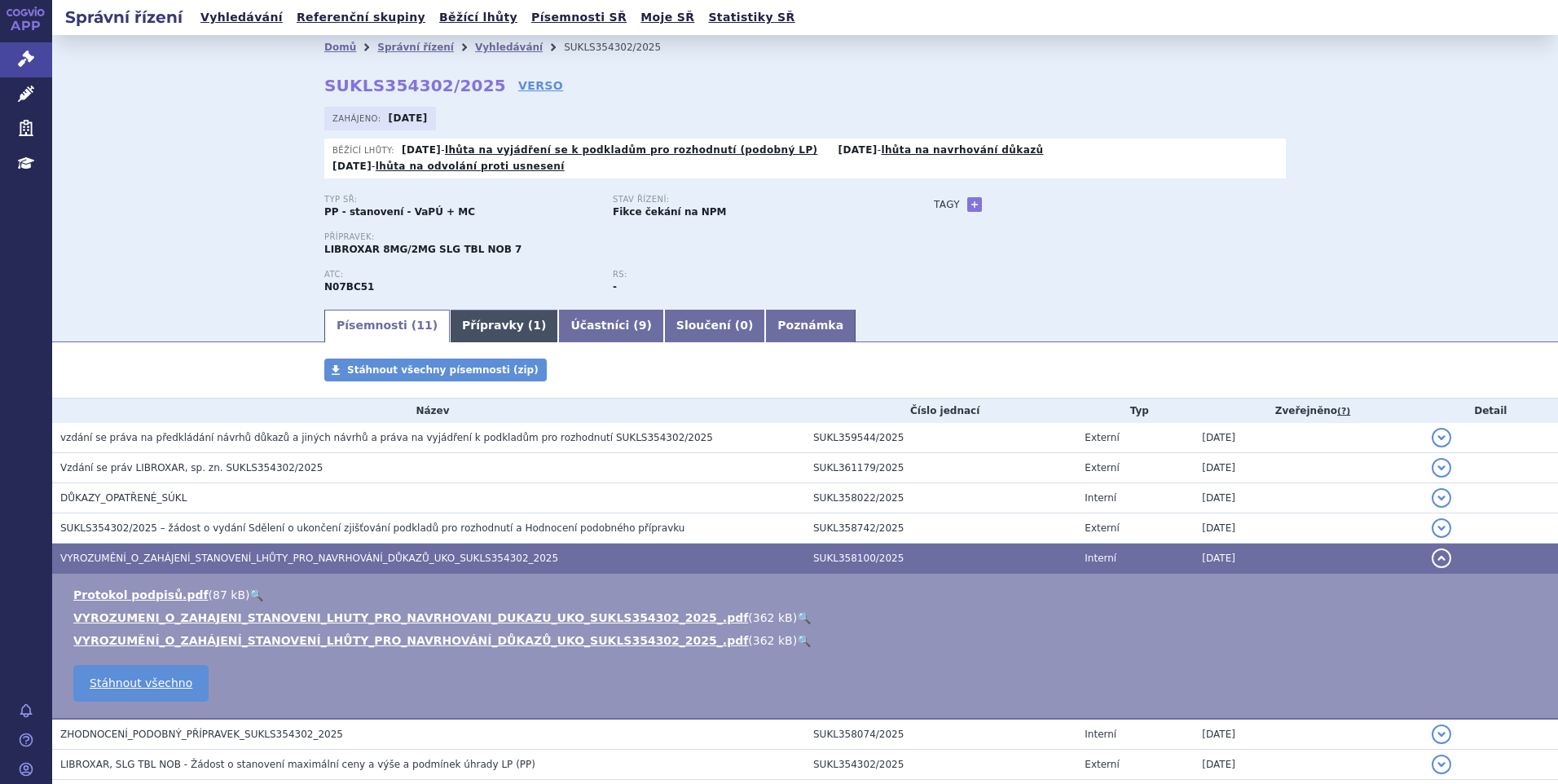
click at [483, 321] on link "Přípravky ( 1 )" at bounding box center [503, 325] width 109 height 32
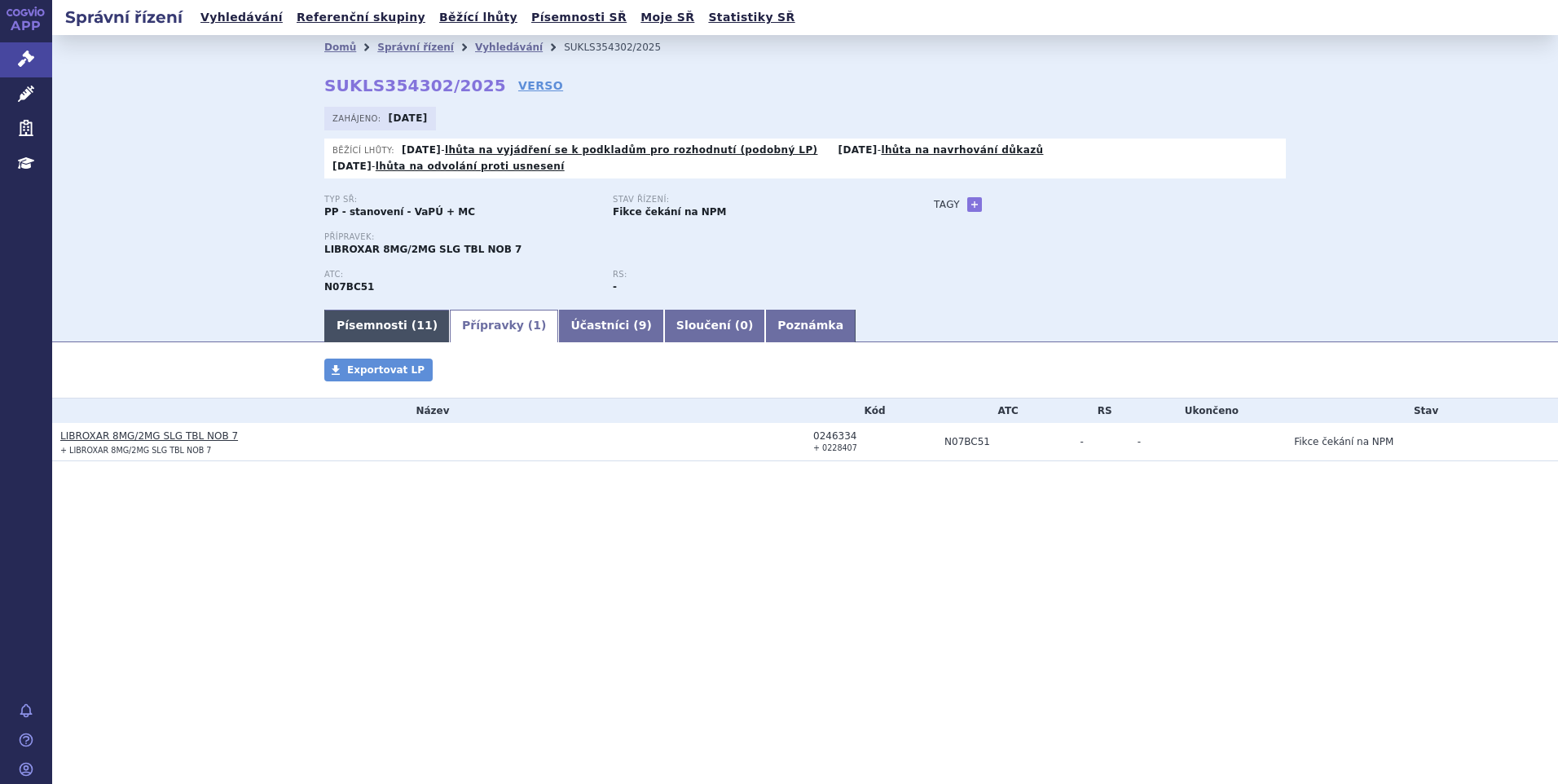
click at [375, 309] on link "Písemnosti ( 11 )" at bounding box center [387, 325] width 125 height 32
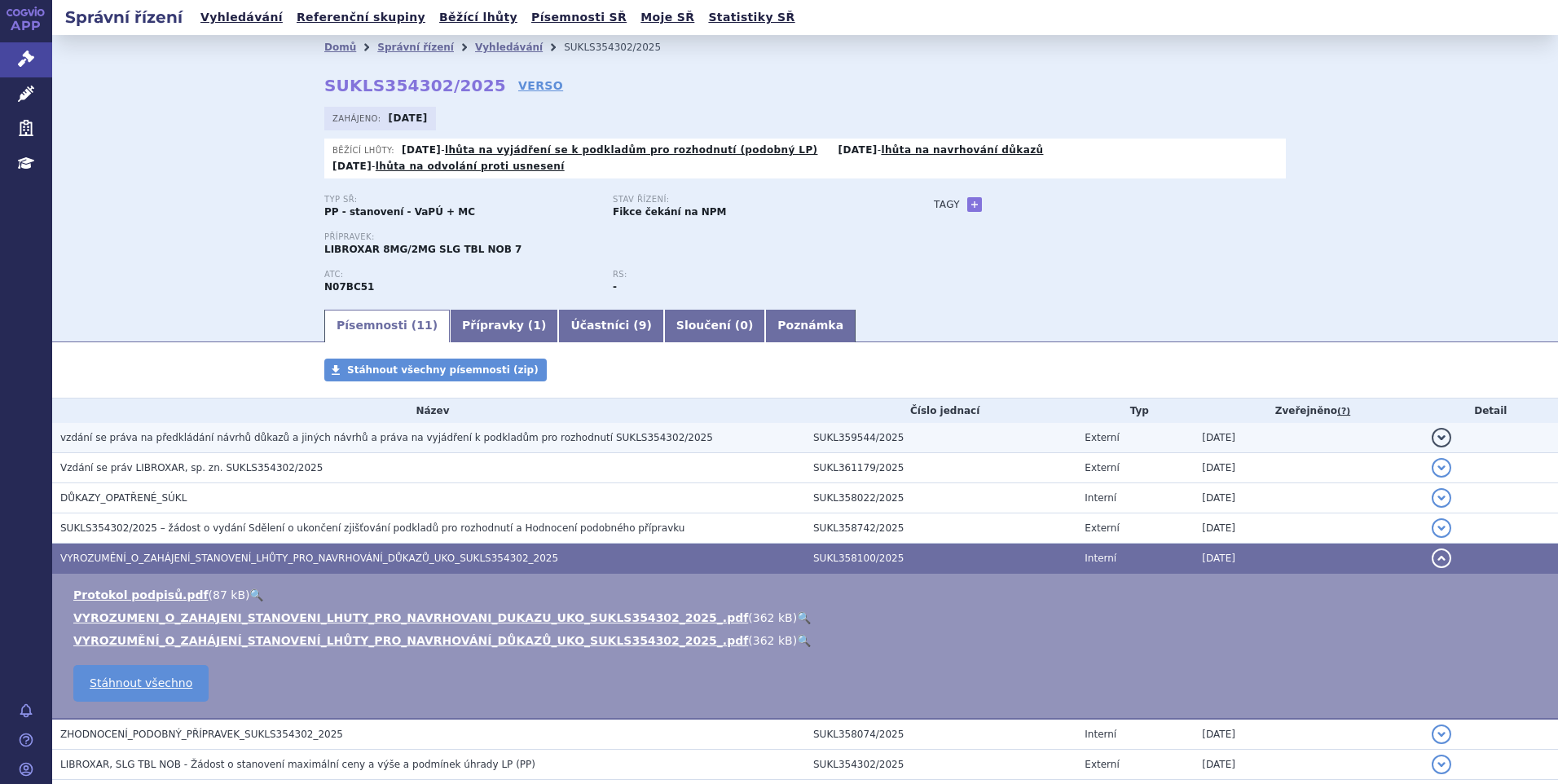
click at [279, 415] on table "Název Číslo jednací Typ Zveřejněno (?) Detail vzdání se práva na předkládání ná…" at bounding box center [805, 649] width 1506 height 502
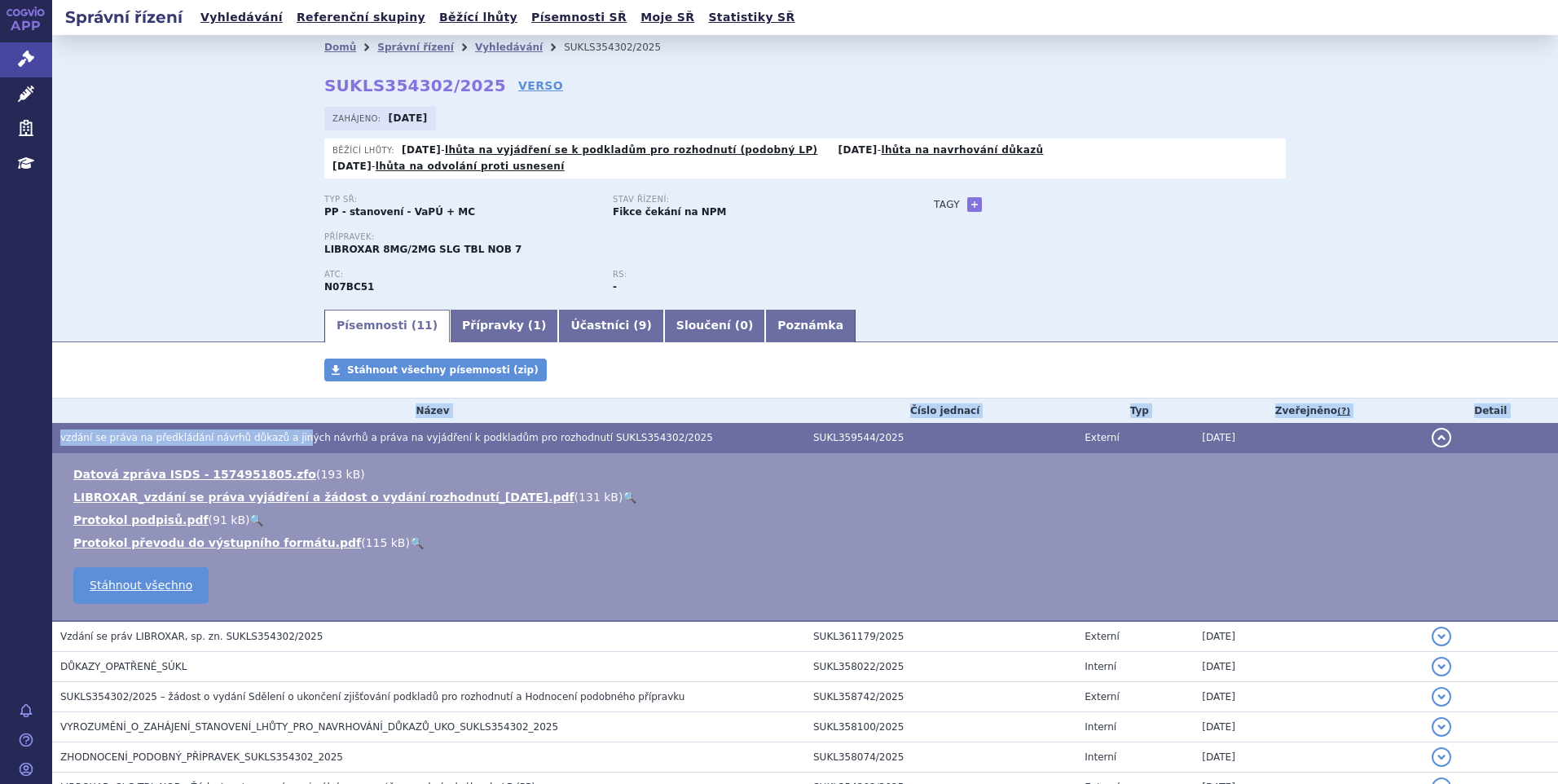
click at [279, 432] on span "vzdání se práva na předkládání návrhů důkazů a jiných návrhů a práva na vyjádře…" at bounding box center [387, 438] width 653 height 12
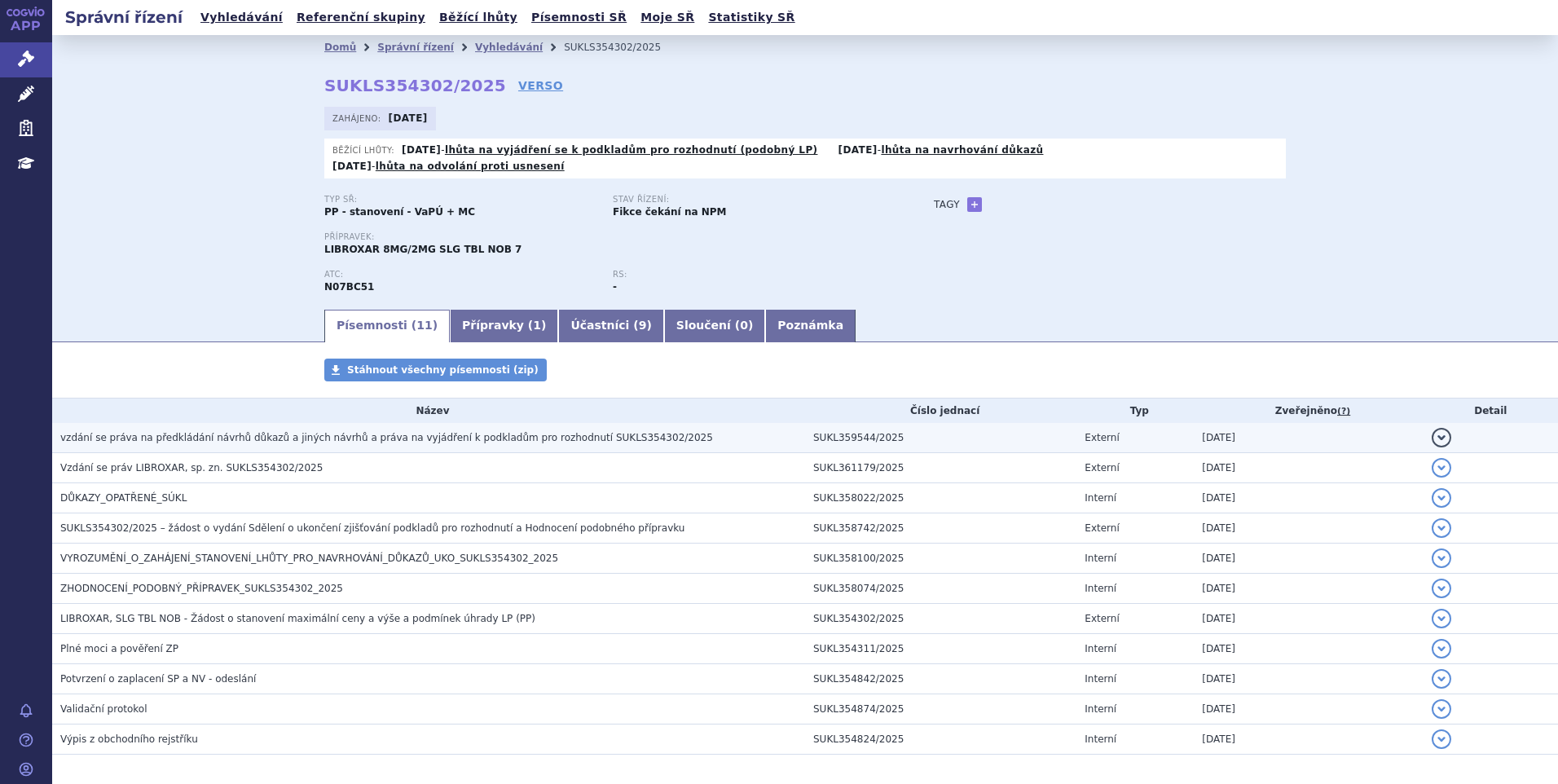
click at [279, 432] on span "vzdání se práva na předkládání návrhů důkazů a jiných návrhů a práva na vyjádře…" at bounding box center [387, 438] width 653 height 12
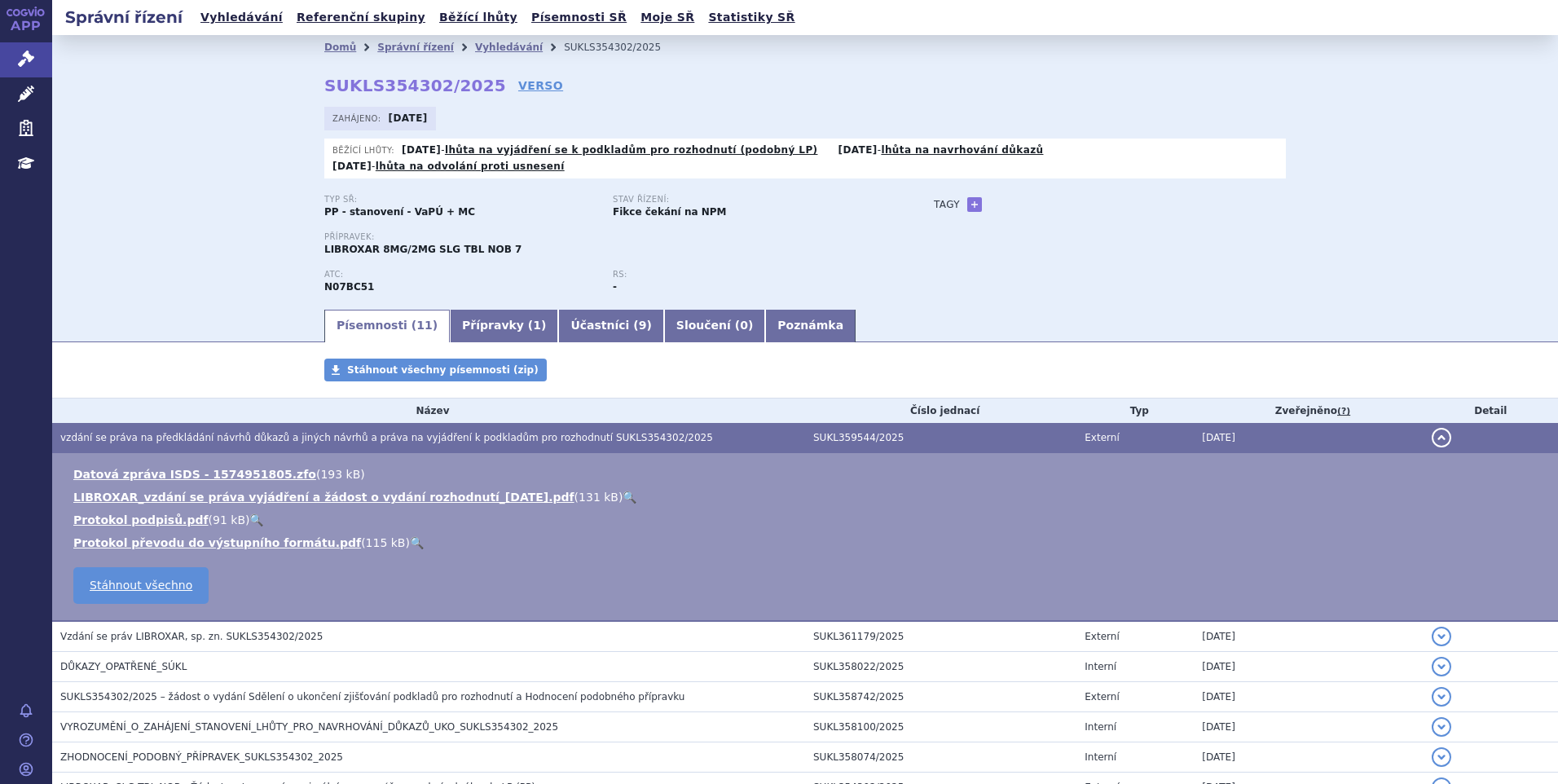
click at [623, 490] on link "🔍" at bounding box center [630, 496] width 14 height 13
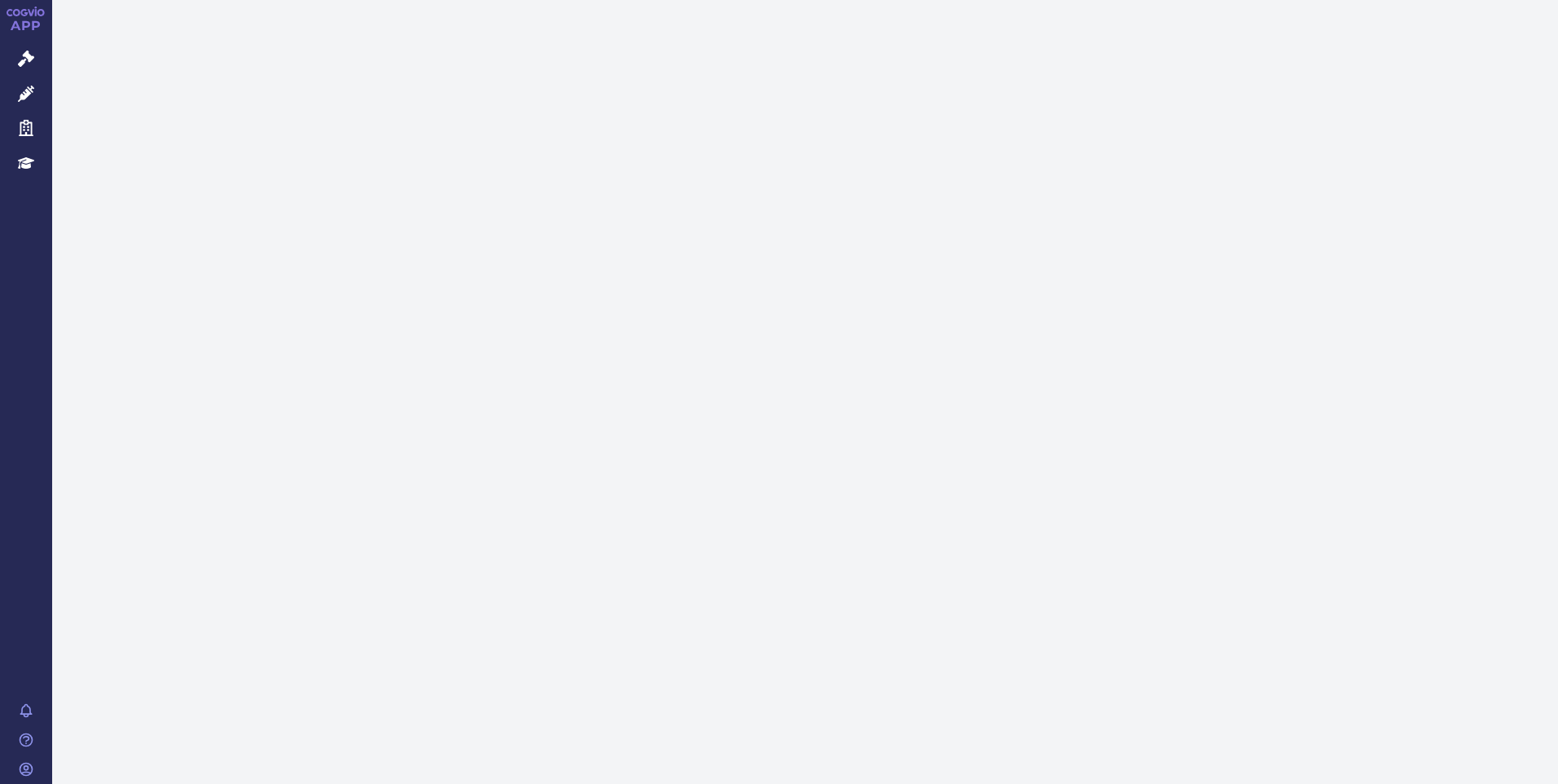
click at [39, 61] on link "Správní řízení" at bounding box center [25, 59] width 52 height 34
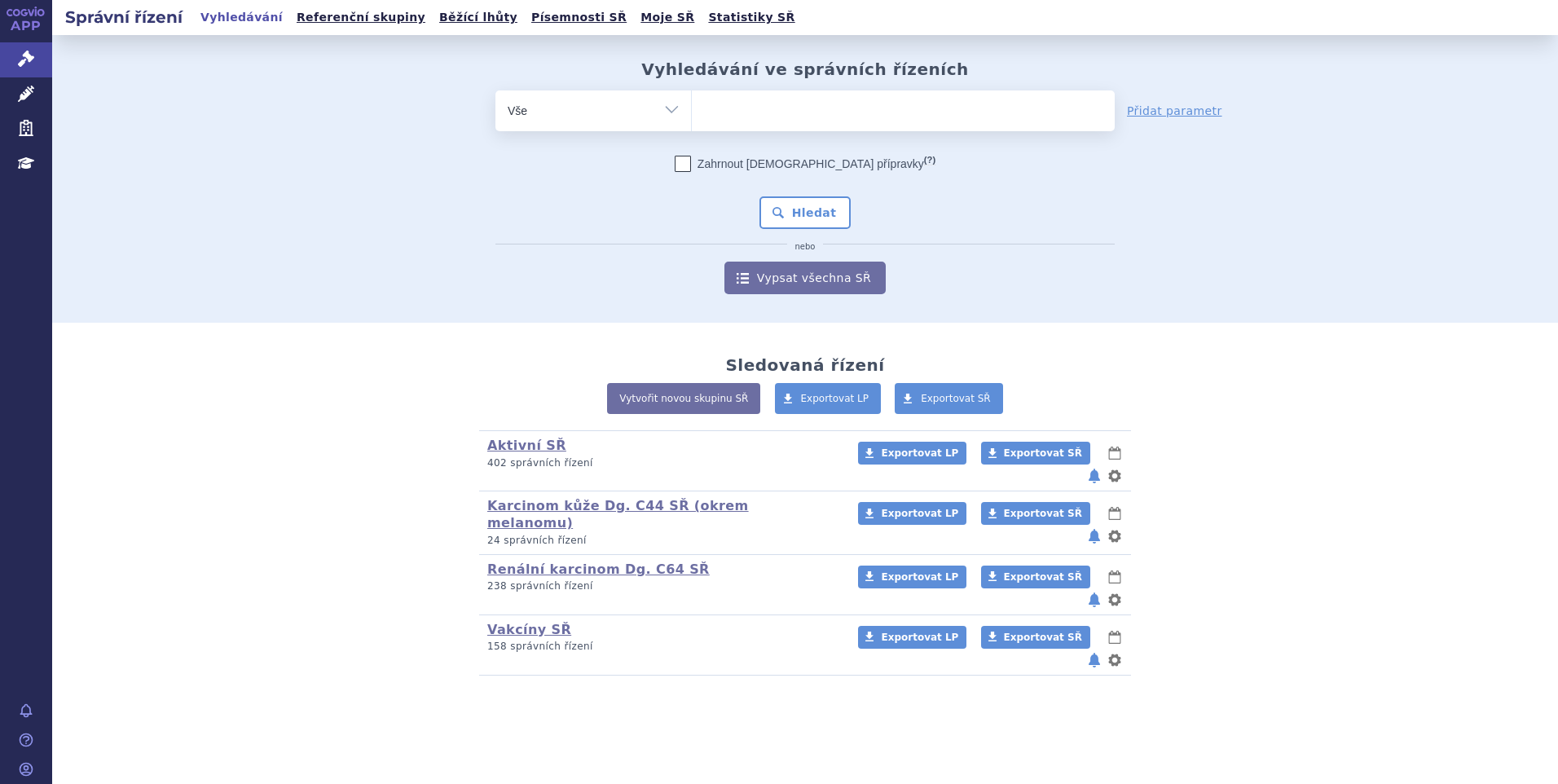
click at [780, 127] on span at bounding box center [903, 111] width 423 height 41
click at [691, 127] on select at bounding box center [691, 111] width 1 height 41
click at [755, 115] on ul at bounding box center [903, 107] width 423 height 34
click at [691, 115] on select at bounding box center [691, 111] width 1 height 41
type input "da"
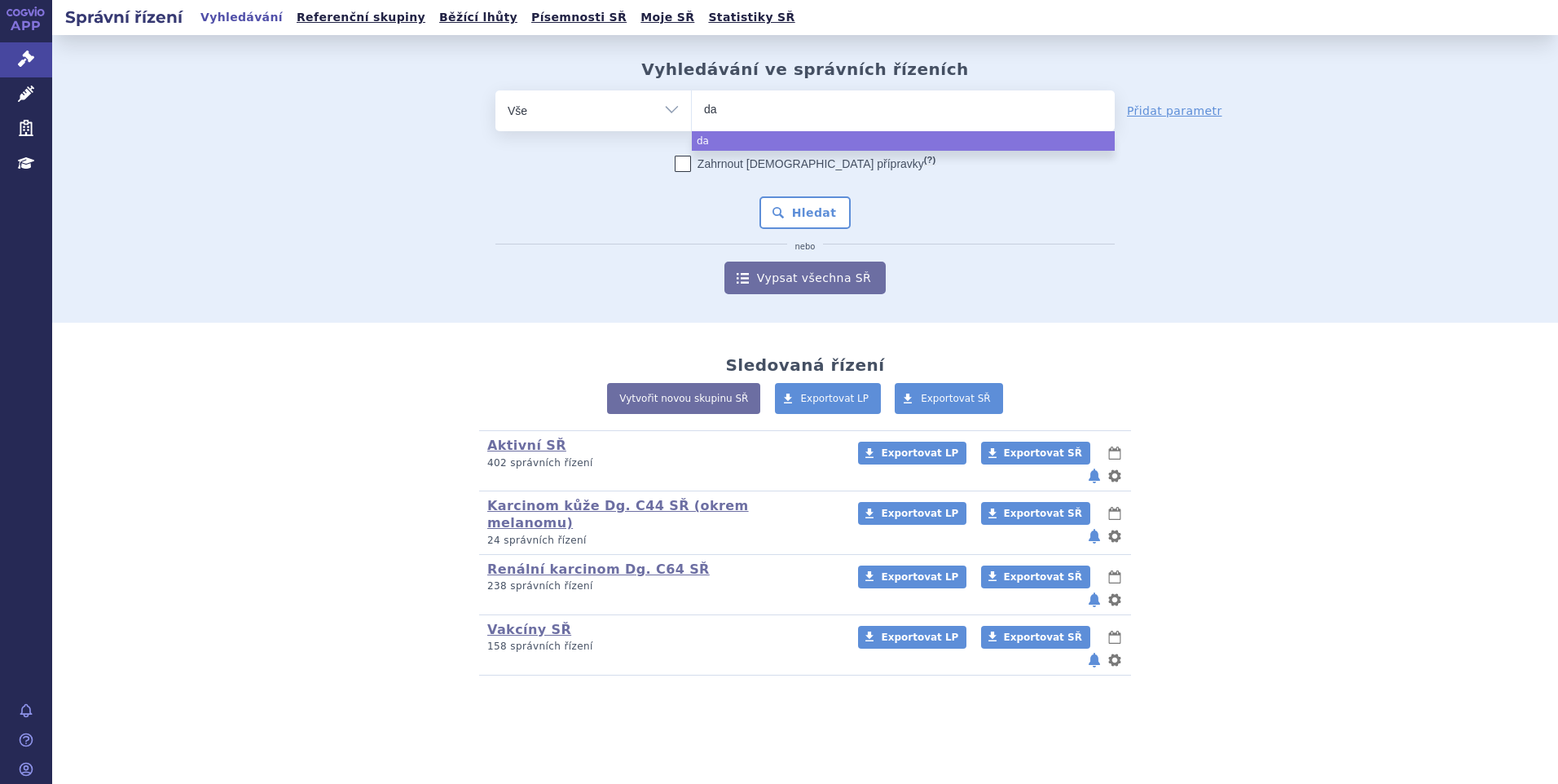
type input "dae"
type input "daex"
select select "daex"
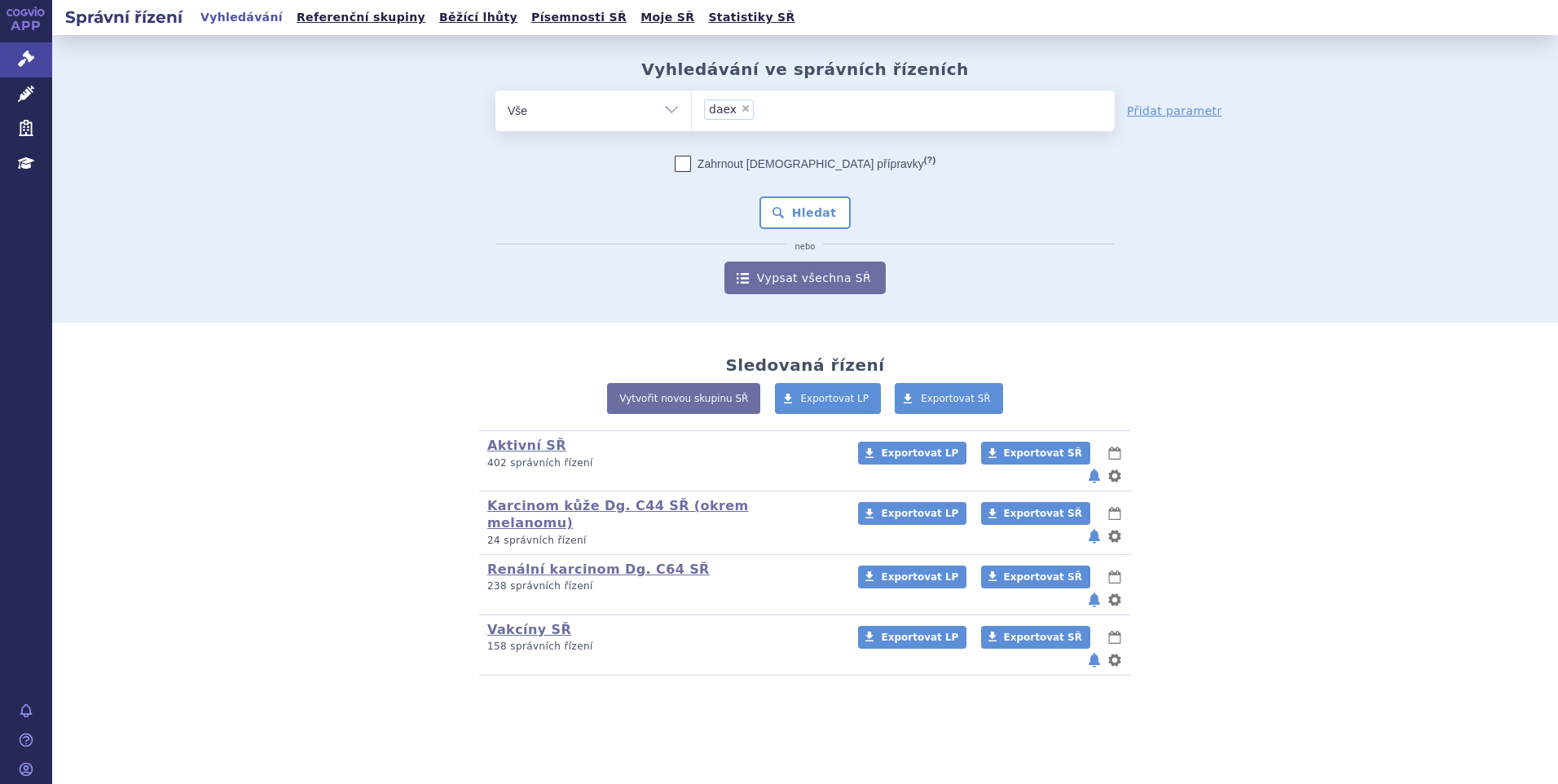
type input "daex"
select select
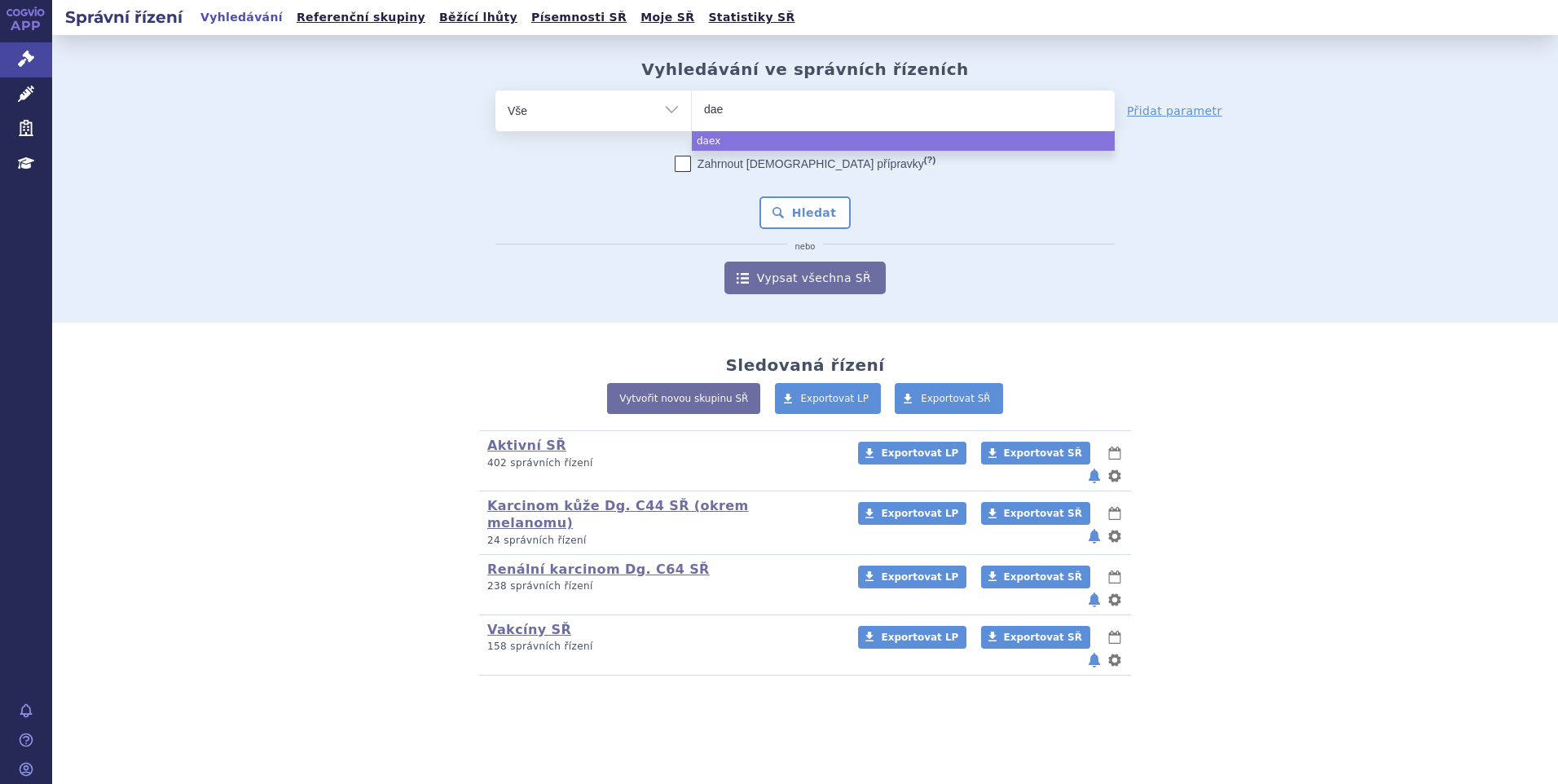
type input "da"
type input "dar"
type input "darza"
type input "darzale"
type input "[MEDICAL_DATA]"
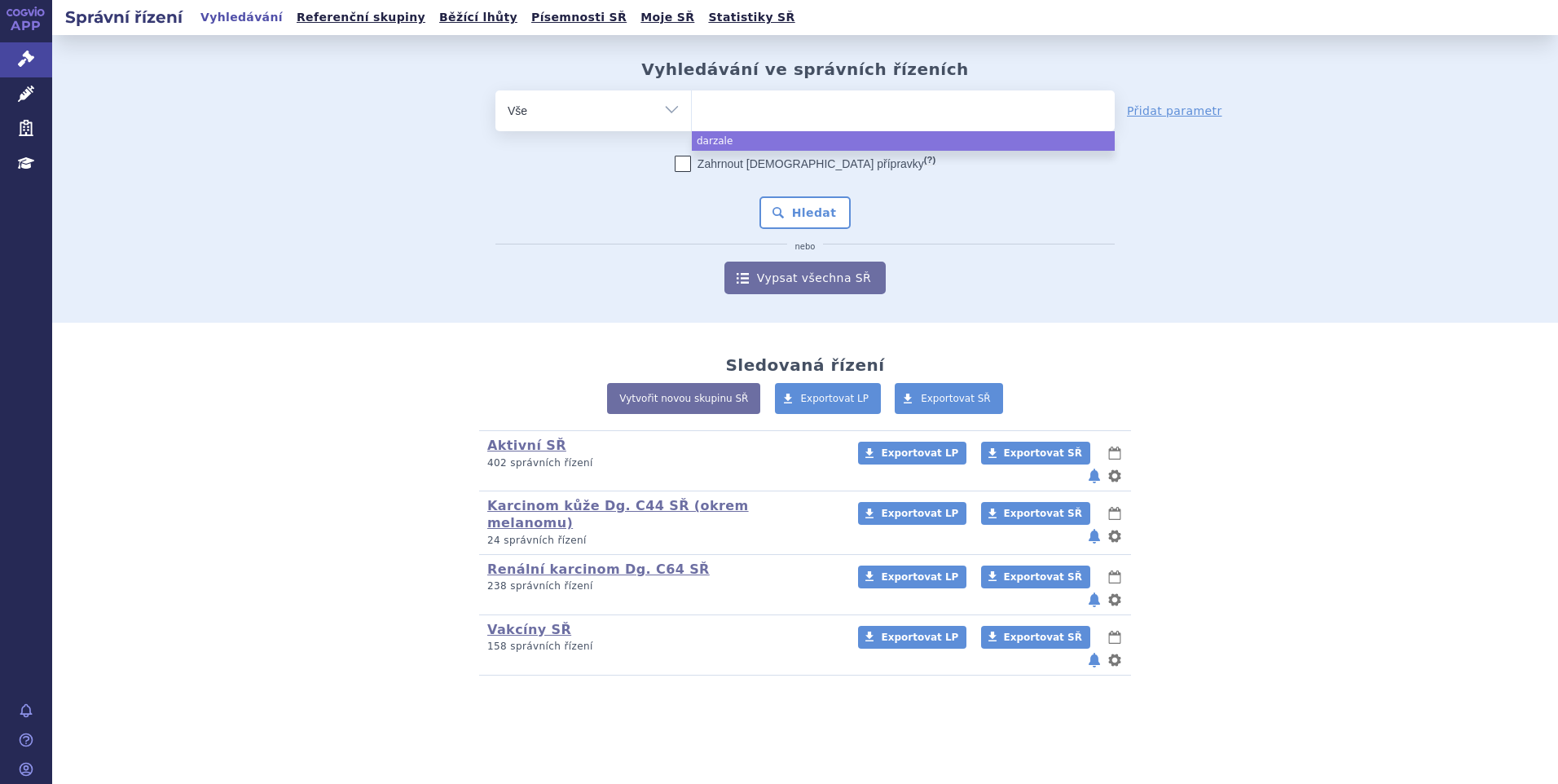
select select "[MEDICAL_DATA]"
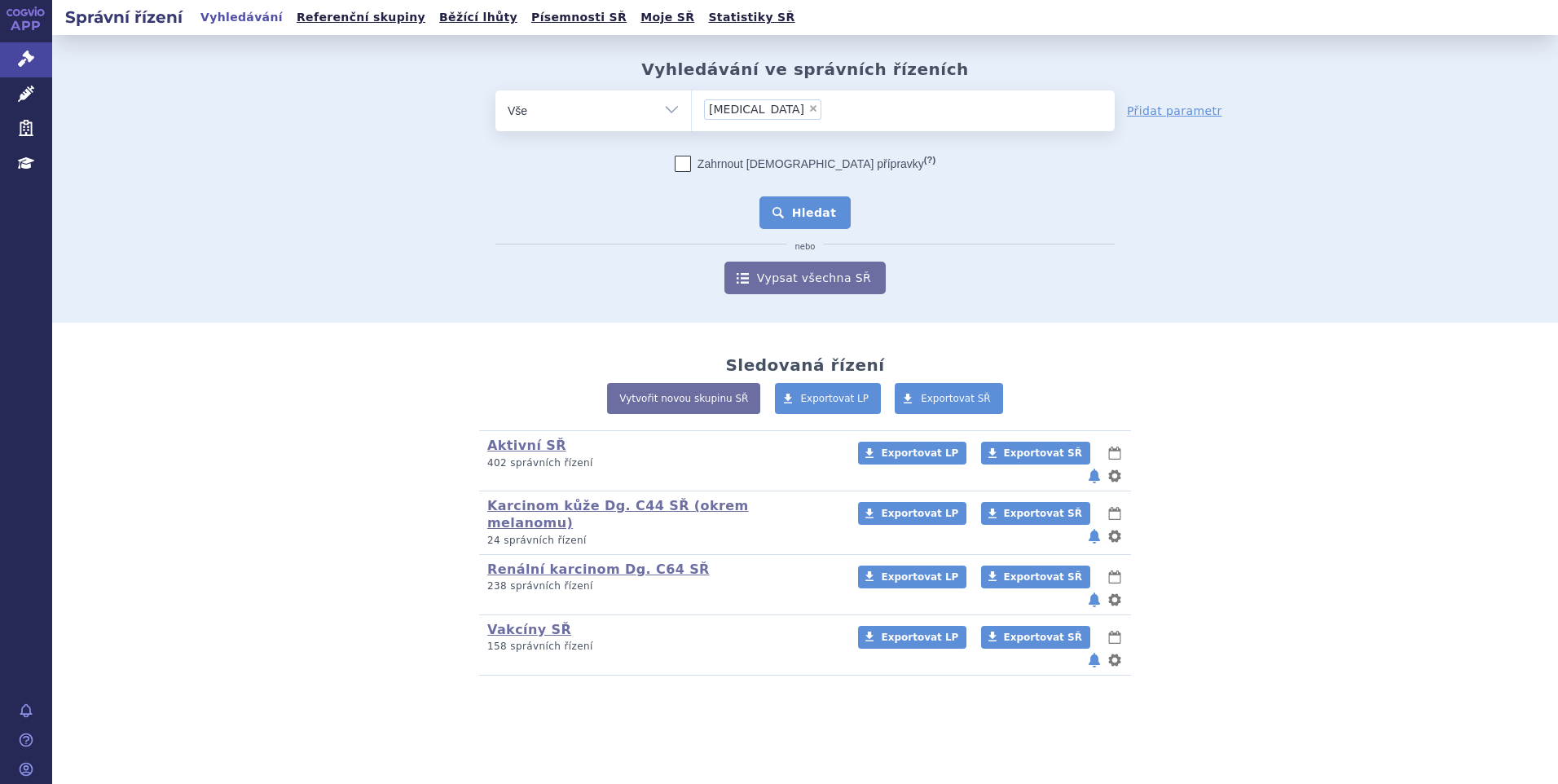
click at [778, 210] on button "Hledat" at bounding box center [806, 212] width 92 height 32
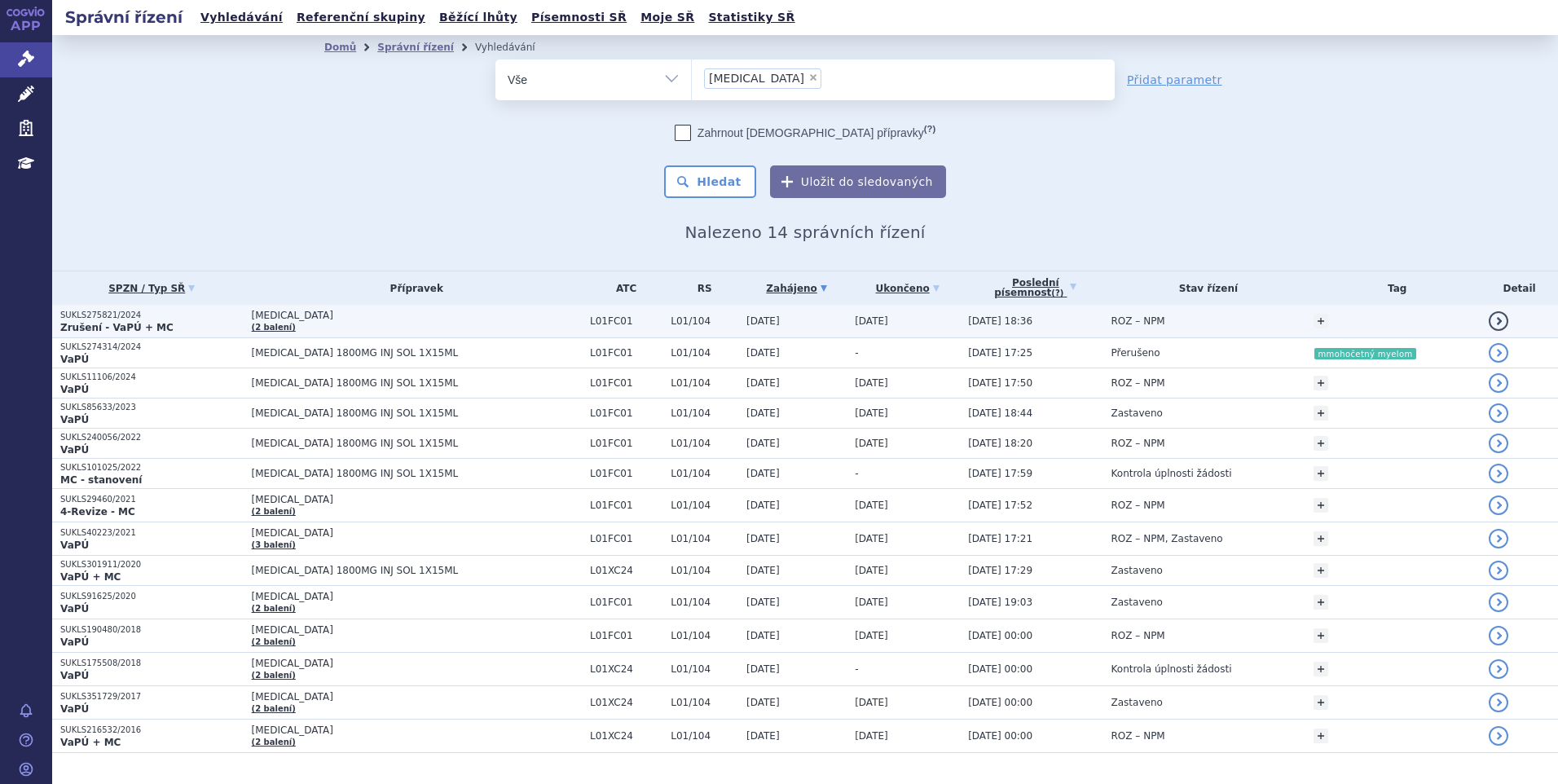
click at [326, 322] on td "[MEDICAL_DATA] (2 balení)" at bounding box center [412, 321] width 338 height 33
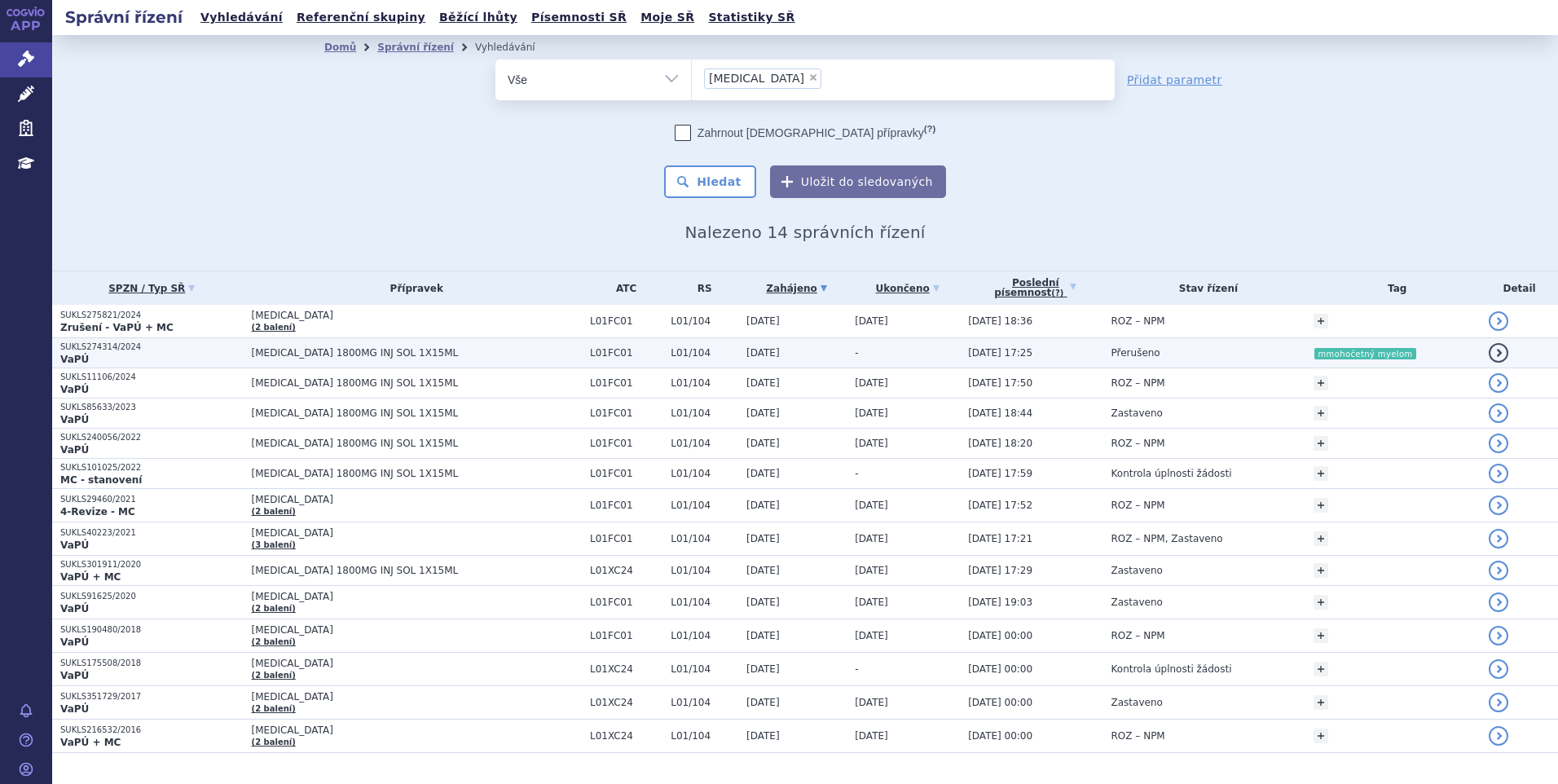
click at [414, 351] on span "DARZALEX 1800MG INJ SOL 1X15ML" at bounding box center [416, 352] width 330 height 12
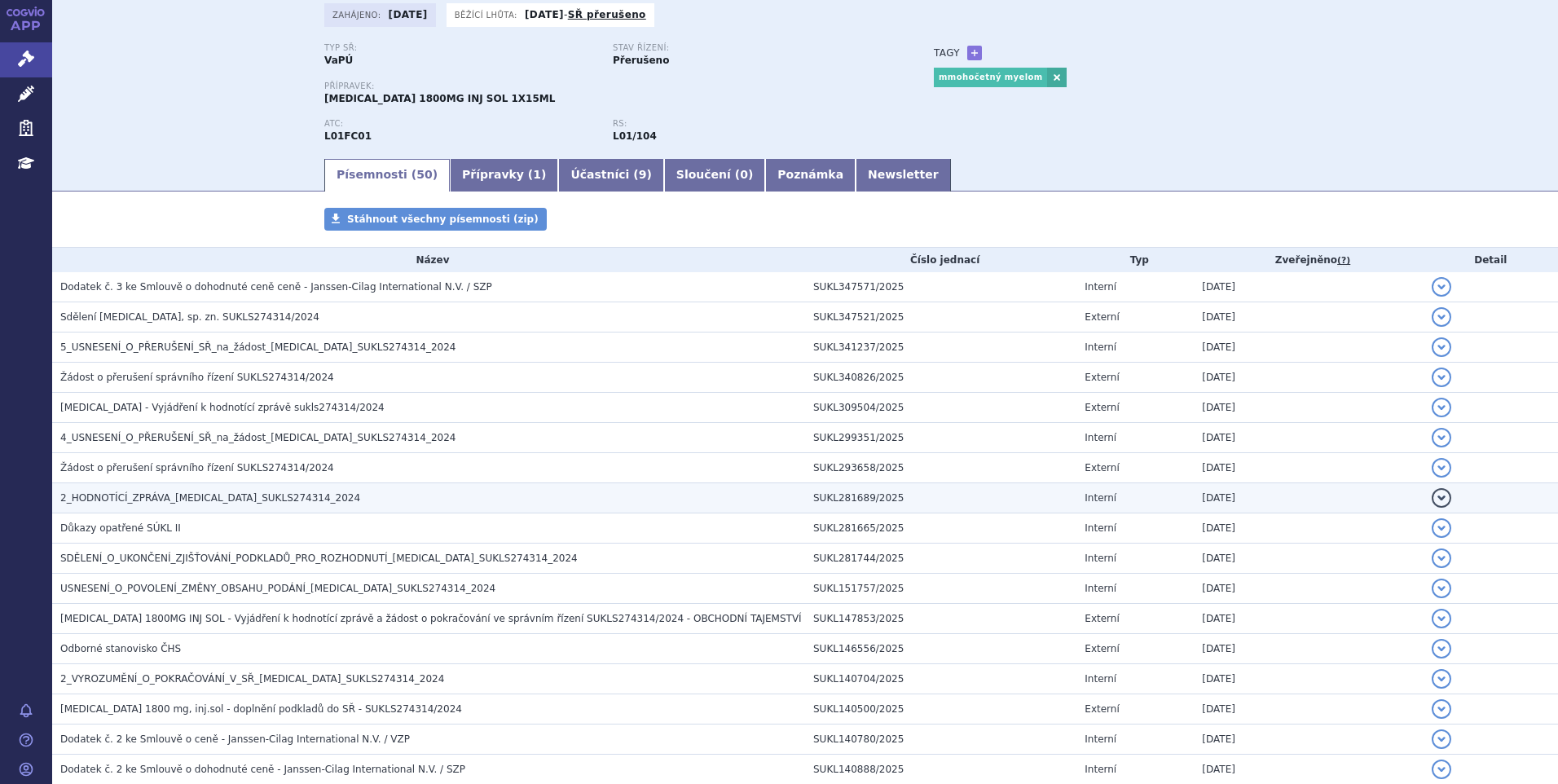
scroll to position [162, 0]
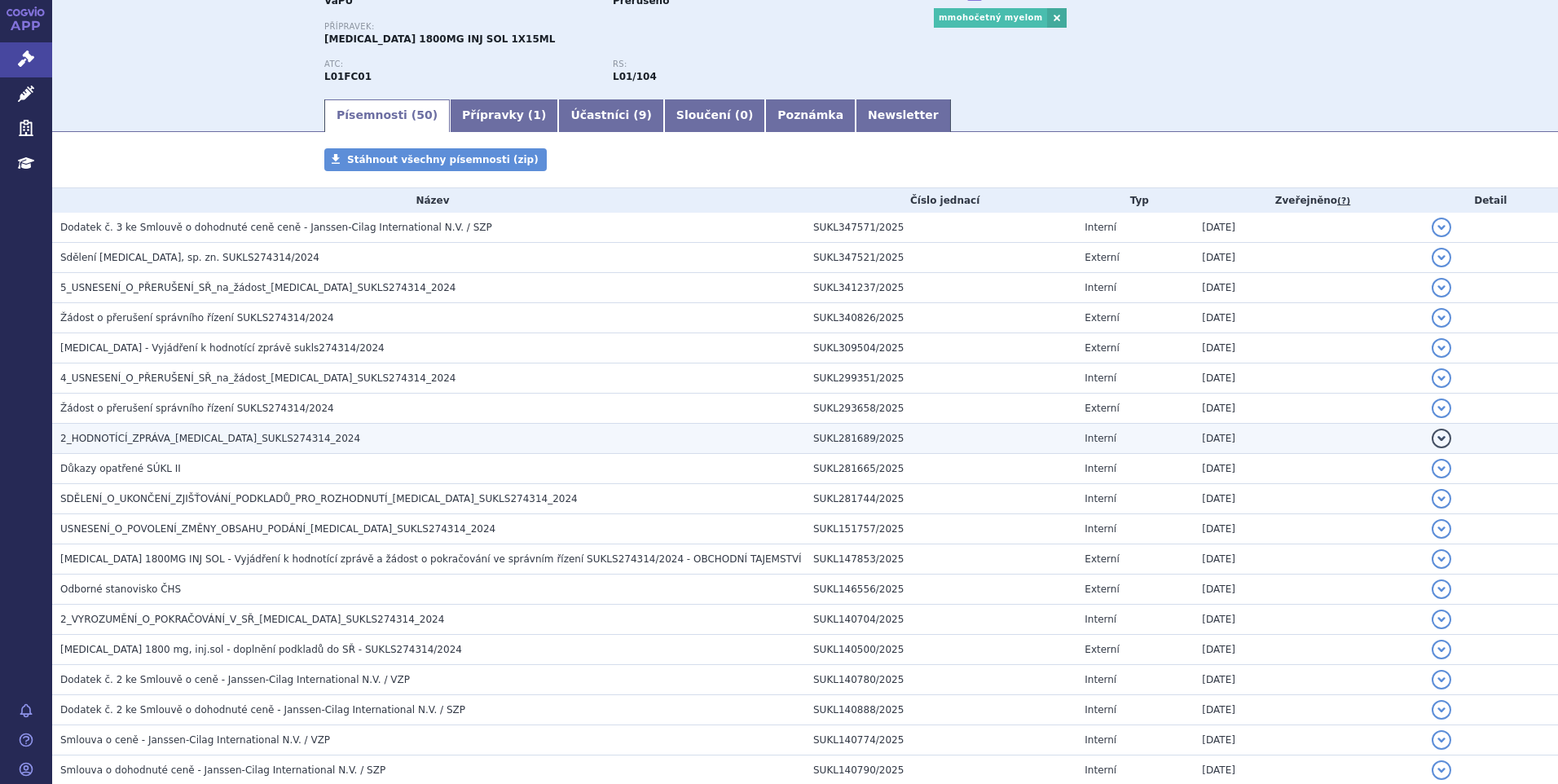
click at [115, 440] on span "2_HODNOTÍCÍ_ZPRÁVA_[MEDICAL_DATA]_SUKLS274314_2024" at bounding box center [211, 438] width 300 height 12
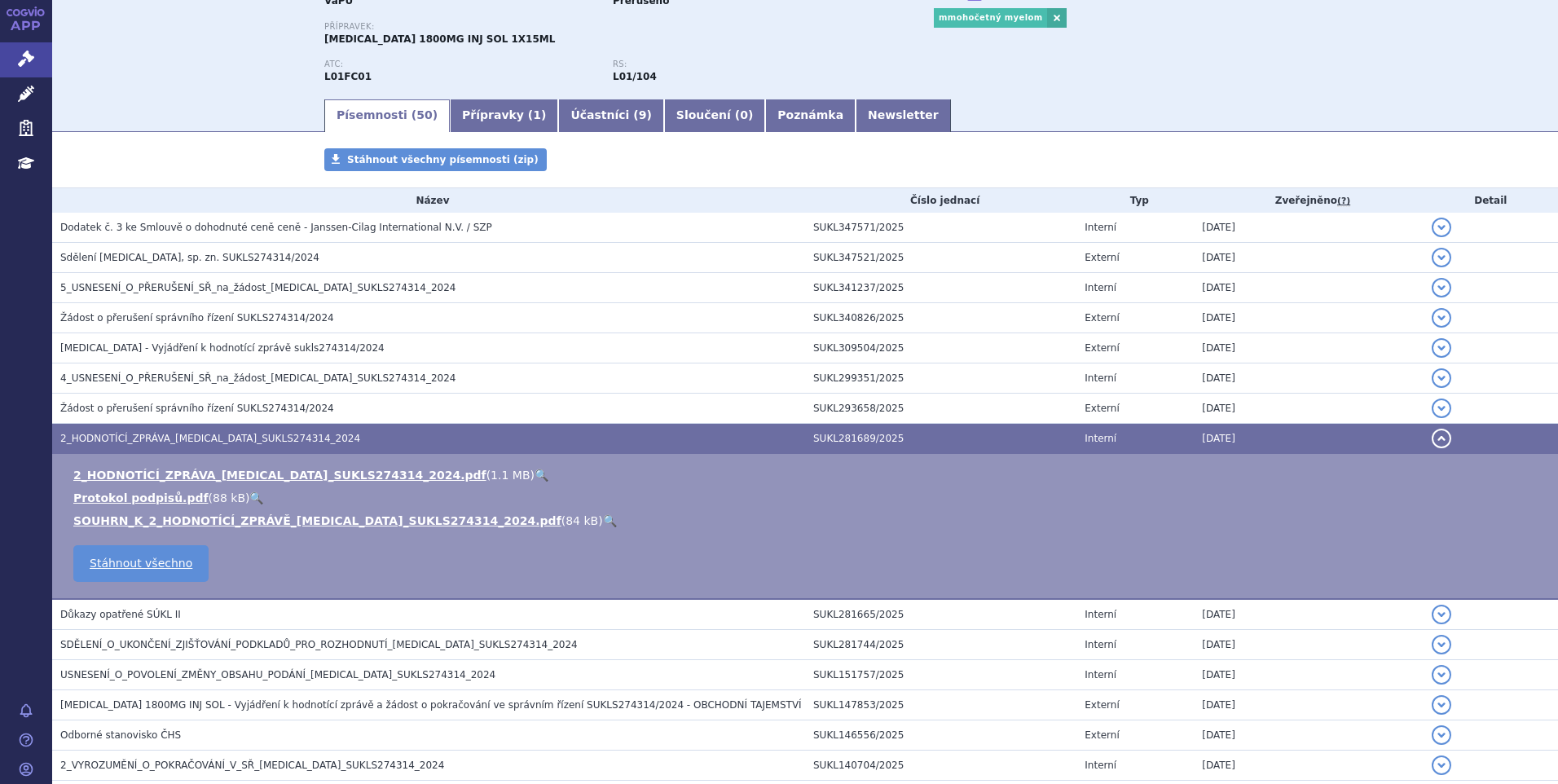
click at [535, 474] on link "🔍" at bounding box center [542, 474] width 14 height 13
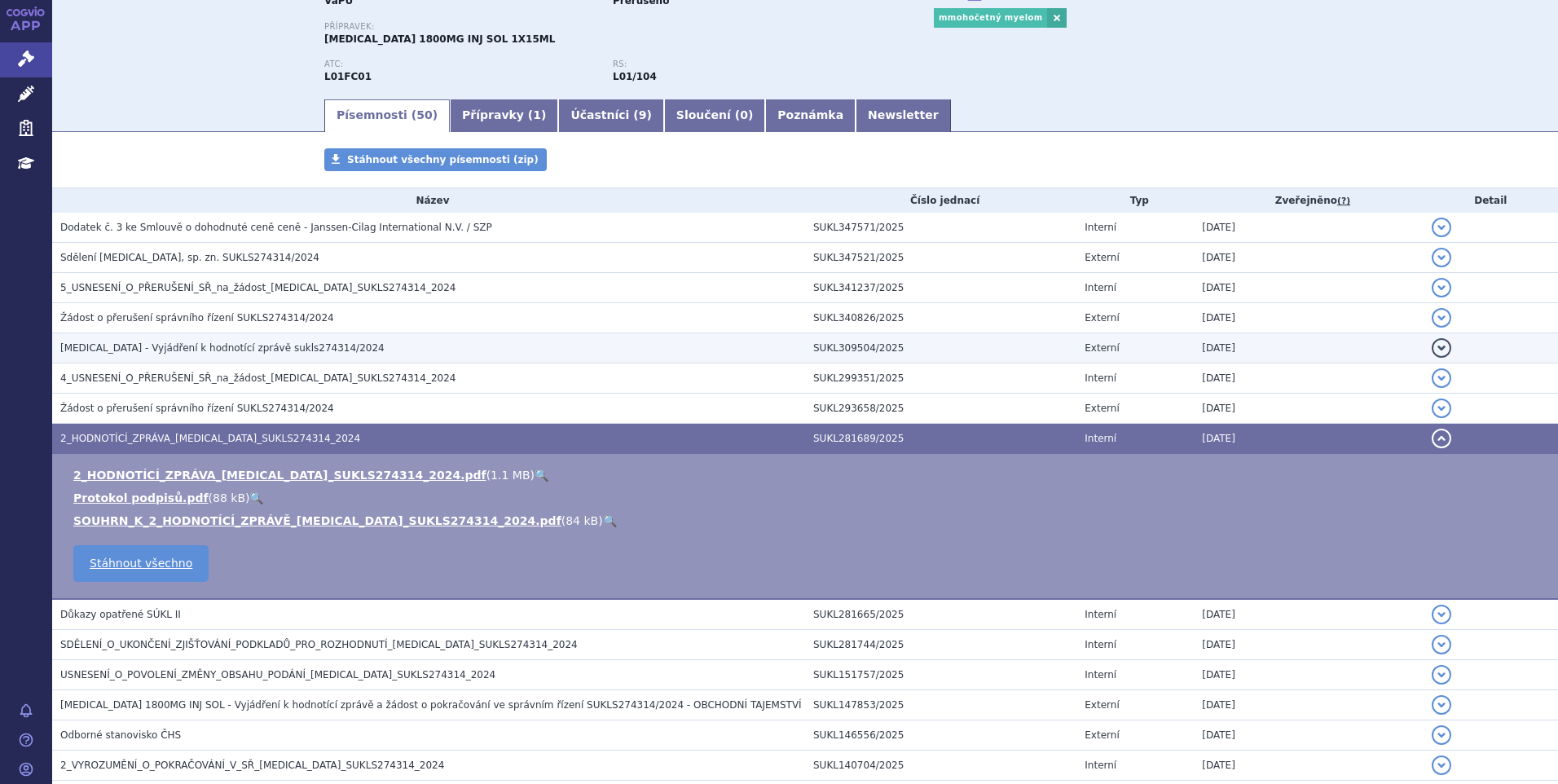
click at [117, 356] on h3 "[MEDICAL_DATA] - Vyjádření k hodnotící zprávě sukls274314/2024" at bounding box center [433, 347] width 745 height 17
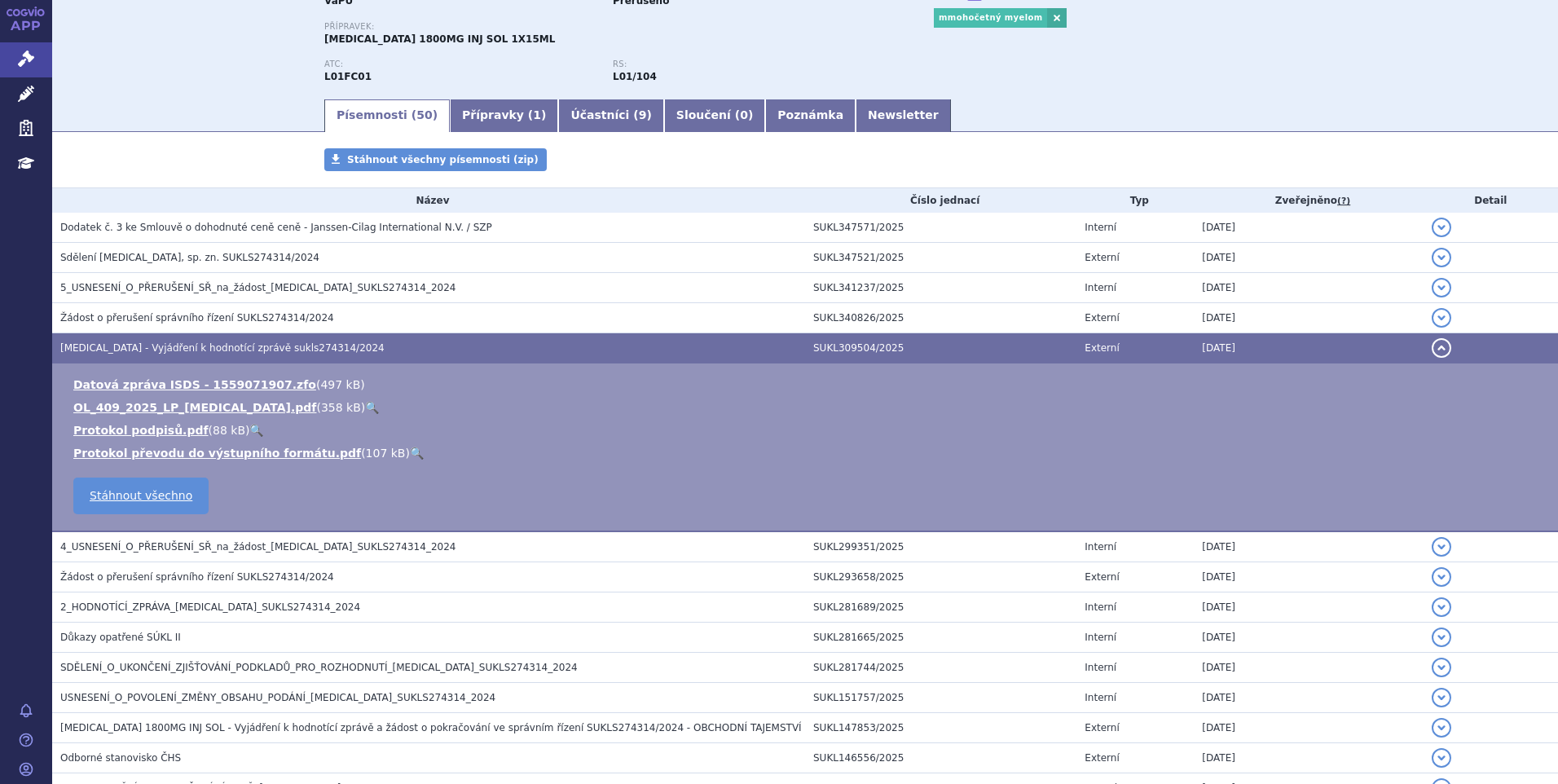
click at [365, 410] on link "🔍" at bounding box center [372, 406] width 14 height 13
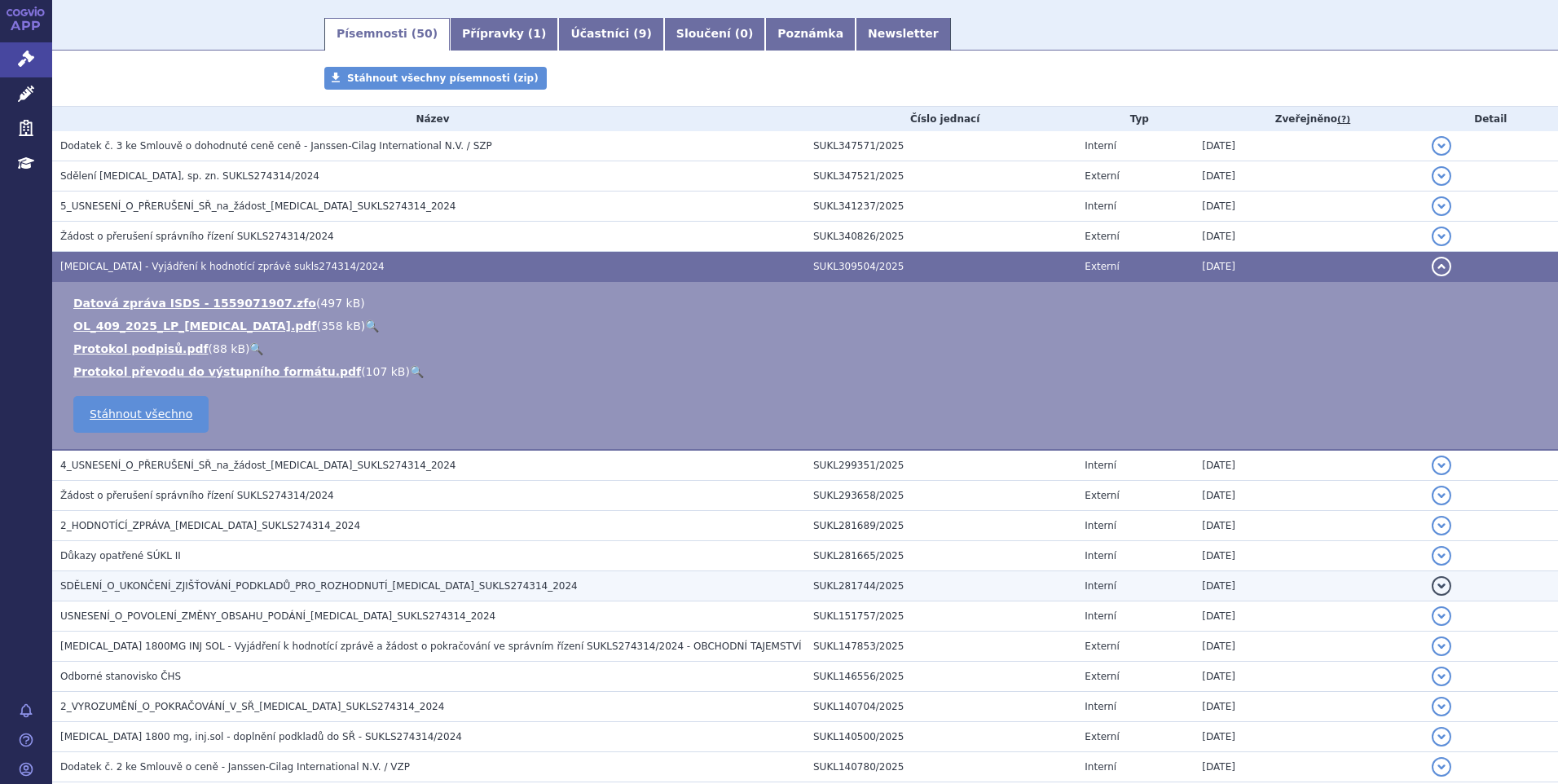
scroll to position [0, 0]
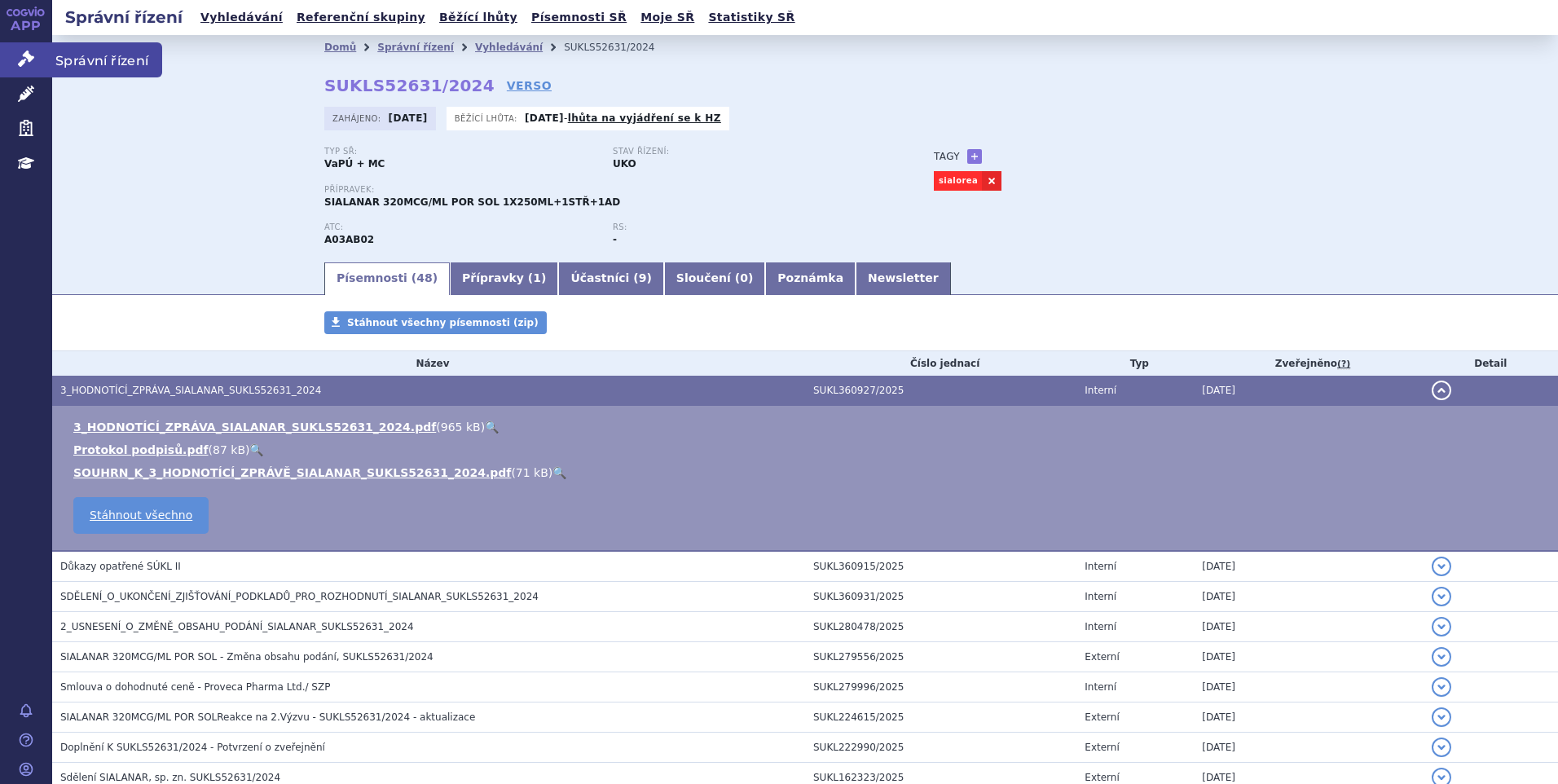
click at [27, 50] on link "Správní řízení" at bounding box center [25, 59] width 52 height 34
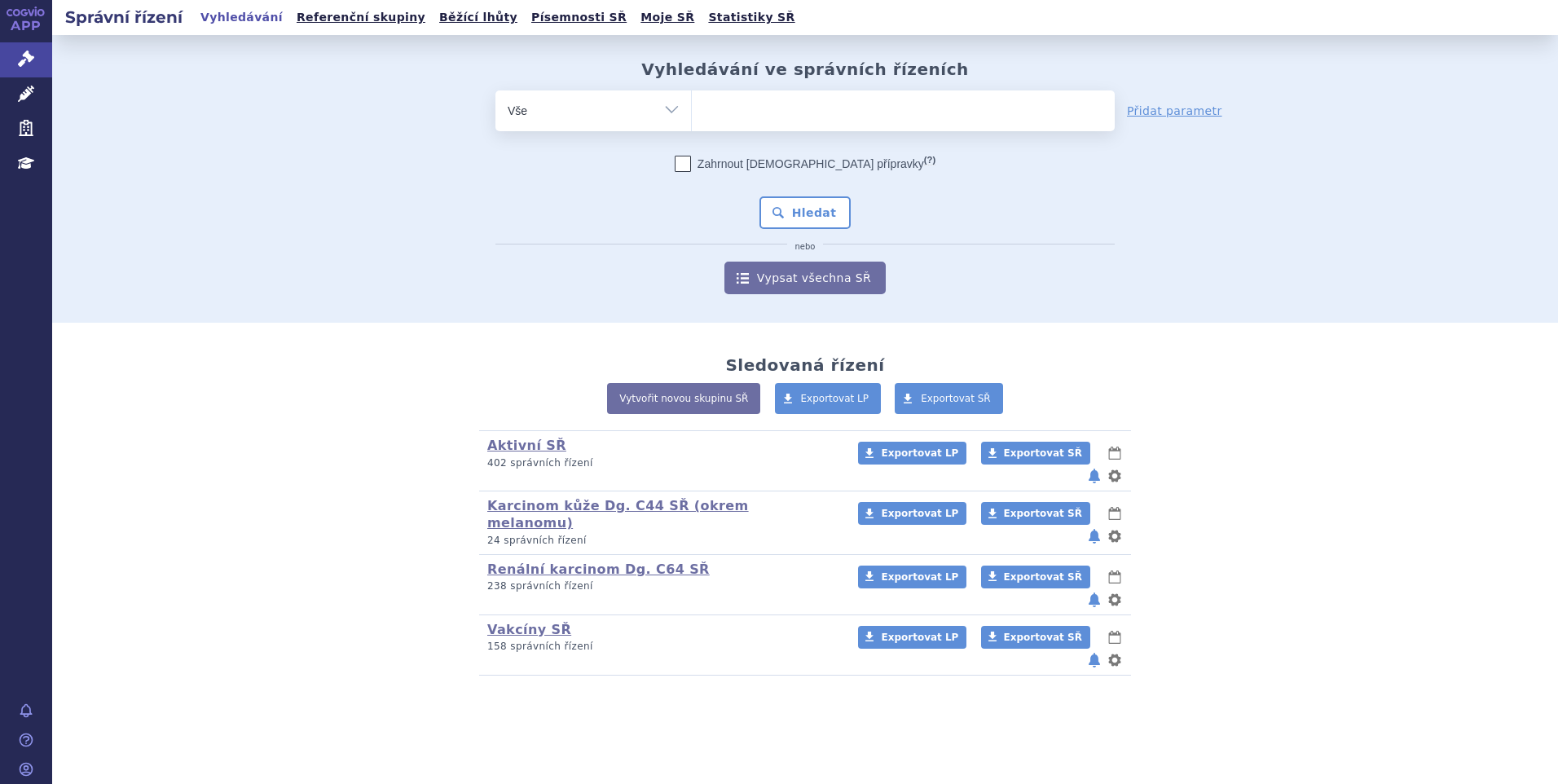
click at [735, 100] on ul at bounding box center [903, 107] width 423 height 34
click at [691, 100] on select at bounding box center [691, 111] width 1 height 41
paste input "SUKLS335202/2024"
type input "SUKLS335202/2024"
click at [691, 118] on select "SUKLS335202/2024" at bounding box center [691, 111] width 1 height 41
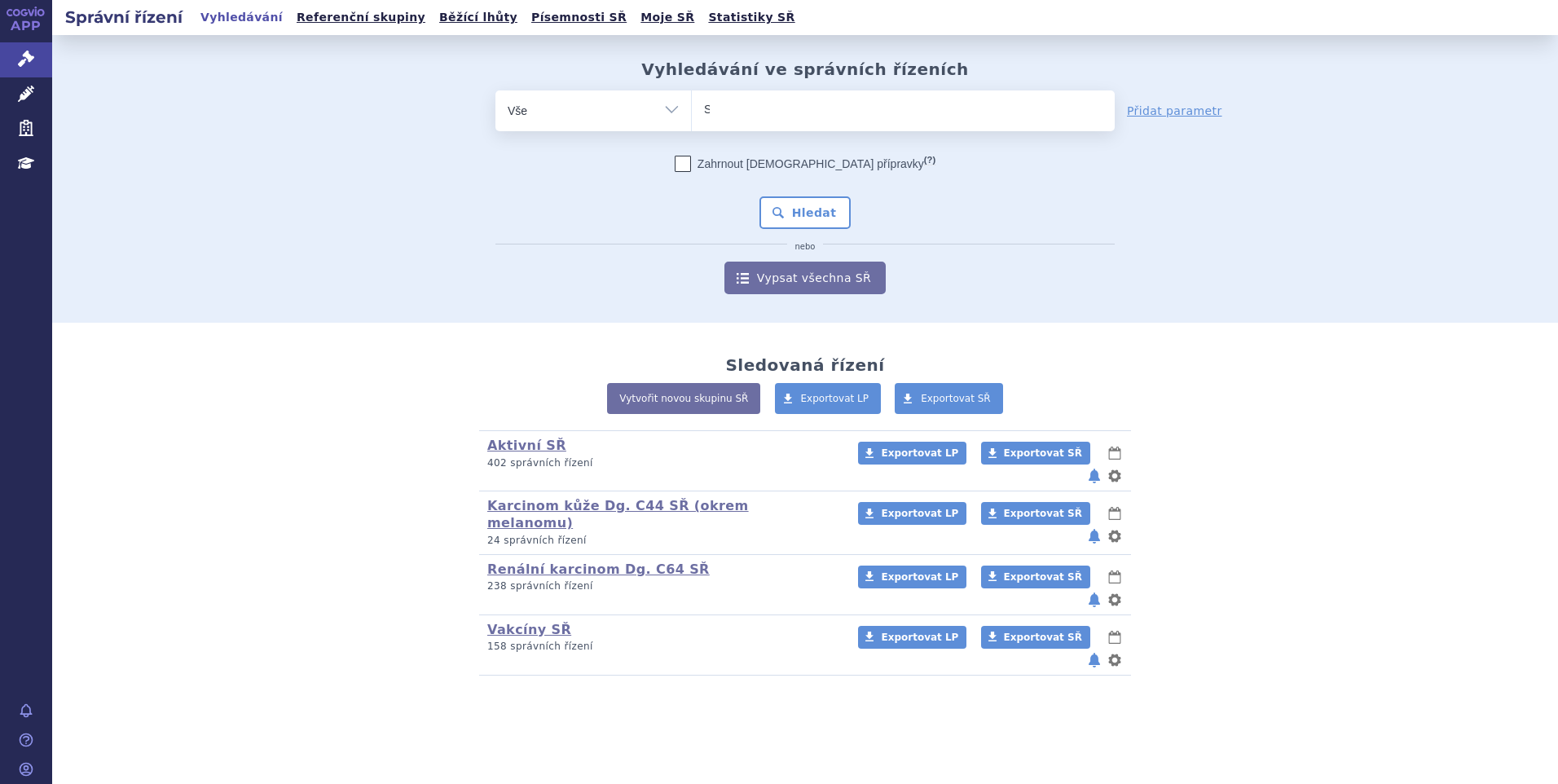
click at [691, 115] on select "SUKLS335202/2024" at bounding box center [691, 111] width 1 height 41
click at [691, 113] on select "SUKLS335202/2024" at bounding box center [691, 111] width 1 height 41
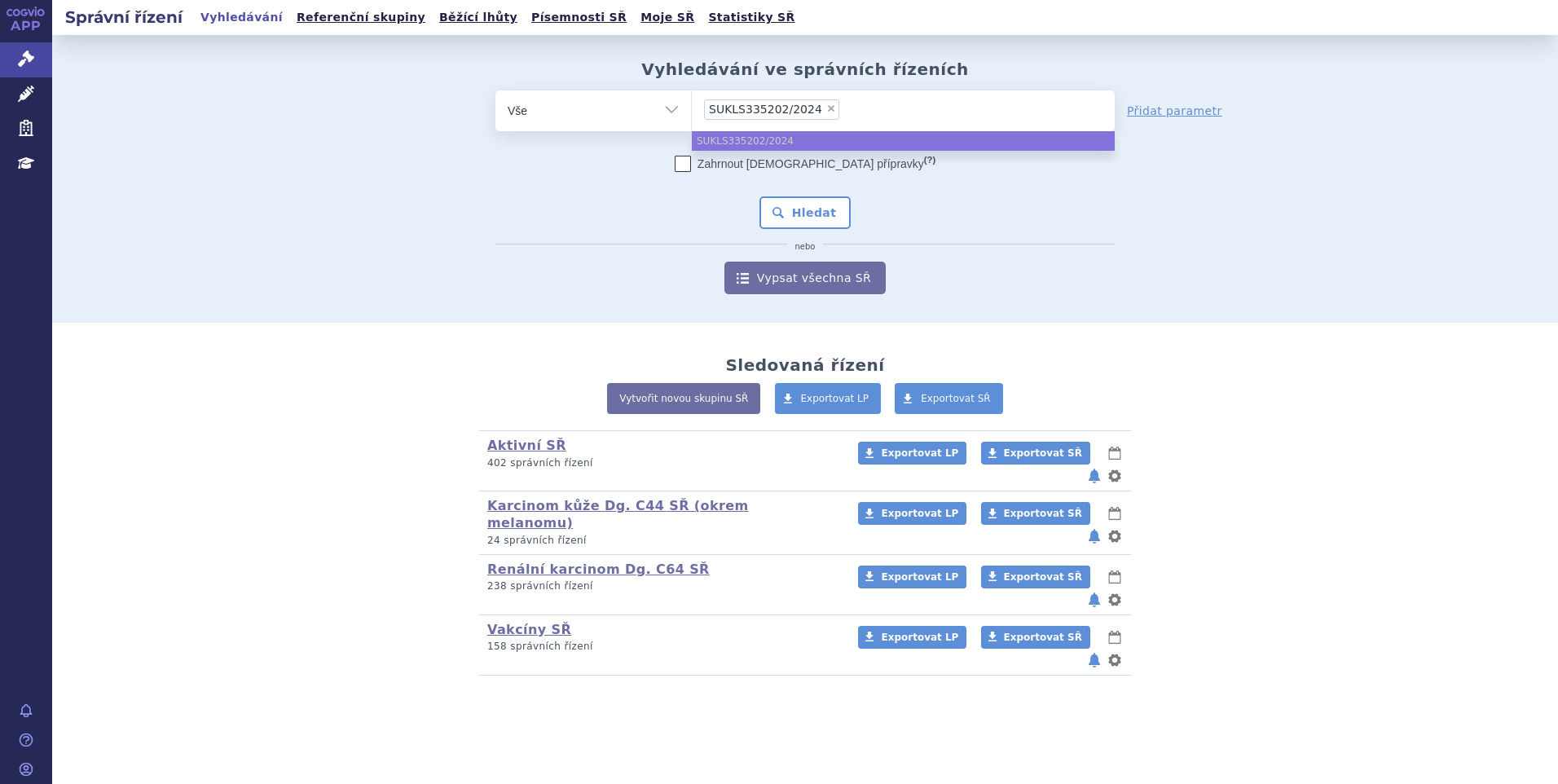
select select "SUKLS335202/2024"
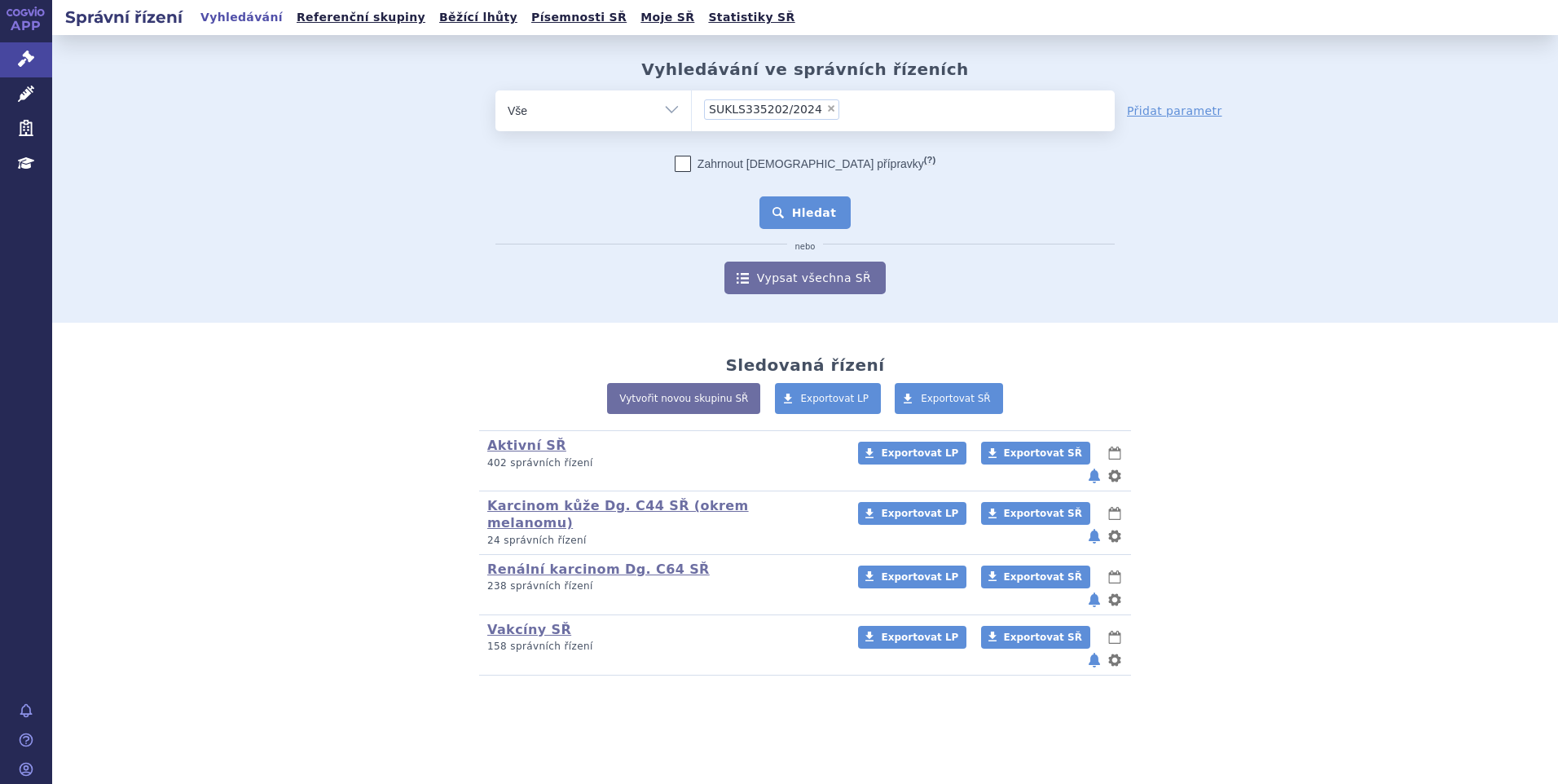
click at [808, 219] on button "Hledat" at bounding box center [806, 212] width 92 height 32
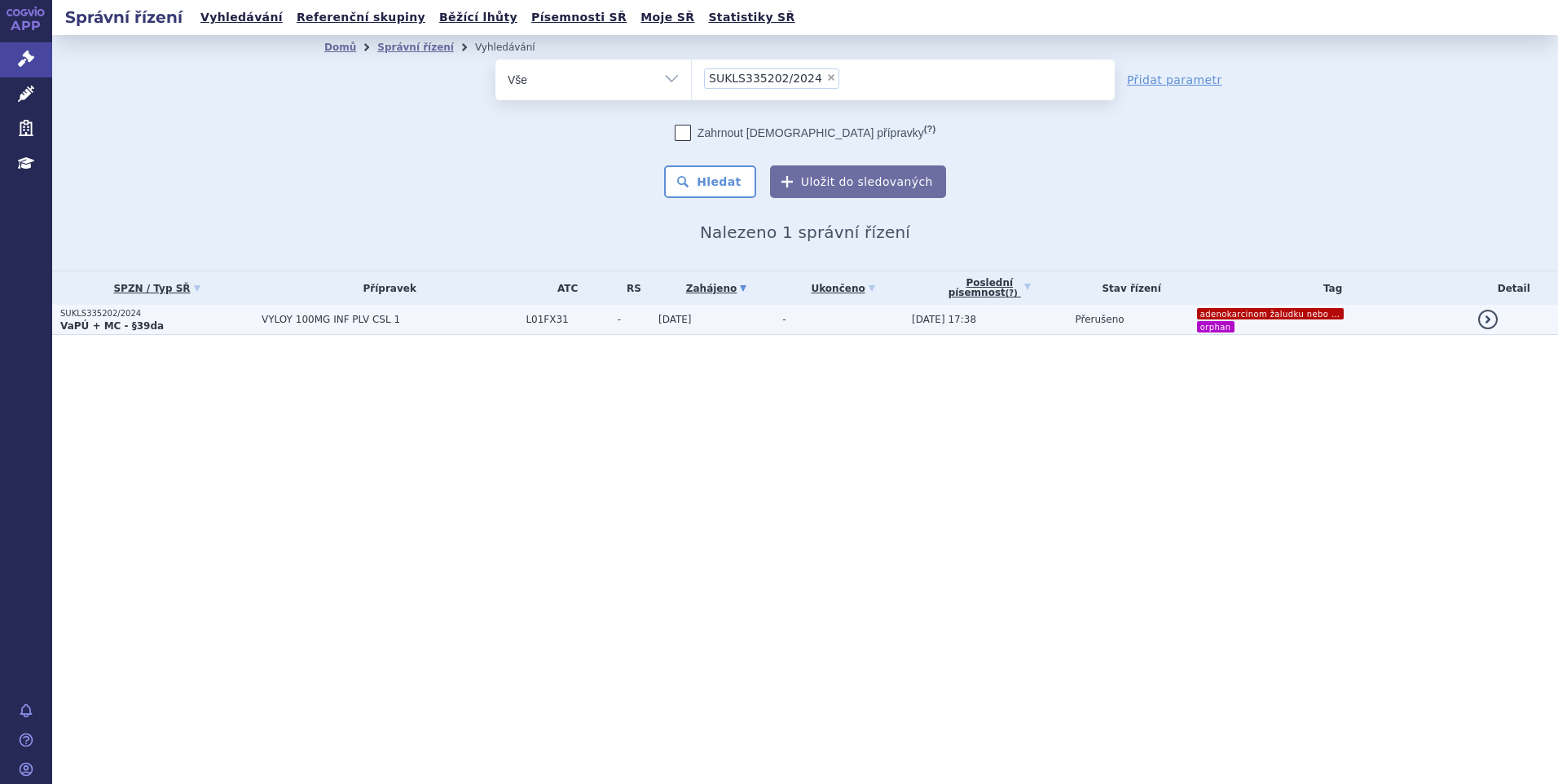
click at [452, 321] on span "VYLOY 100MG INF PLV CSL 1" at bounding box center [389, 319] width 256 height 12
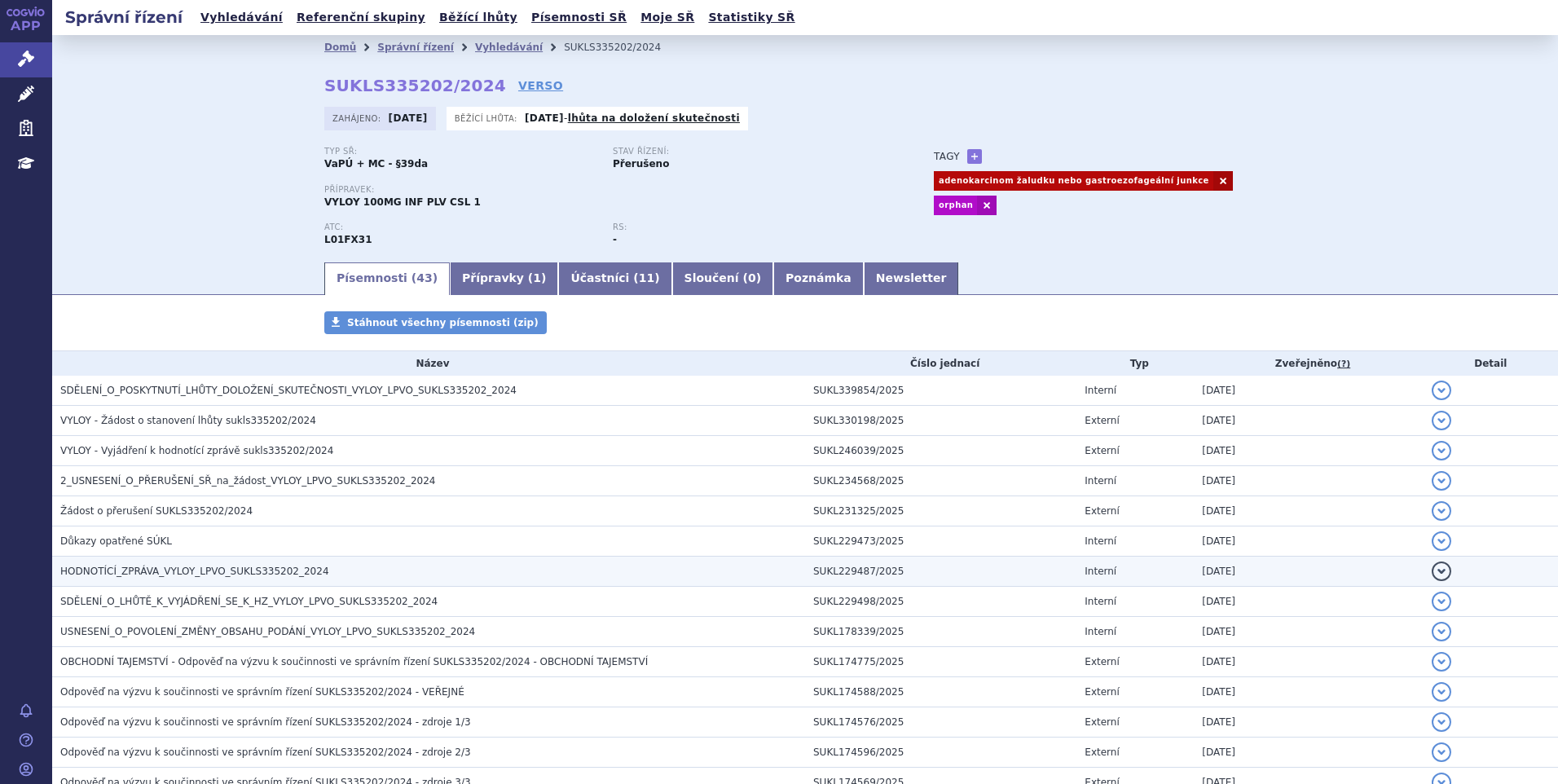
drag, startPoint x: 0, startPoint y: 0, endPoint x: 157, endPoint y: 563, distance: 584.5
click at [153, 566] on span "HODNOTÍCÍ_ZPRÁVA_VYLOY_LPVO_SUKLS335202_2024" at bounding box center [195, 572] width 269 height 12
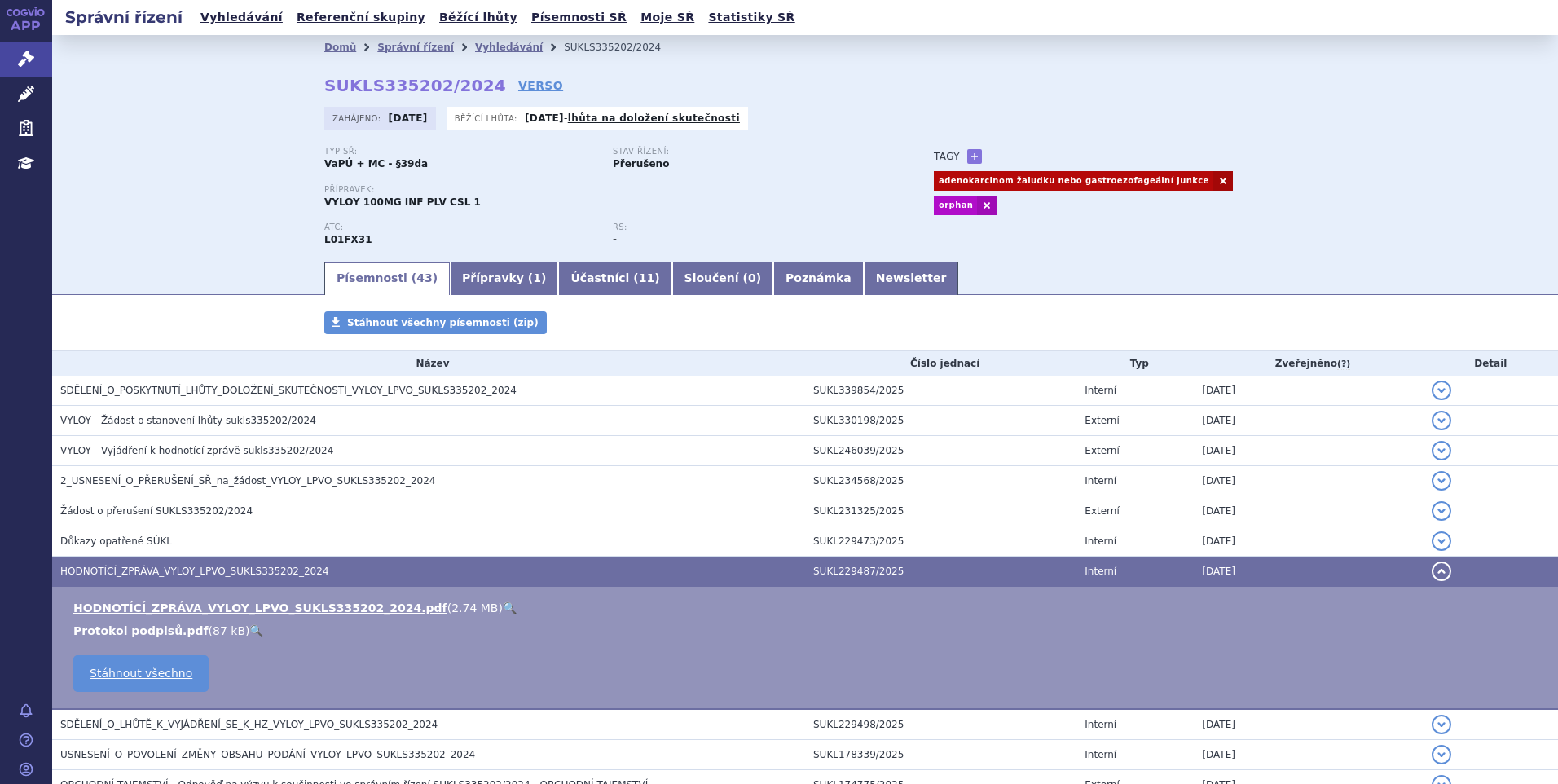
click at [502, 604] on link "🔍" at bounding box center [509, 607] width 14 height 13
